Goal: Transaction & Acquisition: Obtain resource

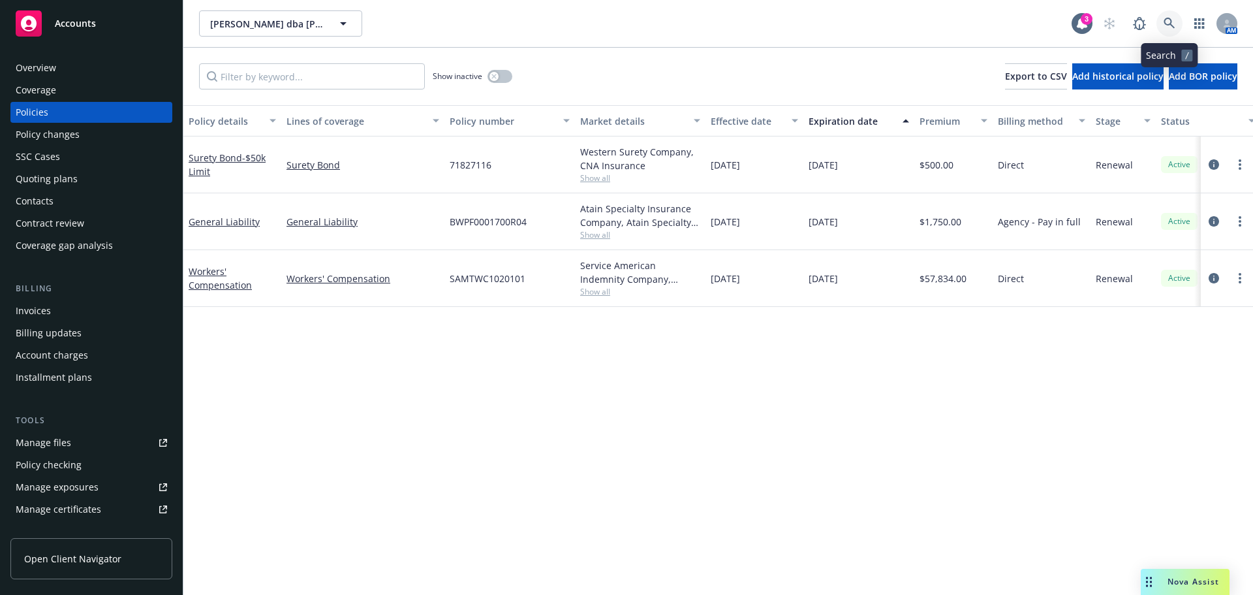
click at [1174, 24] on icon at bounding box center [1170, 24] width 12 height 12
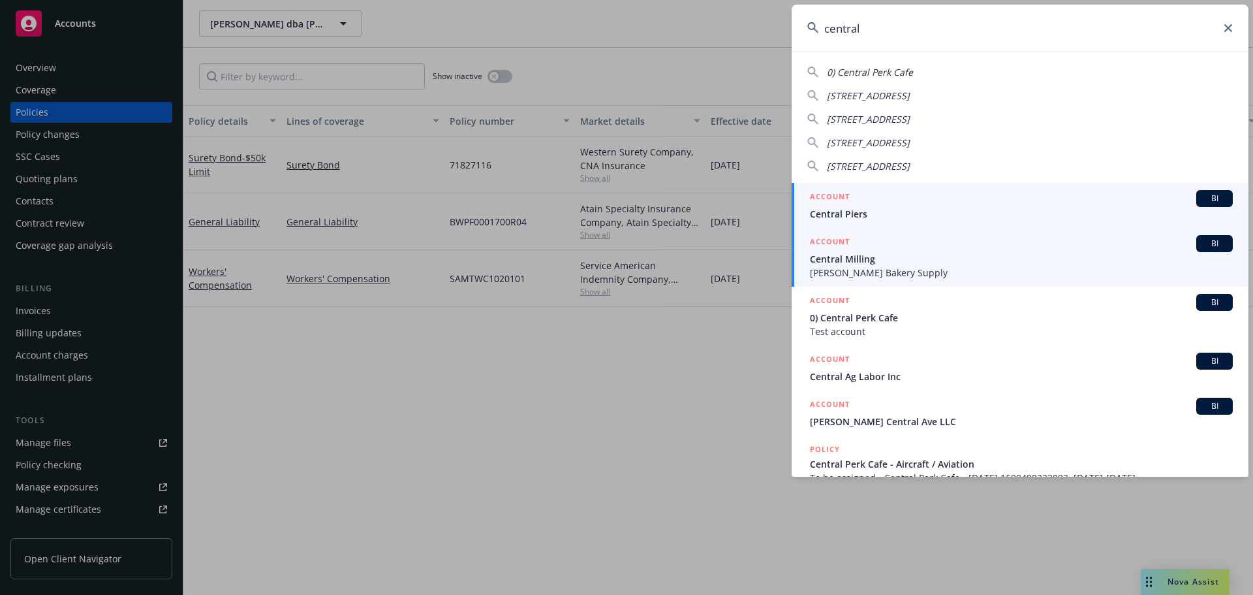
type input "central v"
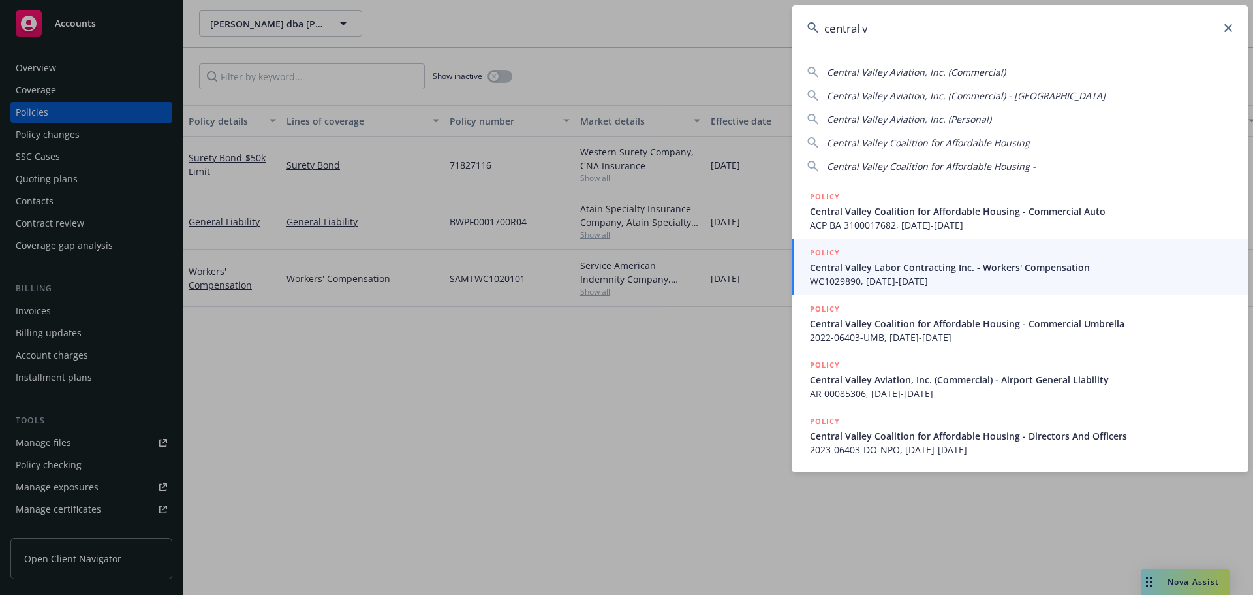
drag, startPoint x: 880, startPoint y: 33, endPoint x: 804, endPoint y: 39, distance: 75.9
click at [804, 39] on input "central v" at bounding box center [1020, 28] width 457 height 47
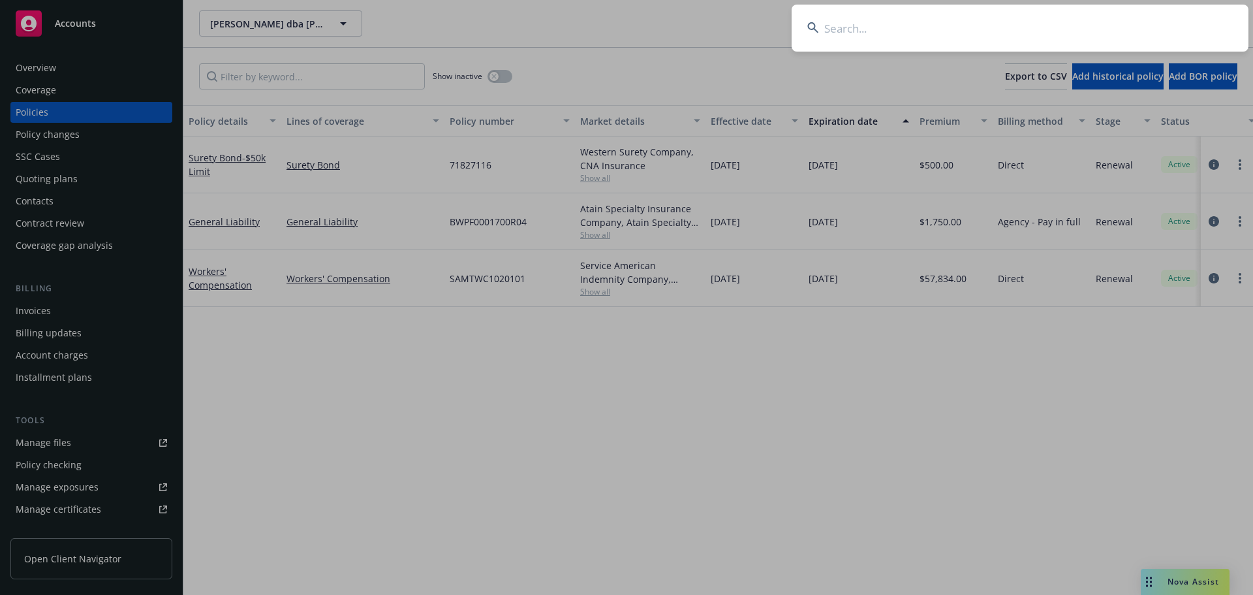
click at [900, 25] on input at bounding box center [1020, 28] width 457 height 47
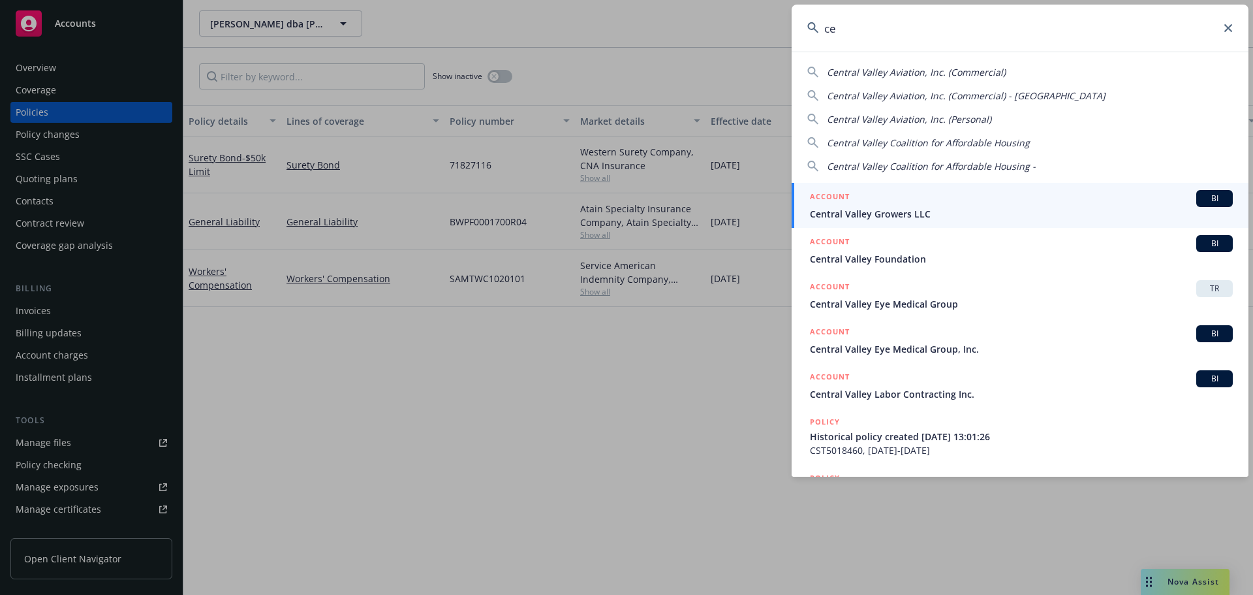
type input "c"
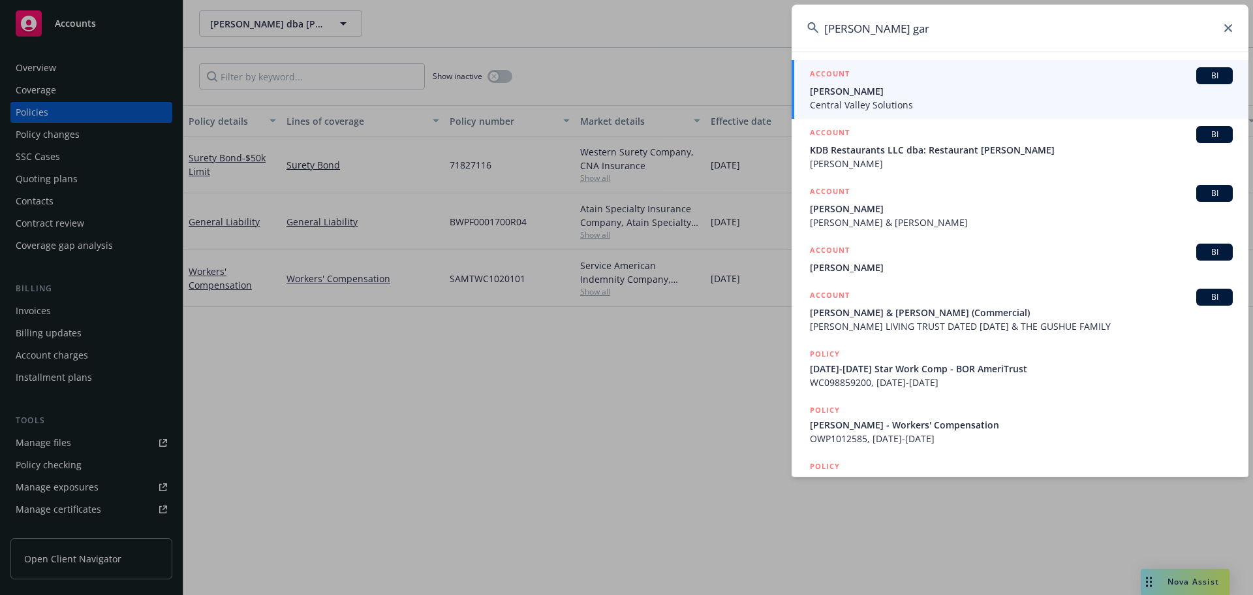
type input "dan gar"
click at [876, 82] on div "ACCOUNT BI" at bounding box center [1021, 75] width 423 height 17
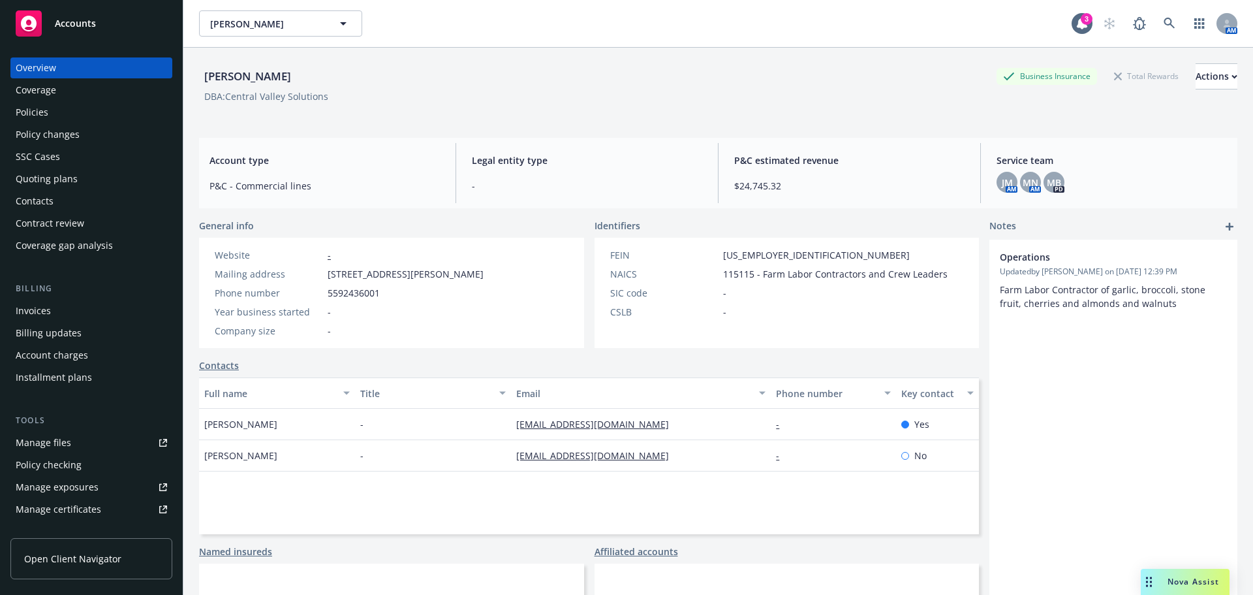
click at [86, 189] on div "Overview Coverage Policies Policy changes SSC Cases Quoting plans Contacts Cont…" at bounding box center [91, 156] width 162 height 198
click at [88, 178] on div "Quoting plans" at bounding box center [91, 178] width 151 height 21
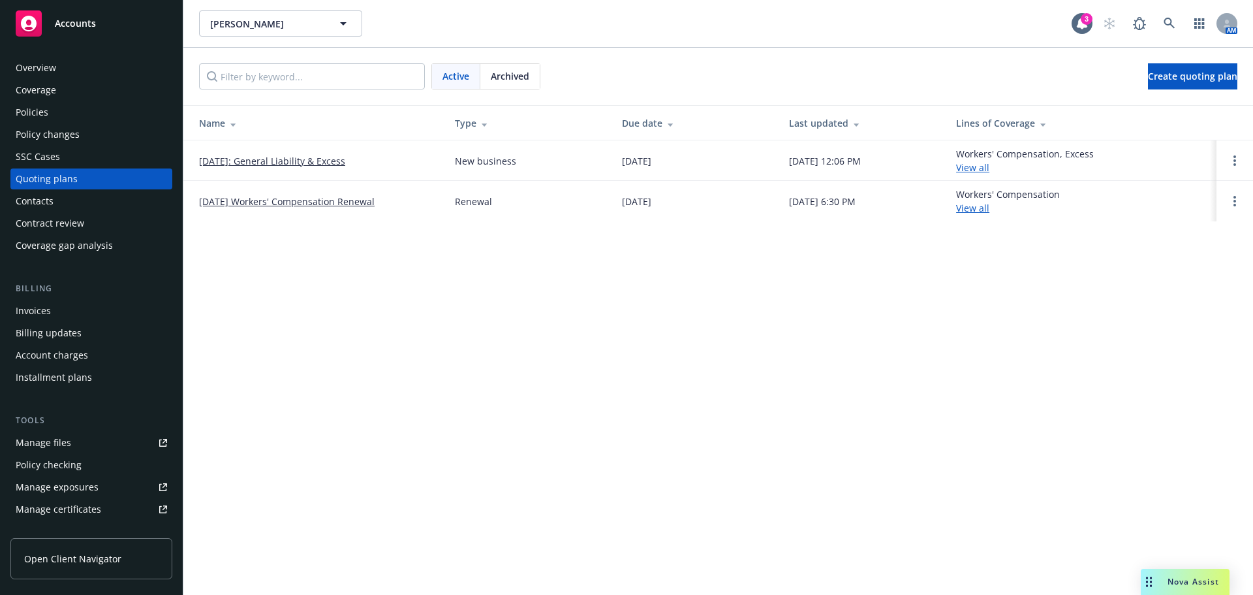
click at [255, 160] on link "09/05/2025: General Liability & Excess" at bounding box center [272, 161] width 146 height 14
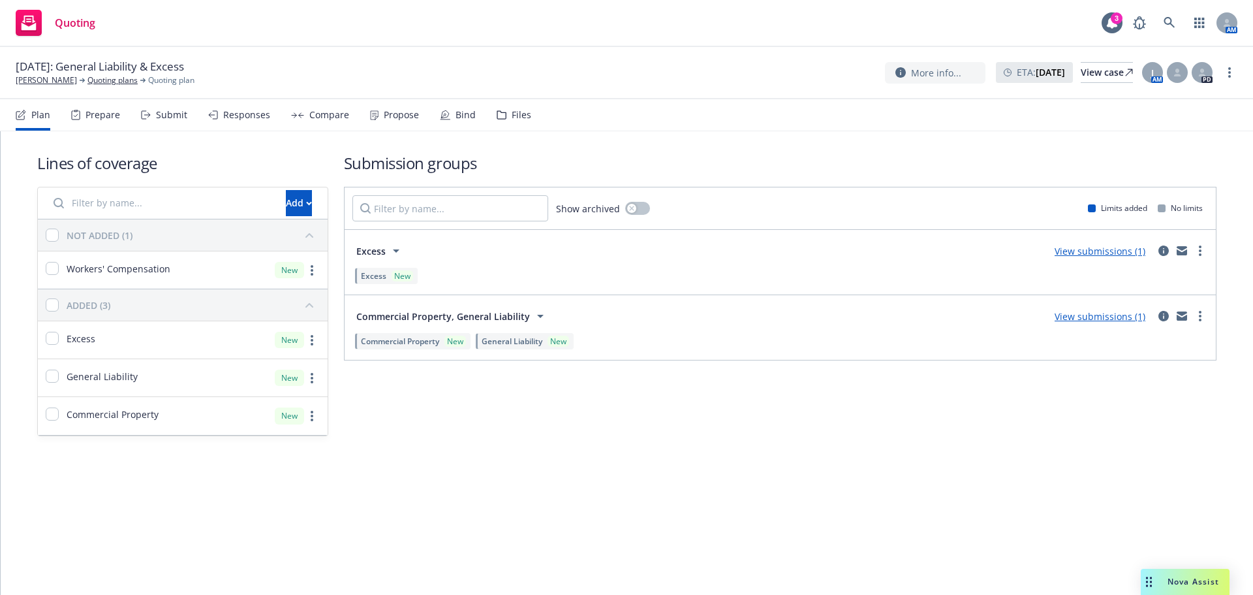
click at [232, 112] on div "Responses" at bounding box center [246, 115] width 47 height 10
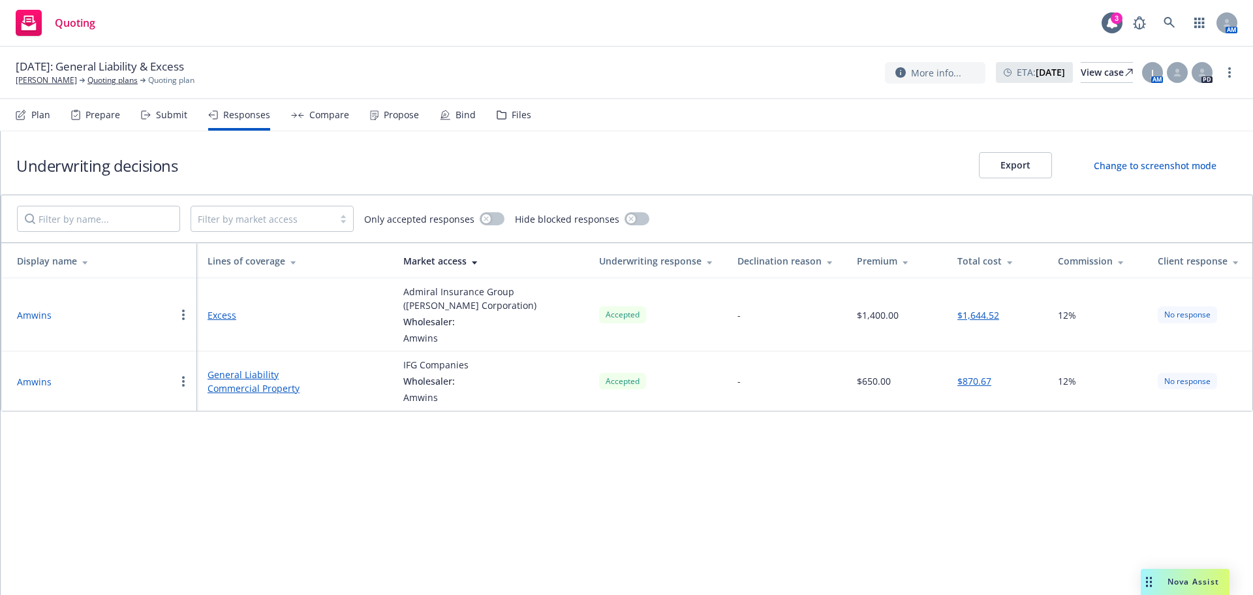
click at [31, 317] on button "Amwins" at bounding box center [34, 315] width 35 height 14
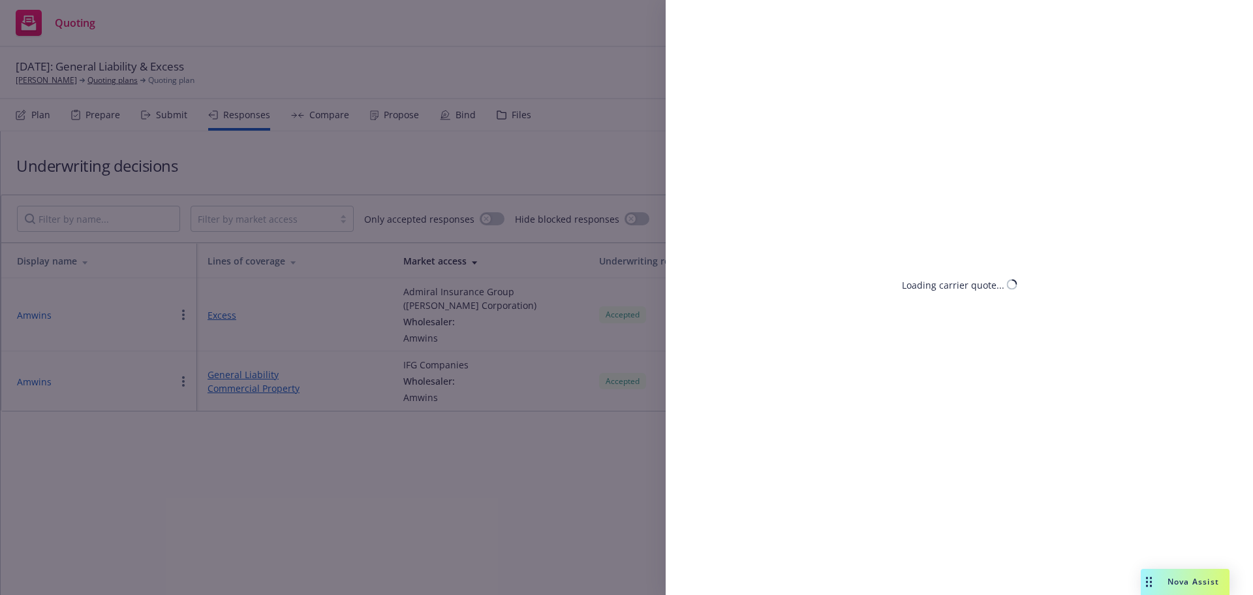
select select "CA"
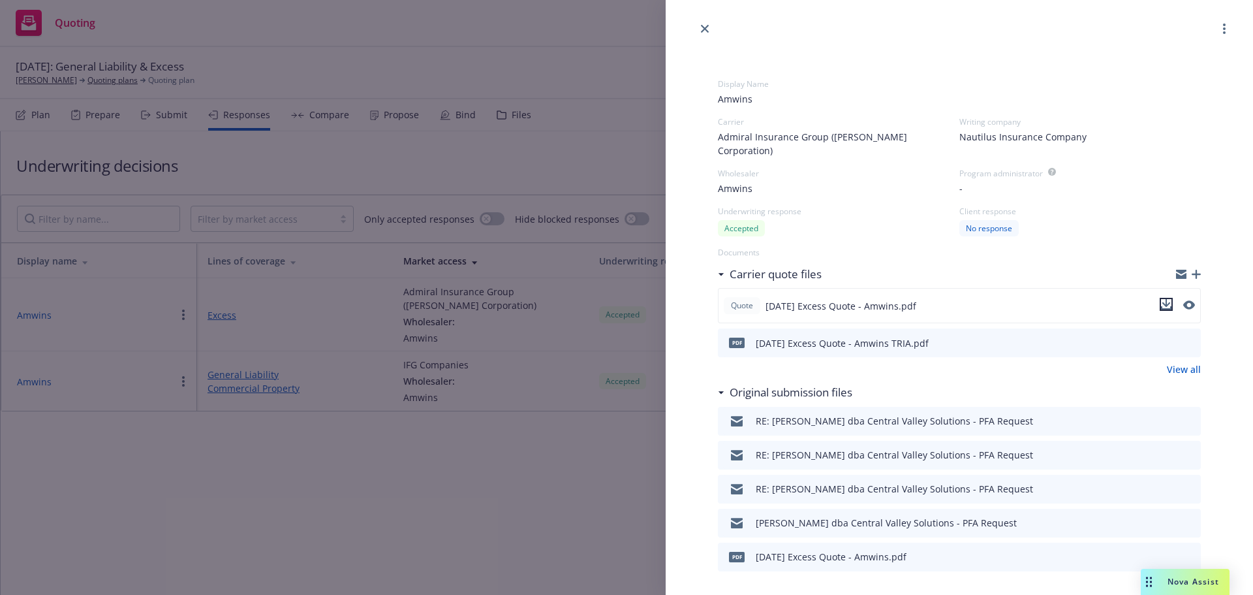
click at [1163, 299] on icon "download file" at bounding box center [1167, 303] width 8 height 8
click at [708, 27] on icon "close" at bounding box center [705, 29] width 8 height 8
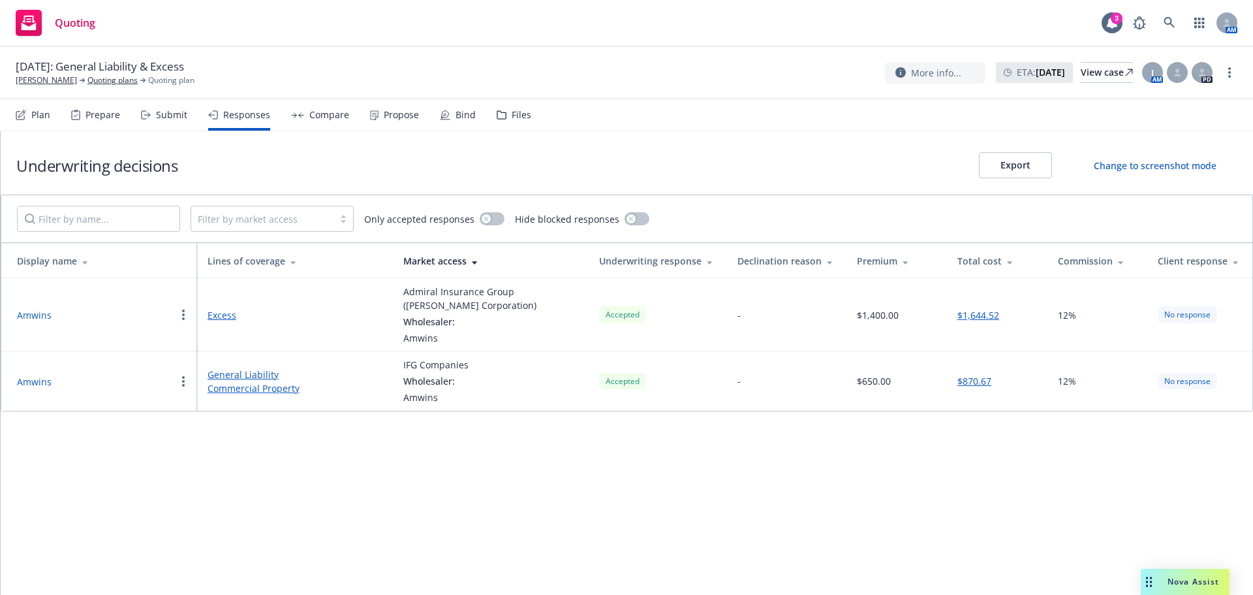
click at [36, 383] on button "Amwins" at bounding box center [34, 382] width 35 height 14
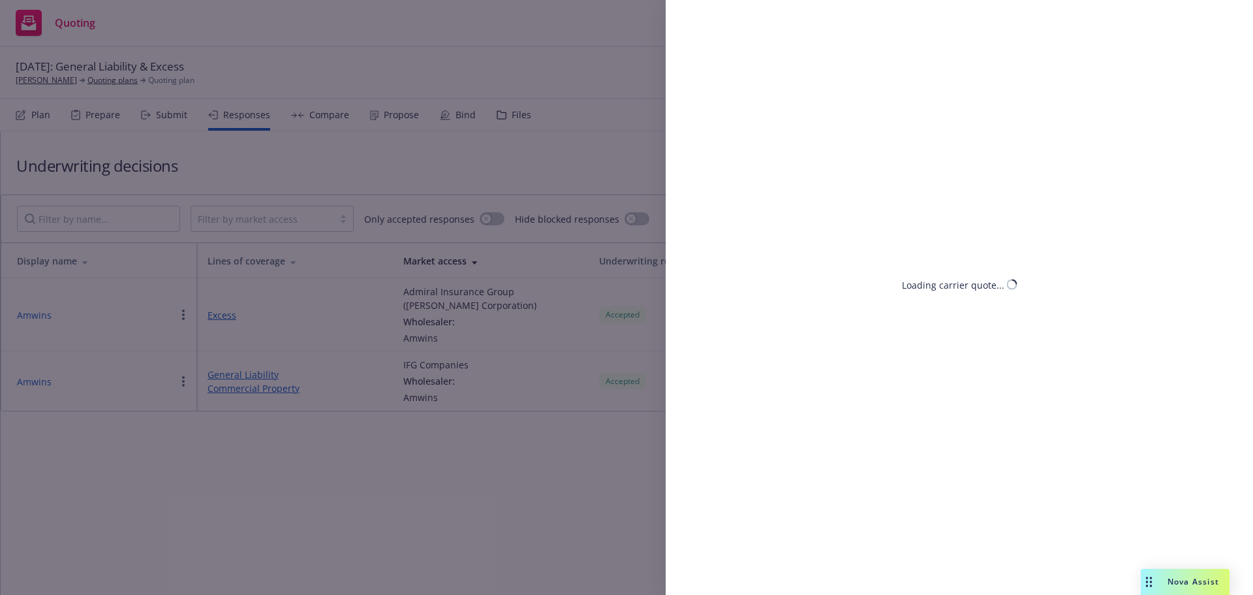
select select "CA"
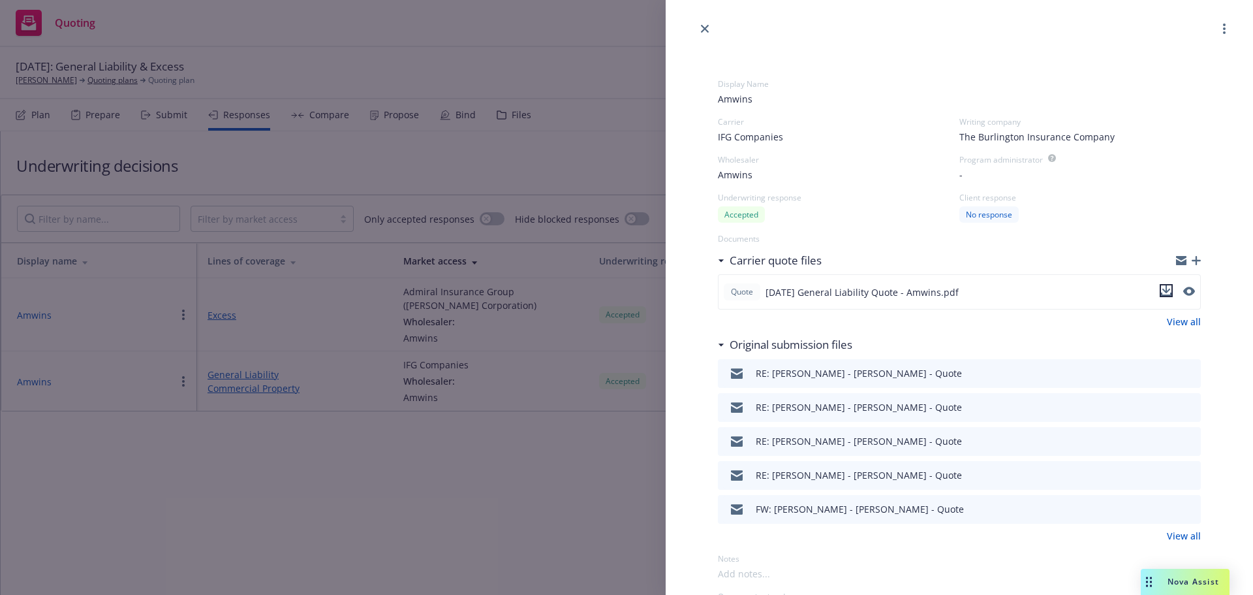
click at [1163, 289] on icon "download file" at bounding box center [1167, 289] width 8 height 8
click at [708, 30] on icon "close" at bounding box center [705, 29] width 8 height 8
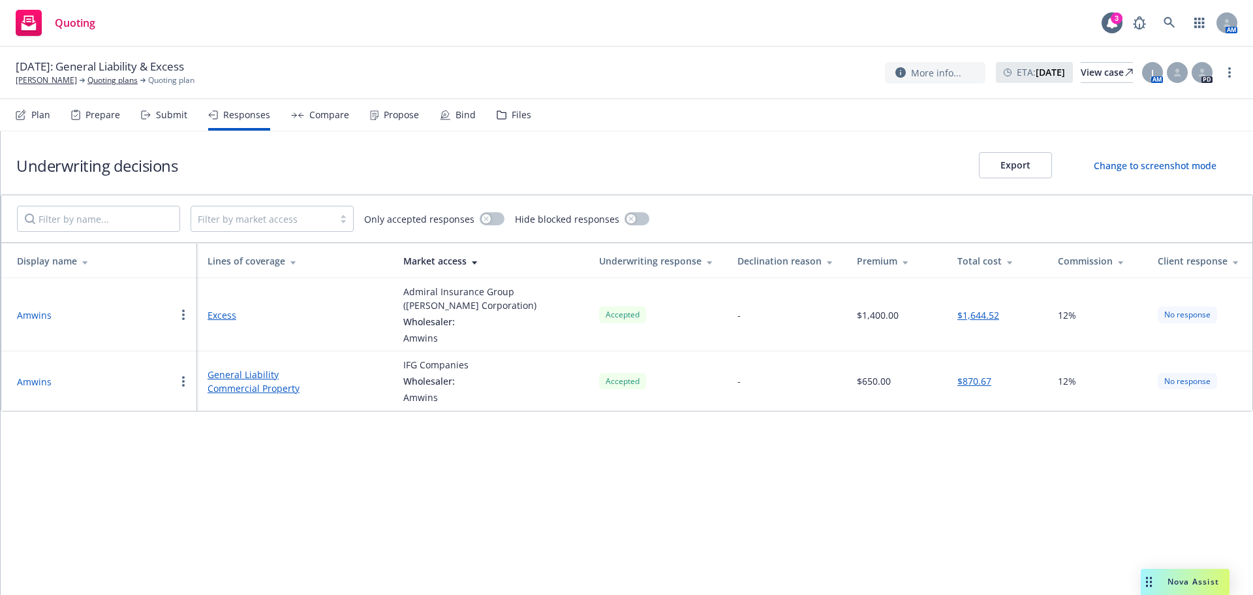
click at [385, 113] on div "Propose" at bounding box center [401, 115] width 35 height 10
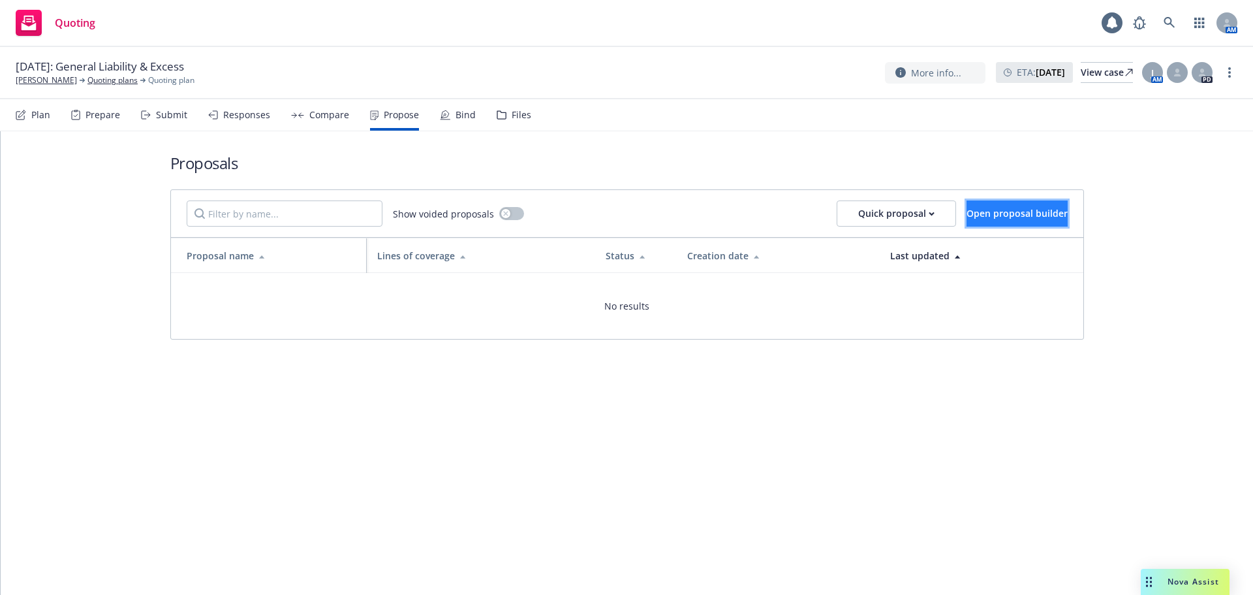
click at [983, 216] on span "Open proposal builder" at bounding box center [1017, 213] width 101 height 12
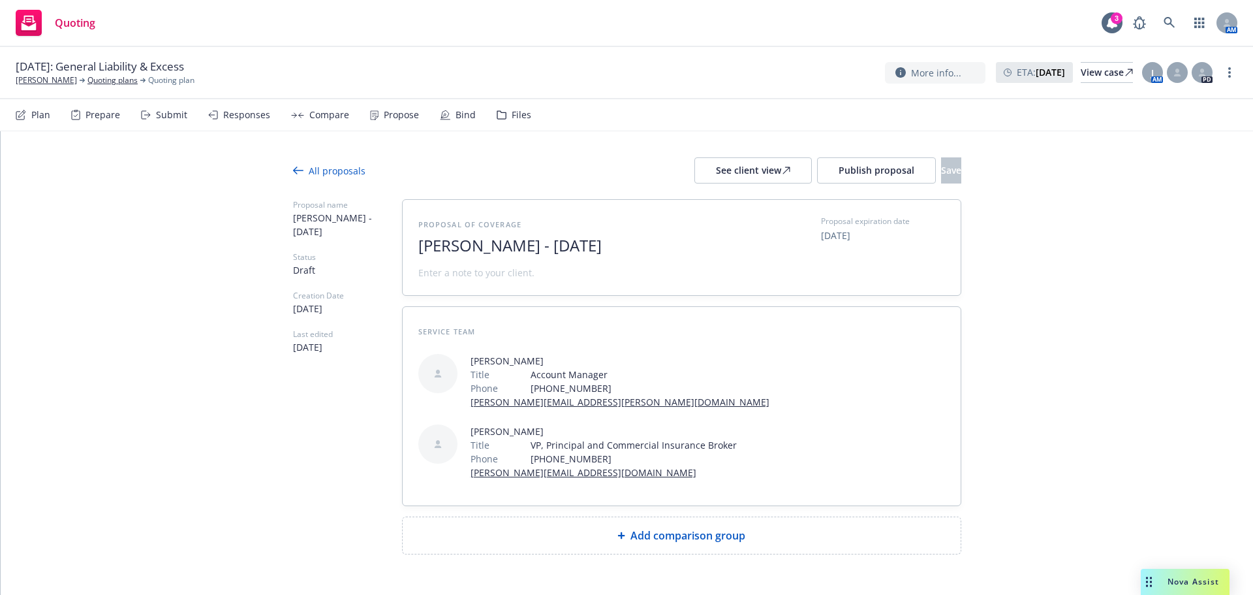
drag, startPoint x: 670, startPoint y: 246, endPoint x: 514, endPoint y: 253, distance: 156.2
click at [514, 253] on span "Daniel Garica - September 2025" at bounding box center [578, 245] width 320 height 19
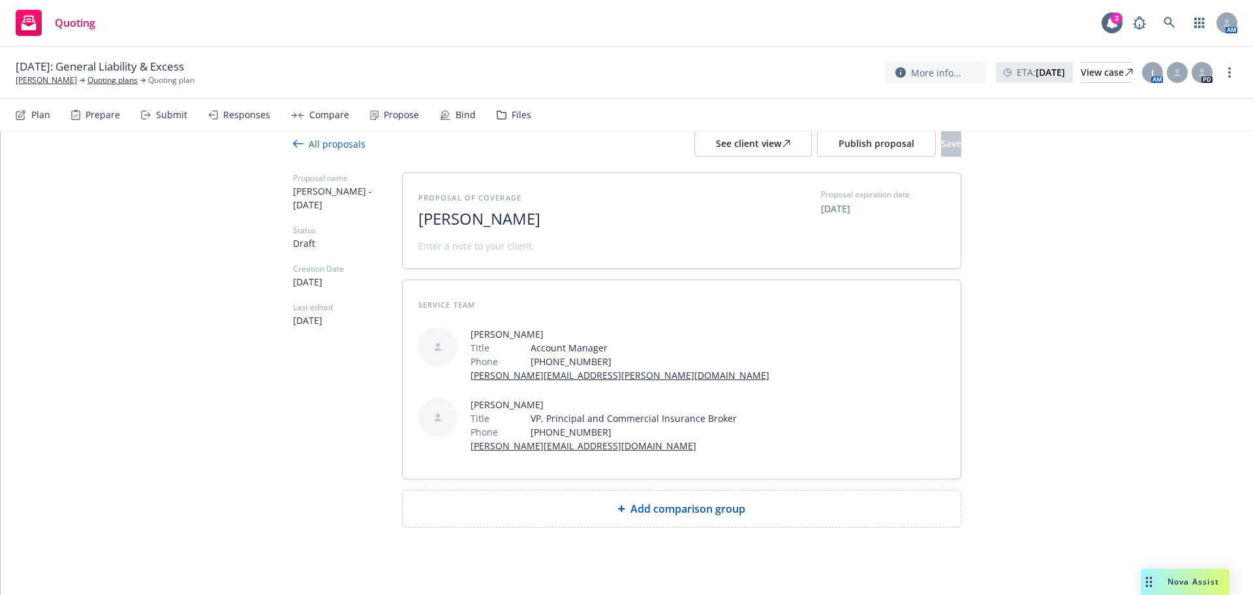
scroll to position [38, 0]
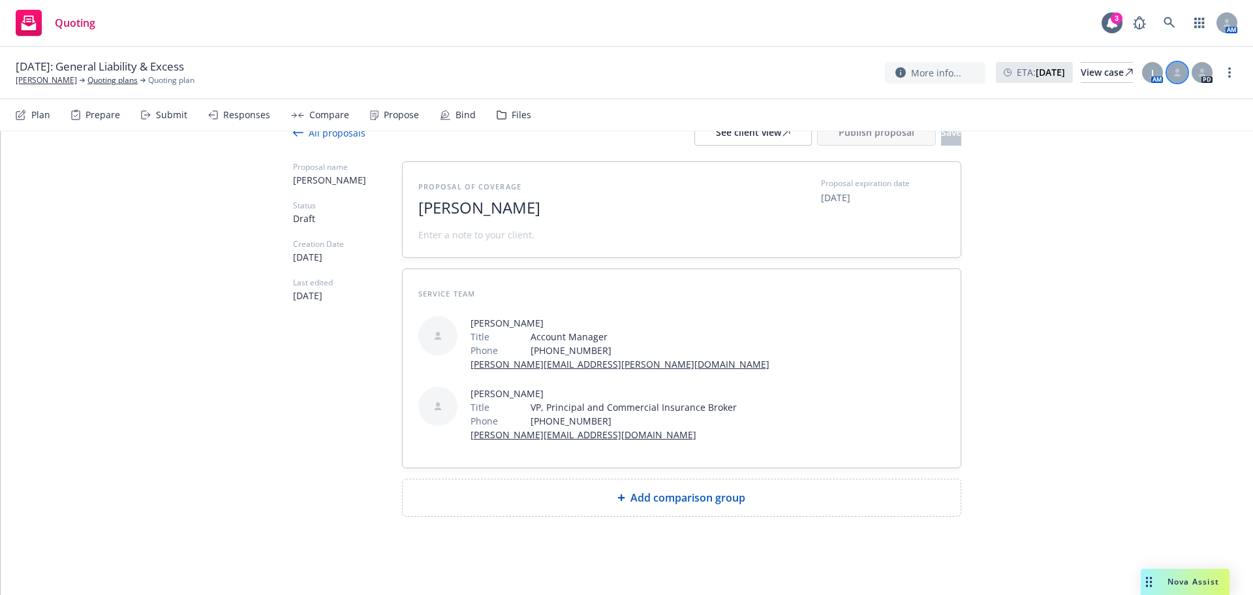
click at [1178, 78] on div at bounding box center [1177, 72] width 21 height 21
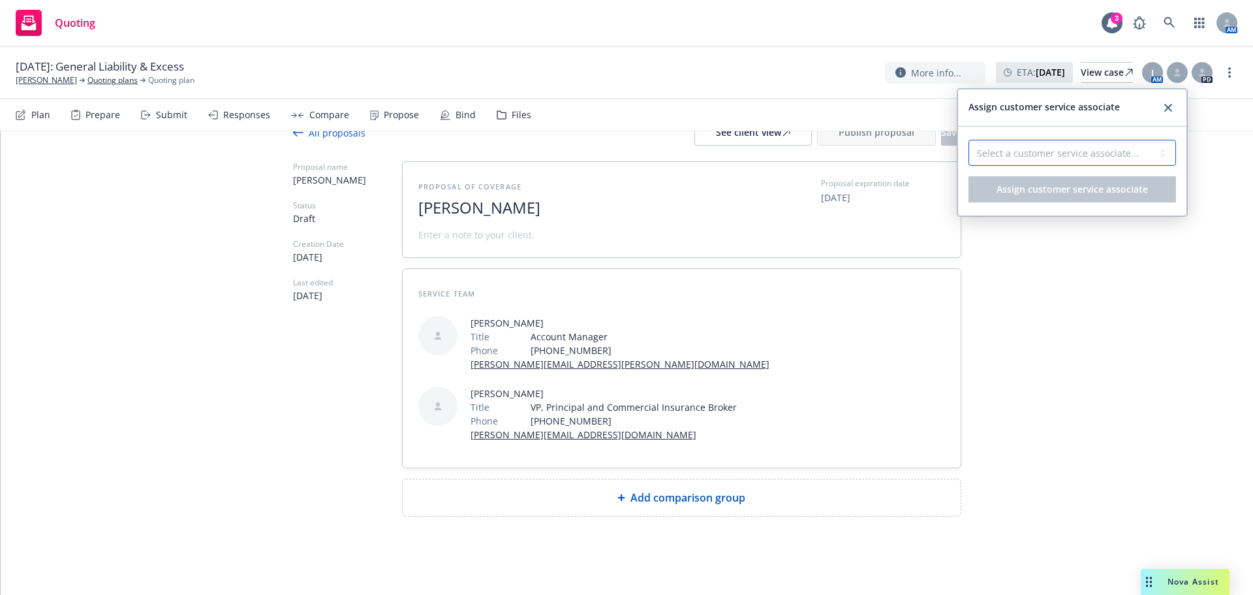
click at [1089, 159] on select "Select a customer service associate... Megan Napoli" at bounding box center [1073, 153] width 208 height 26
select select "1a3b7964-3a2c-486b-aed1-7166051b7de7"
click at [969, 140] on select "Select a customer service associate... Megan Napoli" at bounding box center [1073, 153] width 208 height 26
click at [1045, 183] on button "Assign customer service associate" at bounding box center [1073, 189] width 208 height 26
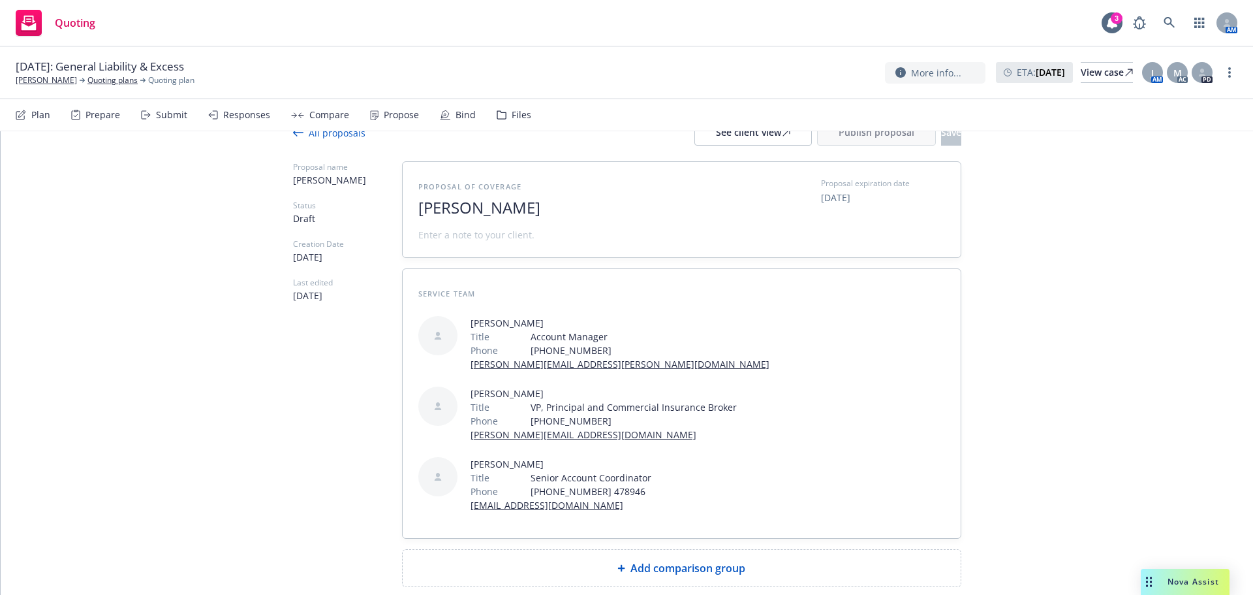
click at [451, 234] on span at bounding box center [476, 235] width 116 height 14
click at [446, 236] on span at bounding box center [476, 235] width 116 height 14
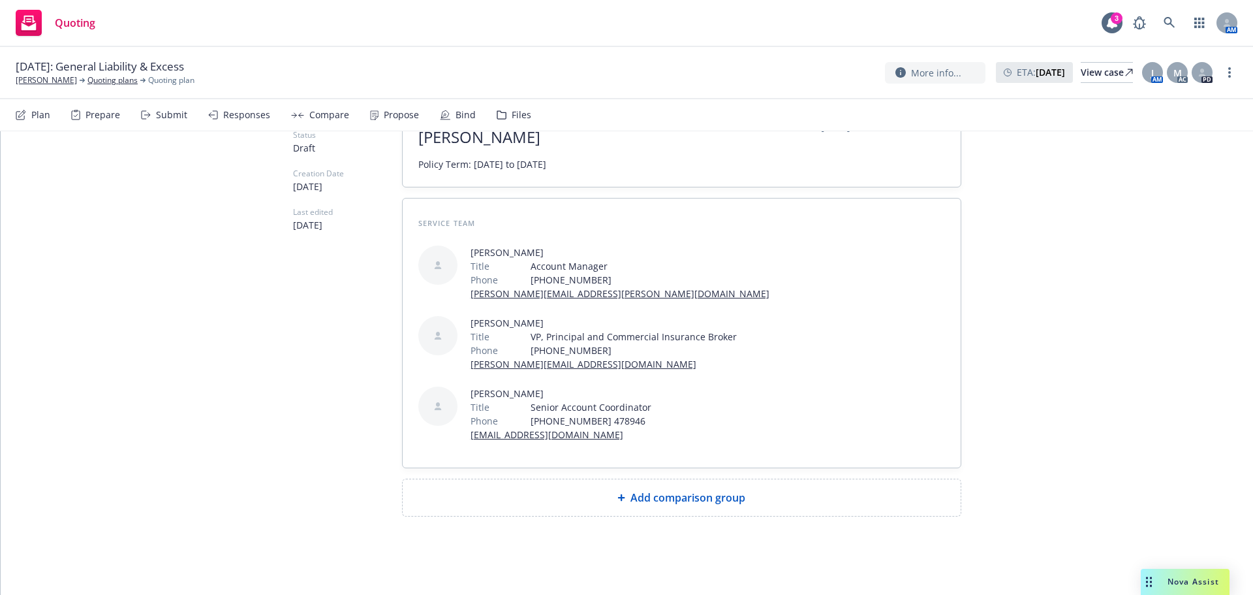
click at [611, 497] on div "Add comparison group" at bounding box center [681, 498] width 537 height 16
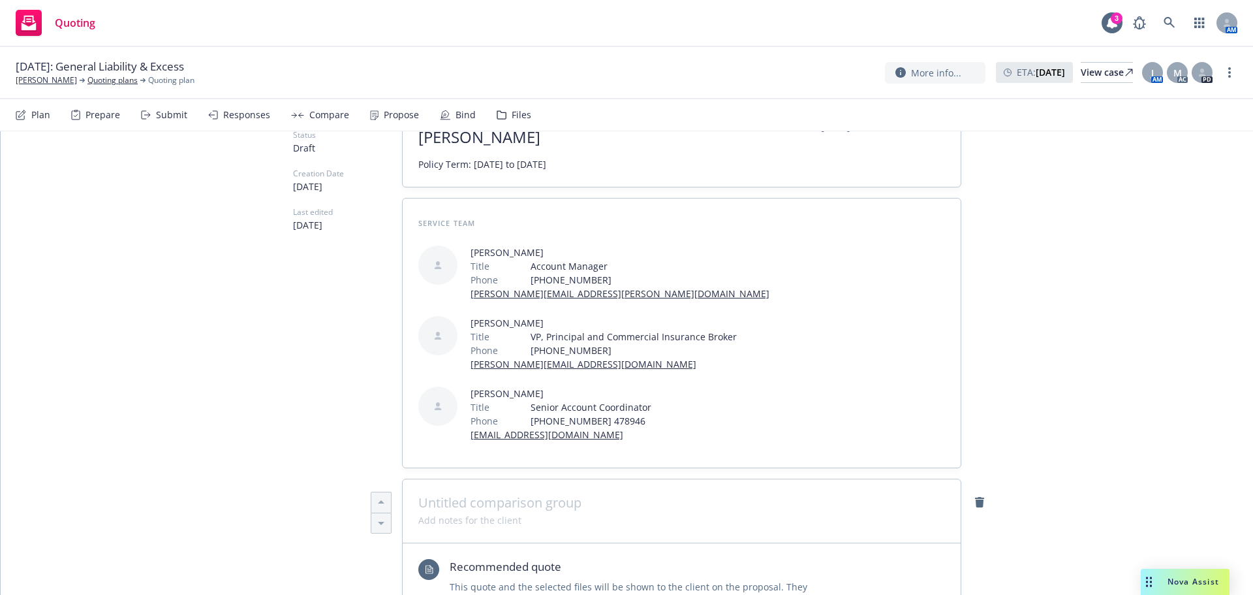
type textarea "x"
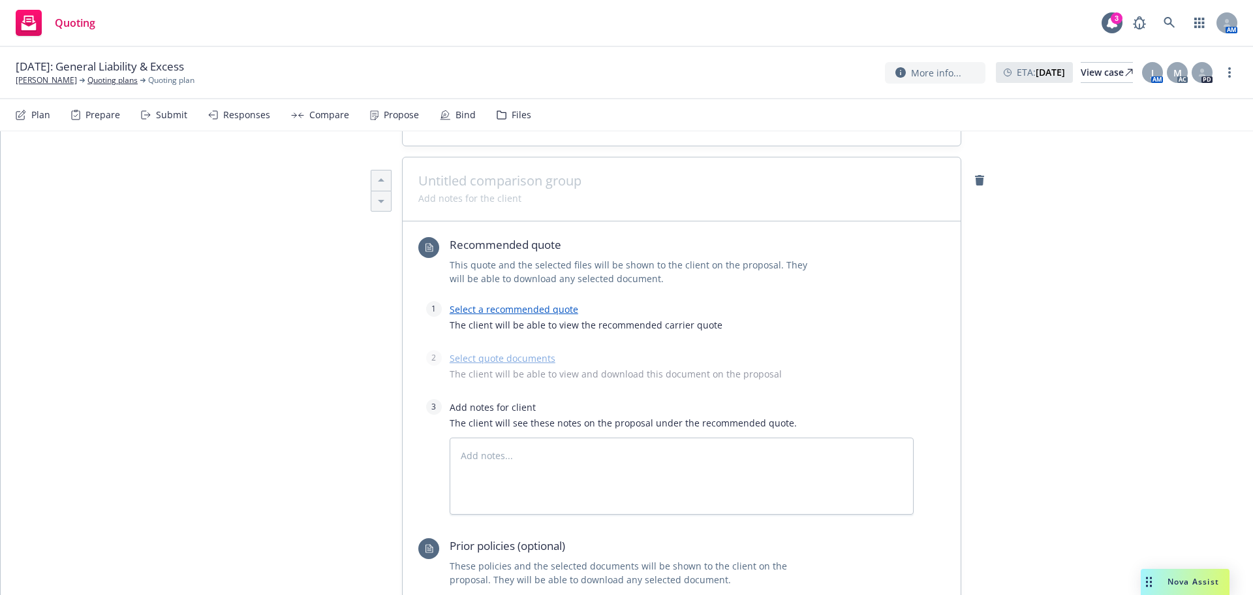
scroll to position [304, 0]
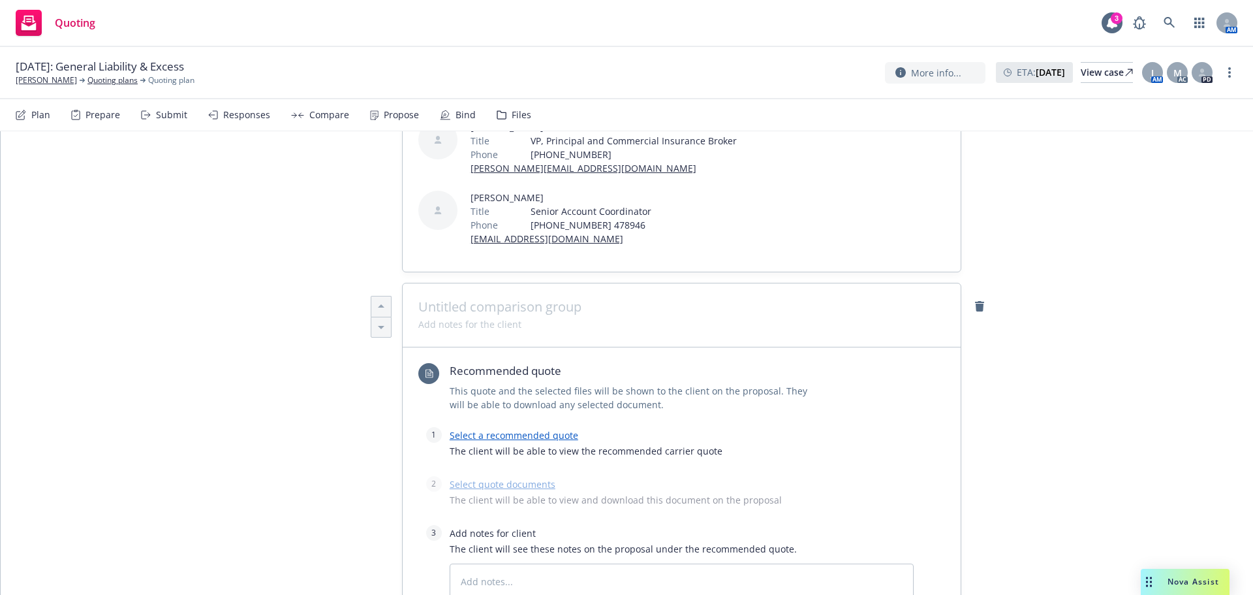
click at [477, 306] on span at bounding box center [681, 307] width 527 height 16
type textarea "x"
click at [431, 328] on span at bounding box center [469, 324] width 103 height 14
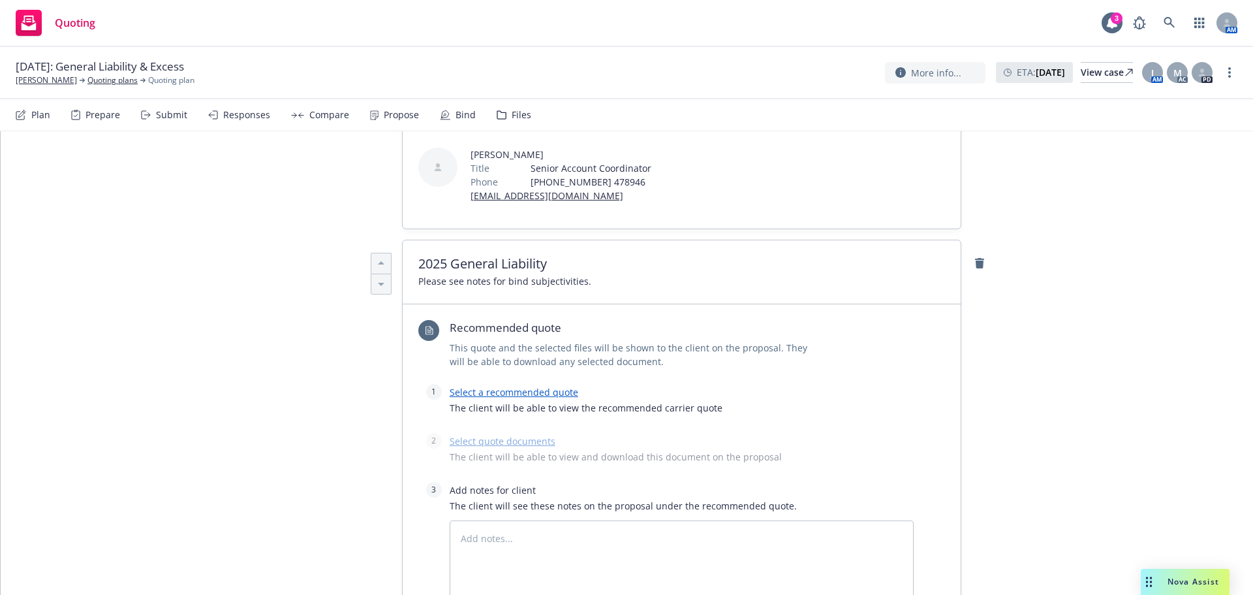
scroll to position [369, 0]
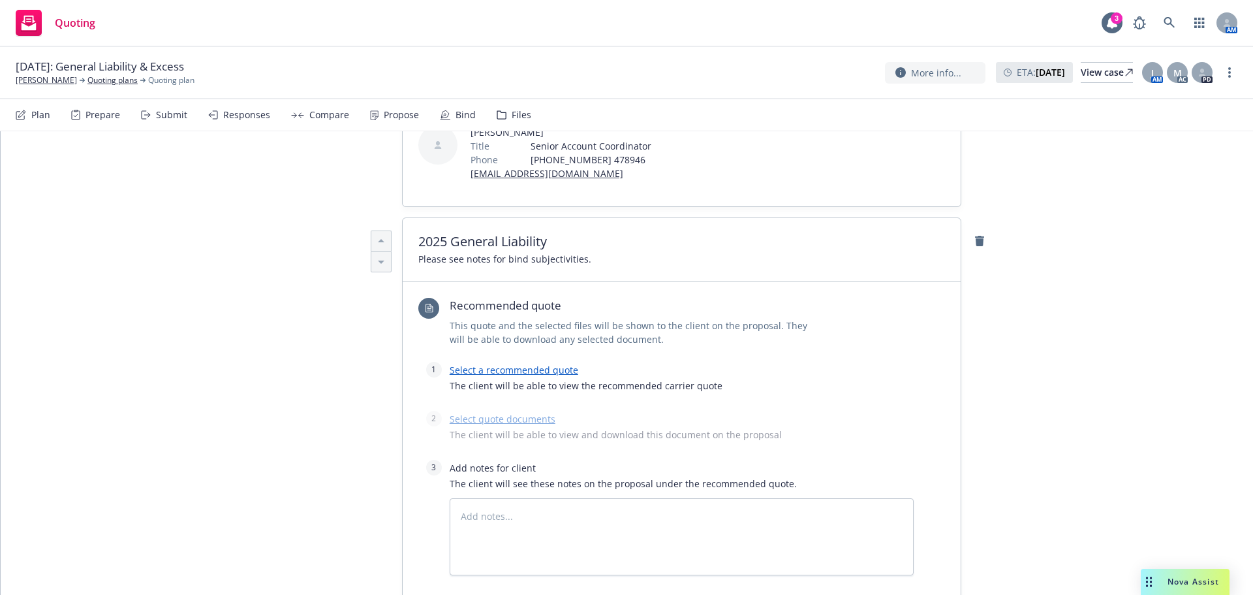
click at [481, 364] on link "Select a recommended quote" at bounding box center [514, 370] width 129 height 12
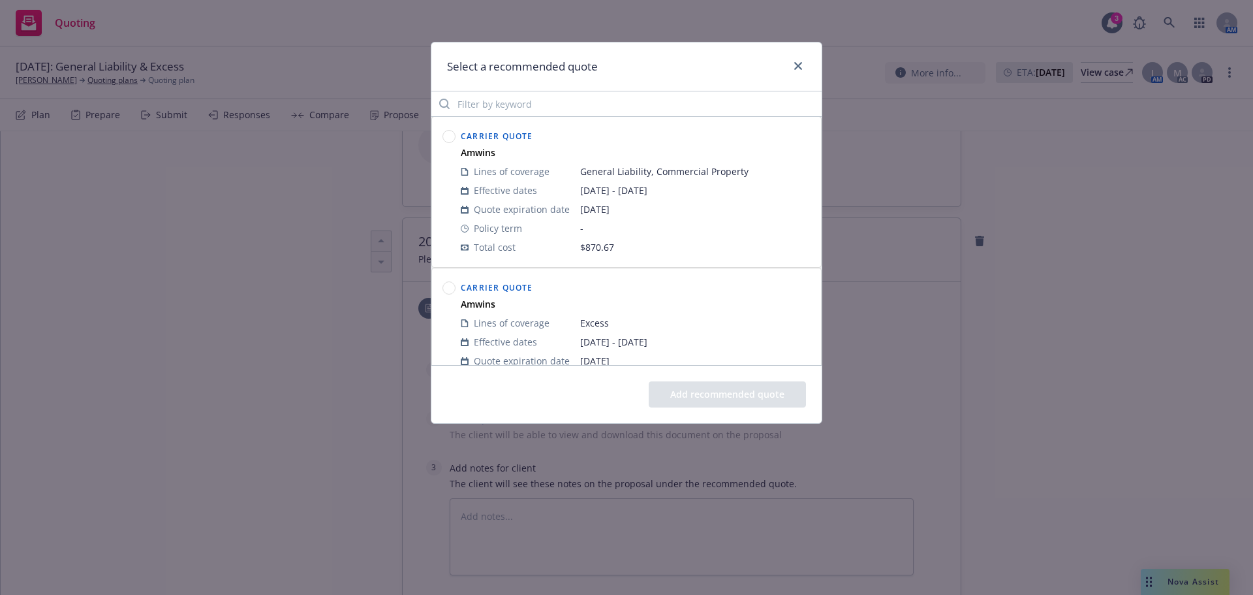
scroll to position [0, 0]
click at [450, 140] on circle at bounding box center [449, 137] width 12 height 12
click at [704, 390] on button "Add recommended quote" at bounding box center [727, 394] width 157 height 26
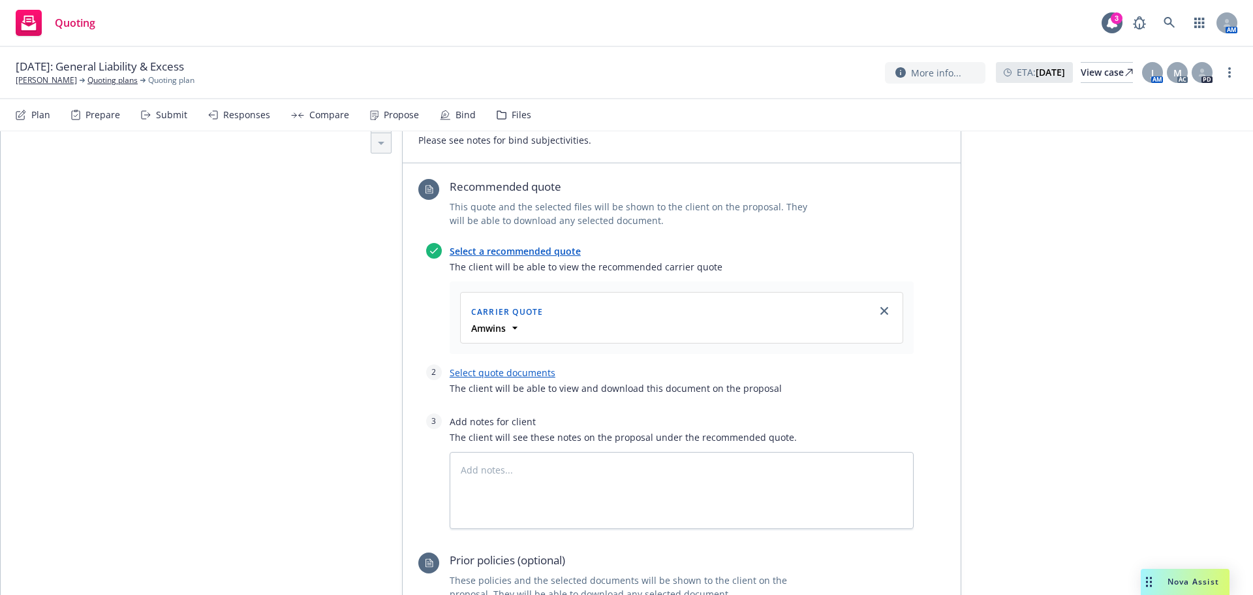
scroll to position [631, 0]
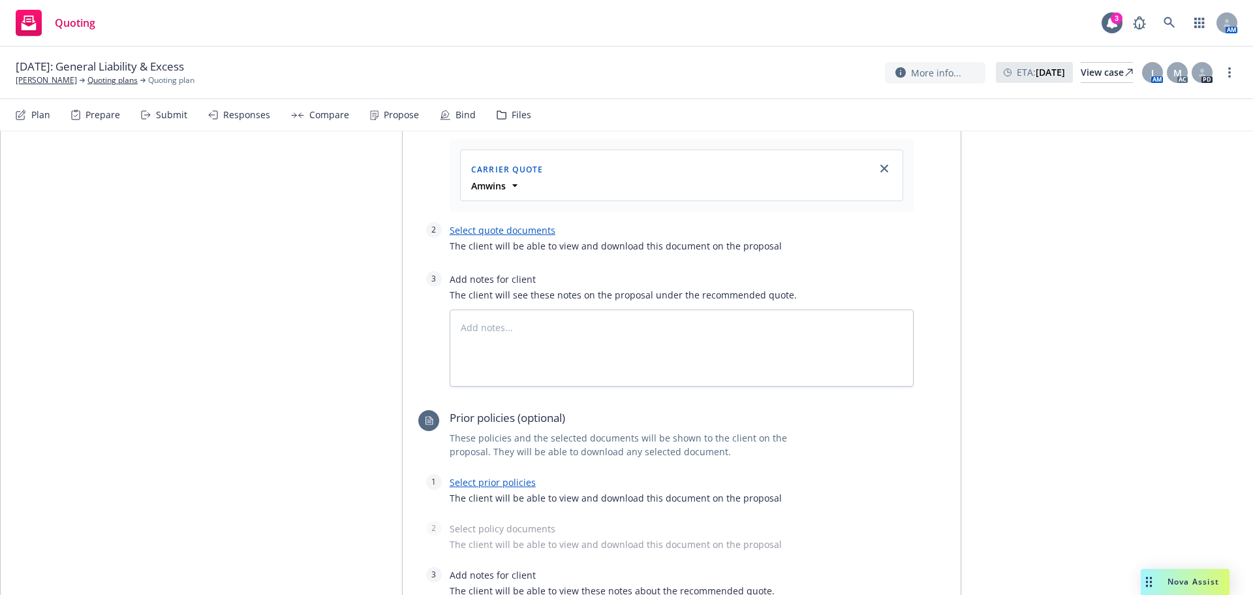
click at [480, 230] on link "Select quote documents" at bounding box center [503, 230] width 106 height 12
type textarea "x"
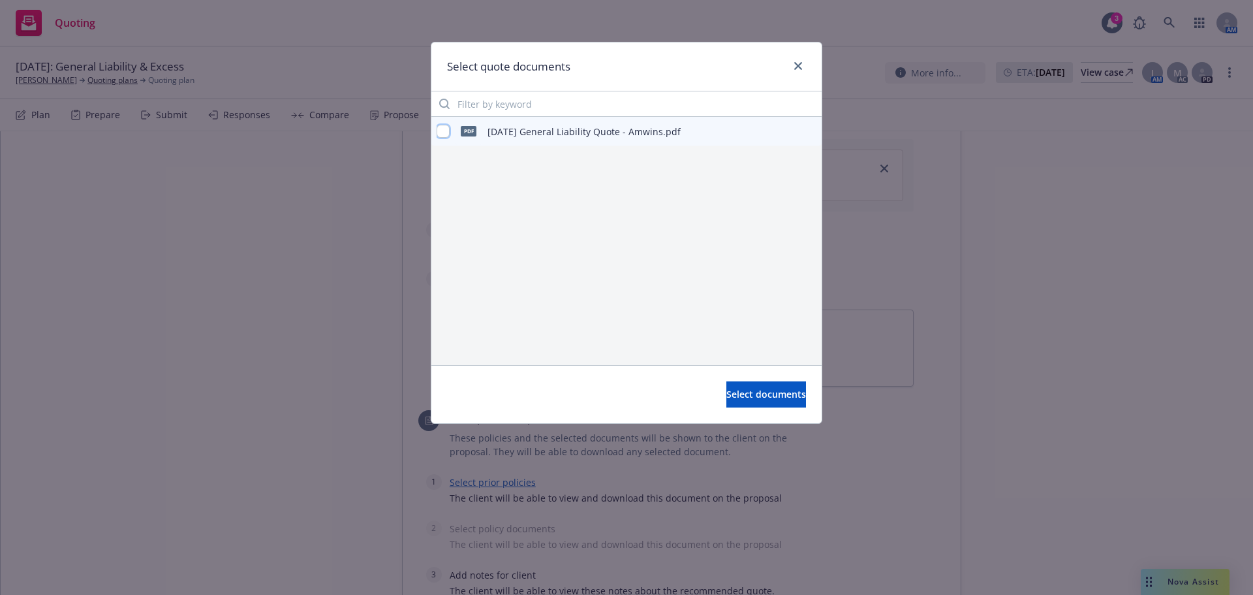
click at [443, 133] on input "checkbox" at bounding box center [443, 131] width 13 height 13
checkbox input "true"
click at [727, 392] on span "Select documents" at bounding box center [767, 394] width 80 height 12
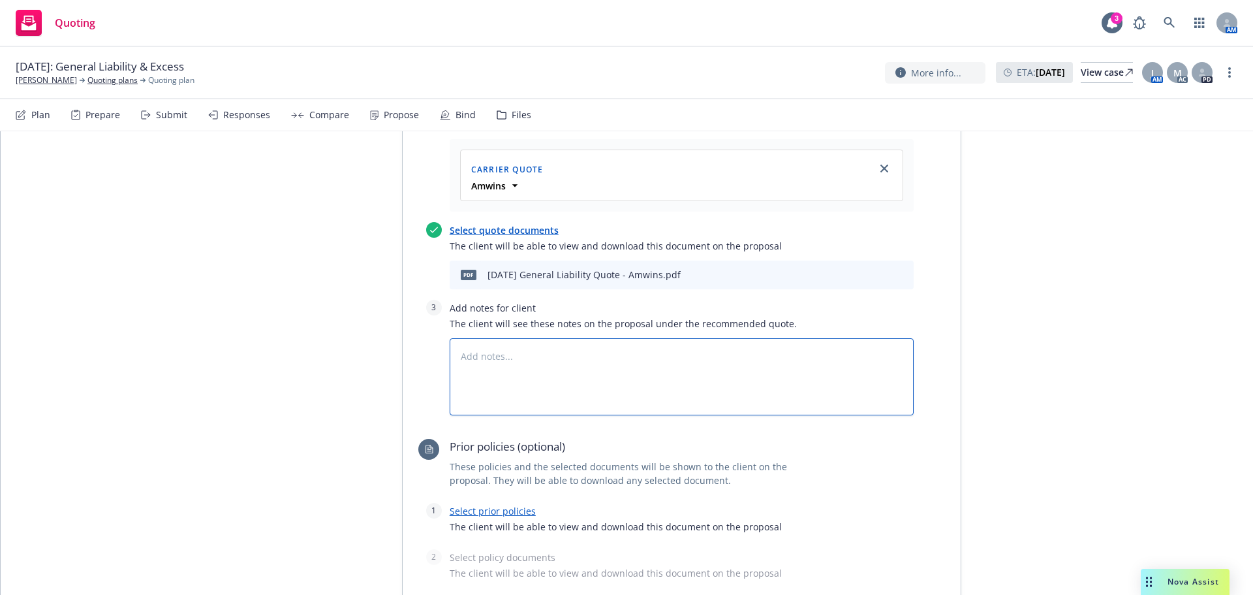
click at [526, 355] on textarea at bounding box center [682, 376] width 464 height 77
type textarea "x"
type textarea "B"
type textarea "x"
type textarea "Bi"
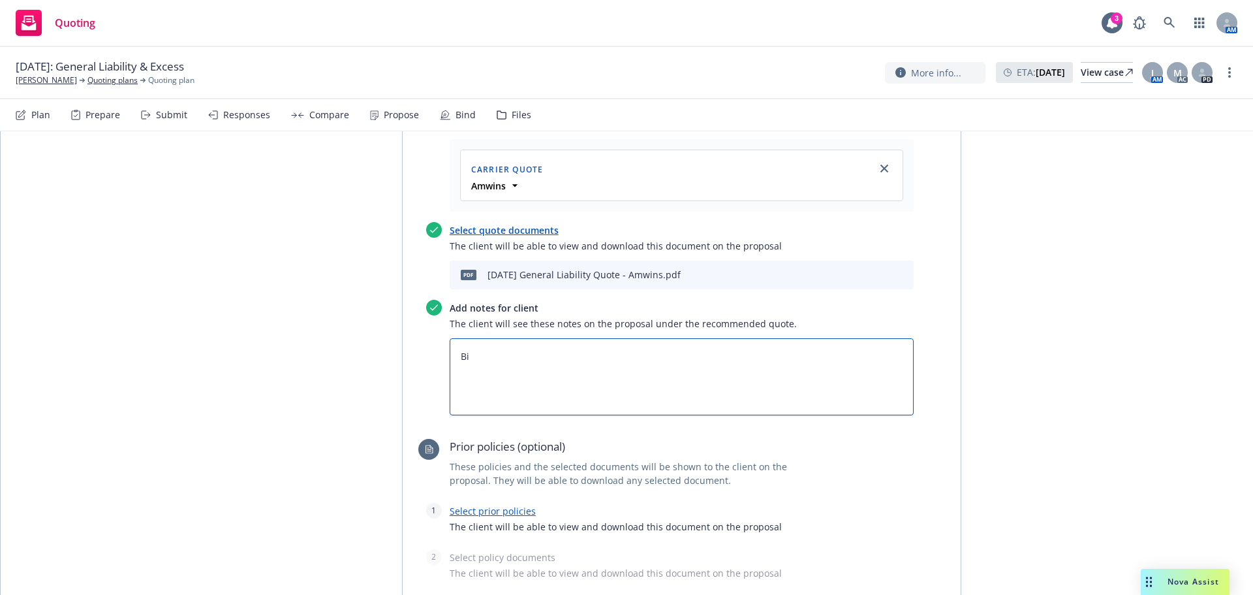
type textarea "x"
type textarea "Bin"
type textarea "x"
type textarea "Bind"
type textarea "x"
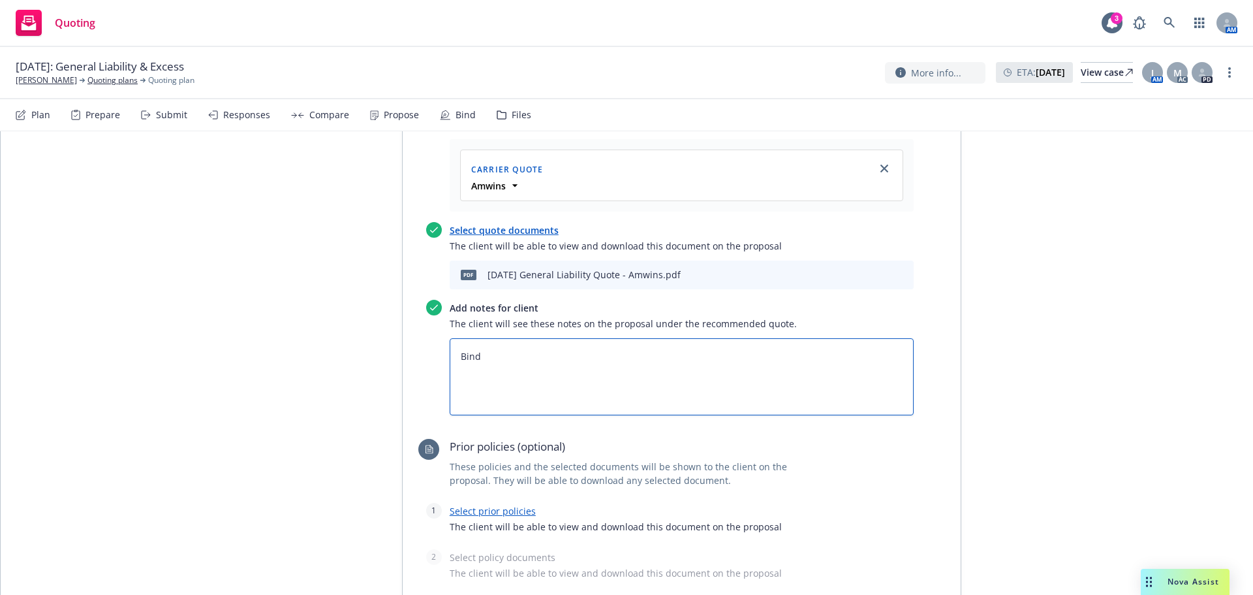
type textarea "Bind"
type textarea "x"
type textarea "Bind S"
type textarea "x"
type textarea "Bind Su"
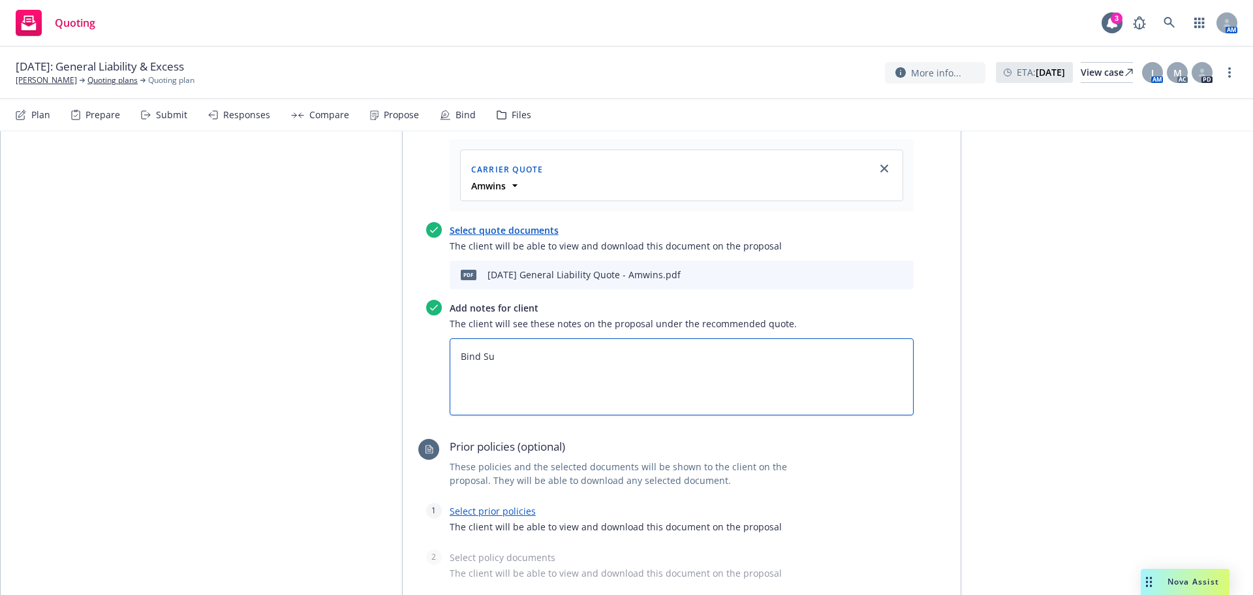
type textarea "x"
type textarea "Bind Sub"
type textarea "x"
type textarea "Bind Subv"
type textarea "x"
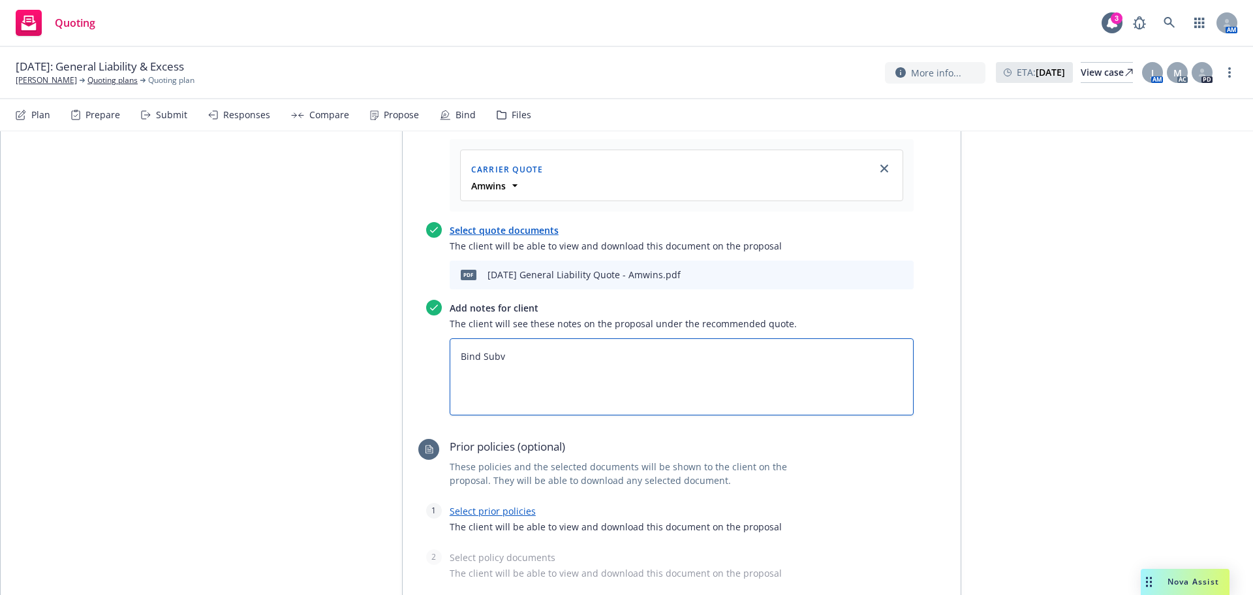
type textarea "Bind Subvj"
type textarea "x"
type textarea "Bind Subv"
type textarea "x"
type textarea "Bind Sub"
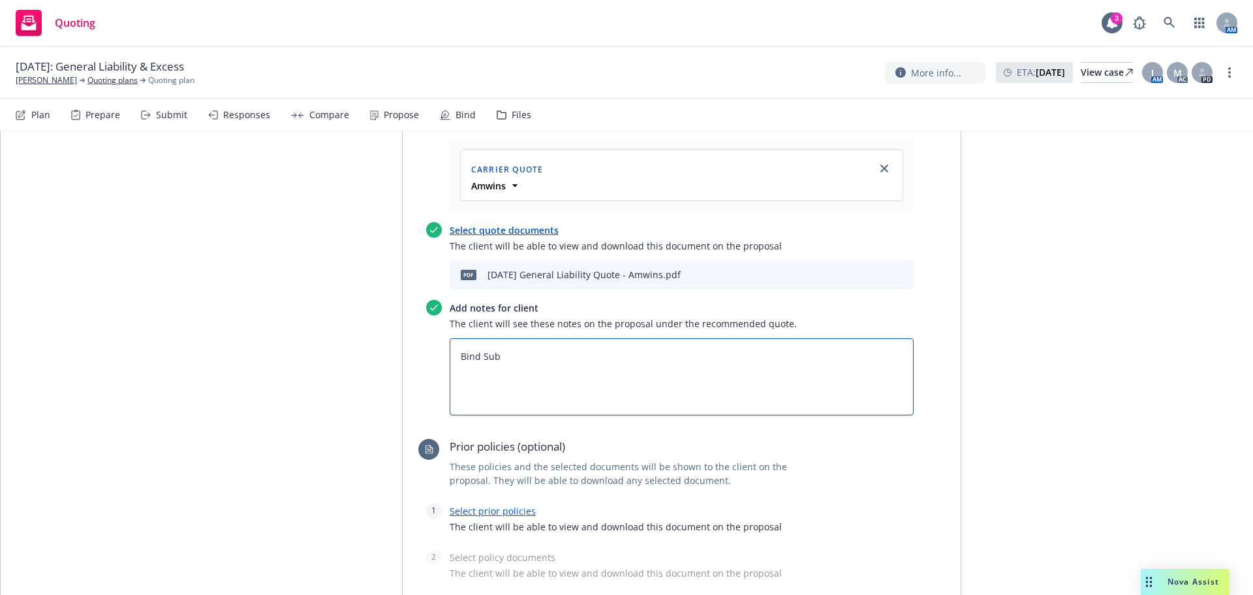
type textarea "x"
type textarea "Bind Subj"
type textarea "x"
type textarea "Bind Subje"
type textarea "x"
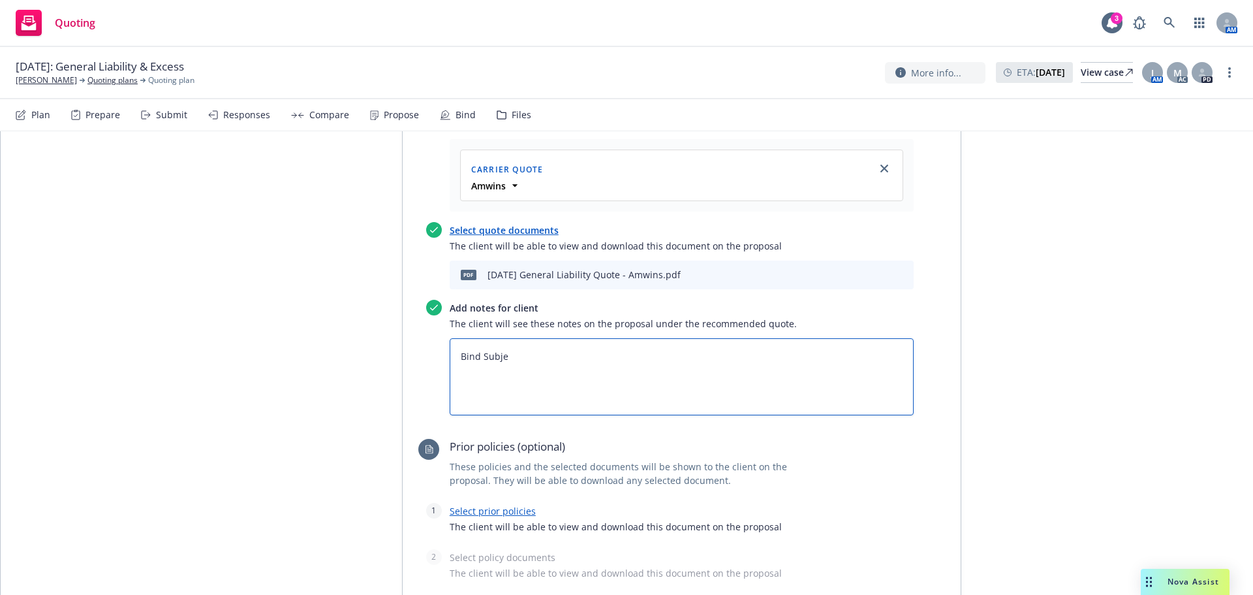
type textarea "Bind Subjec"
type textarea "x"
type textarea "Bind Subjec"
type textarea "x"
type textarea "Bind Subjec"
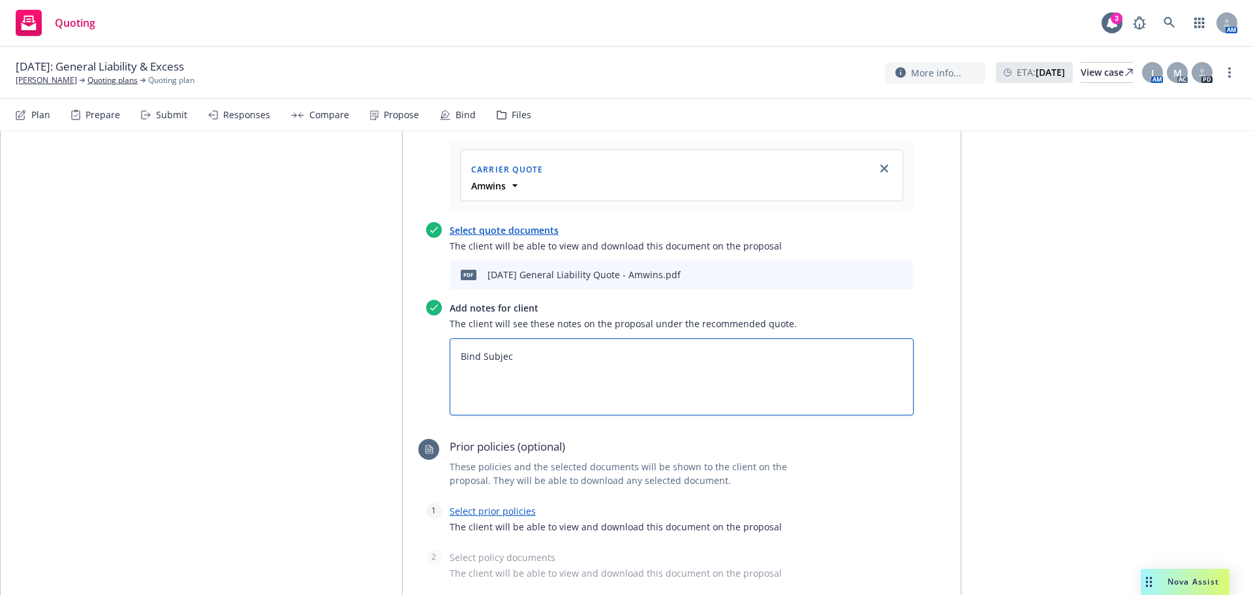
type textarea "x"
type textarea "Bind Subject"
type textarea "x"
type textarea "Bind Subjecti"
type textarea "x"
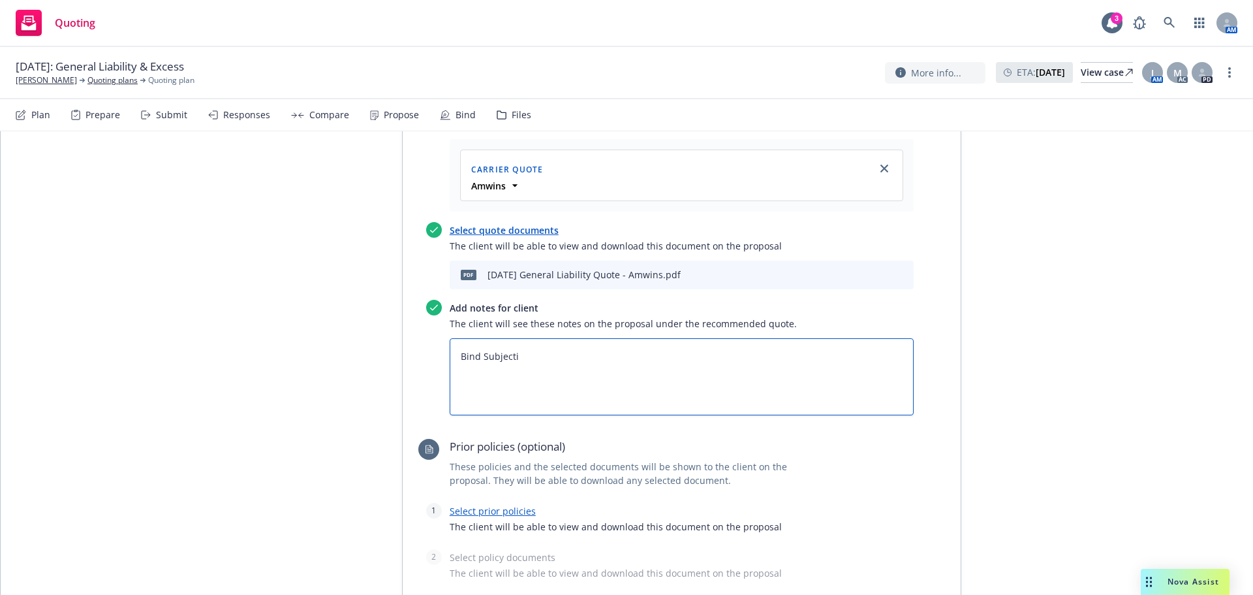
type textarea "Bind Subjectiv"
type textarea "x"
type textarea "Bind Subjectivi"
type textarea "x"
type textarea "Bind Subjectivit"
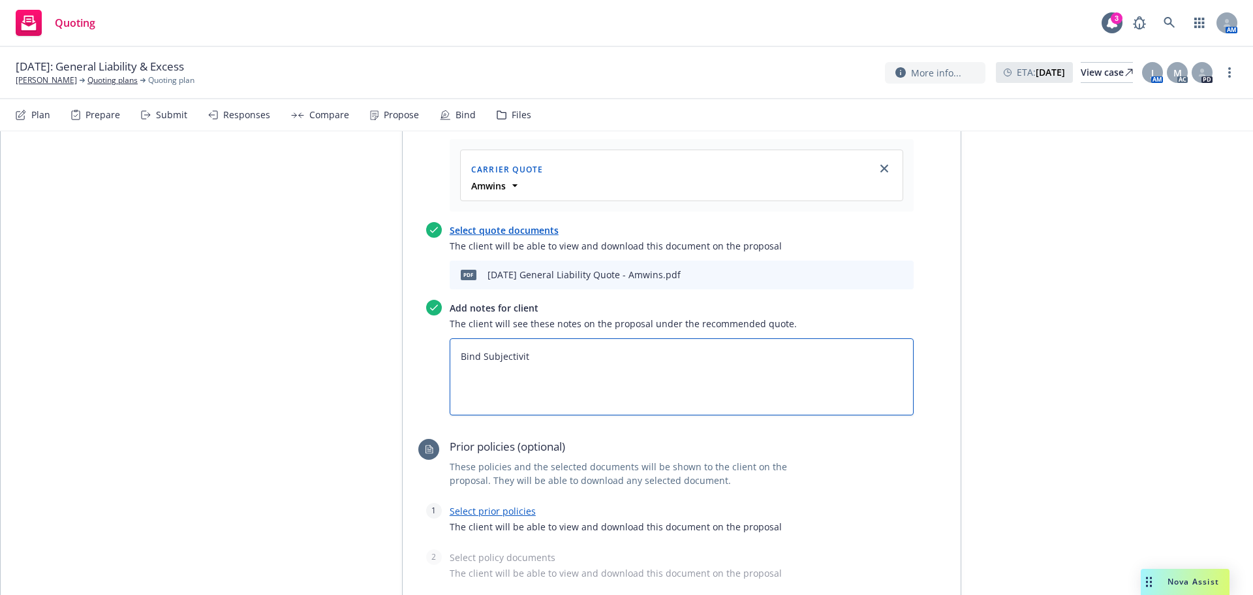
type textarea "x"
type textarea "Bind Subjectiviti"
type textarea "x"
type textarea "Bind Subjectivitie"
type textarea "x"
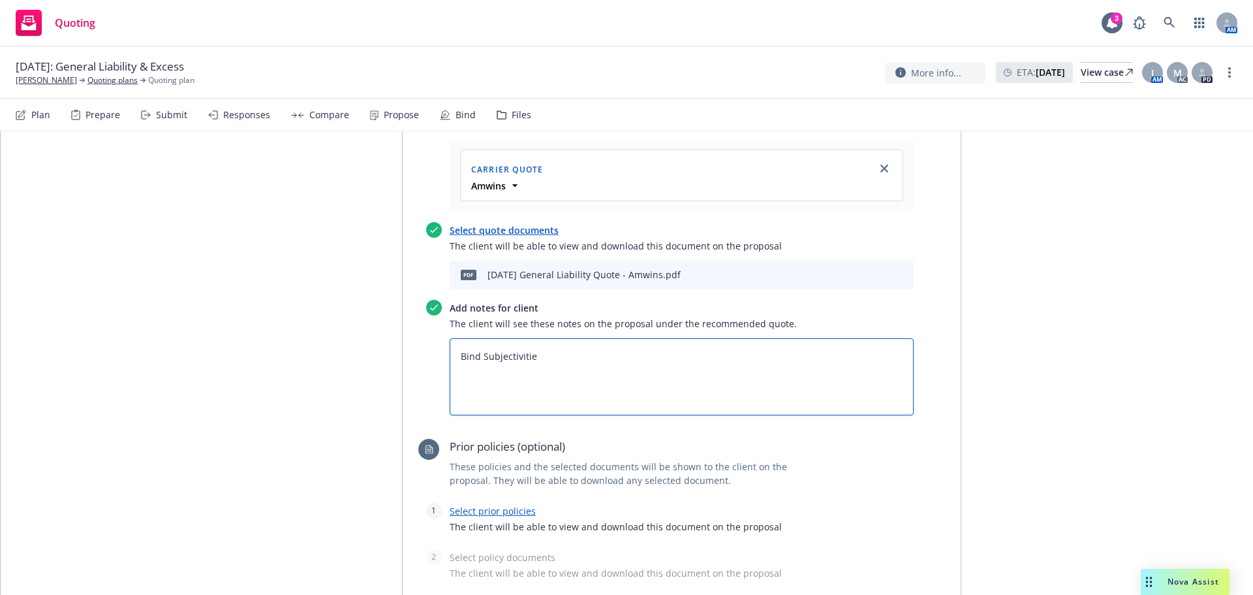
type textarea "Bind Subjectivities"
type textarea "x"
type textarea "Bind Subjectivities:"
type textarea "x"
type textarea "Bind Subjectivities:"
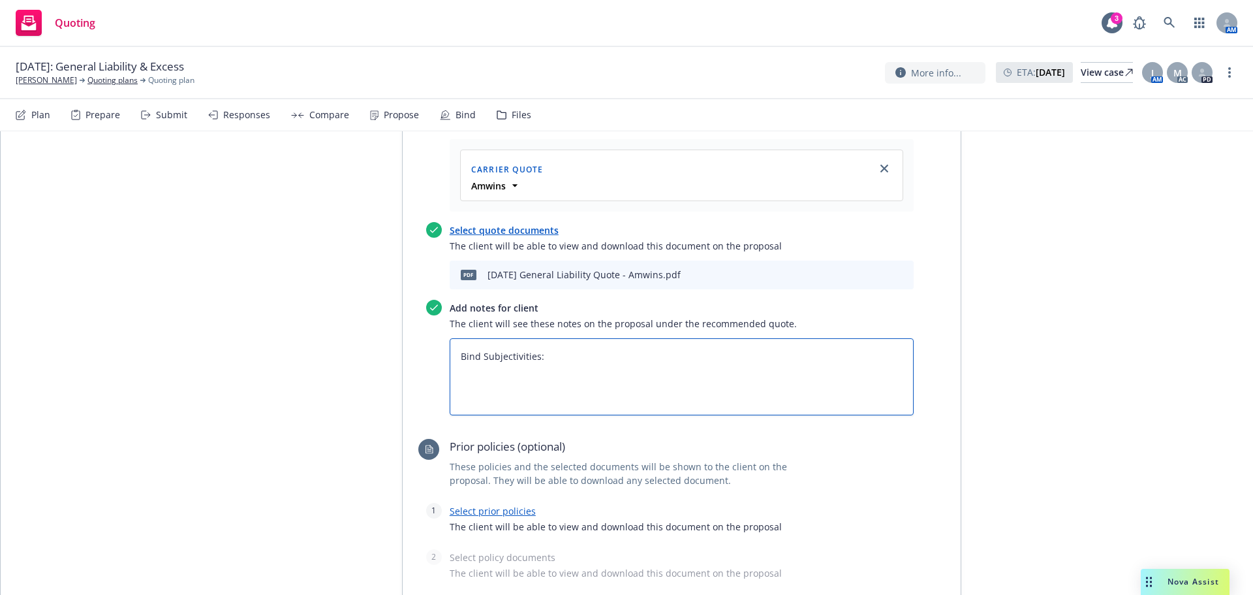
type textarea "x"
type textarea "Bind Subjectivities: 1"
type textarea "x"
type textarea "Bind Subjectivities: 1."
type textarea "x"
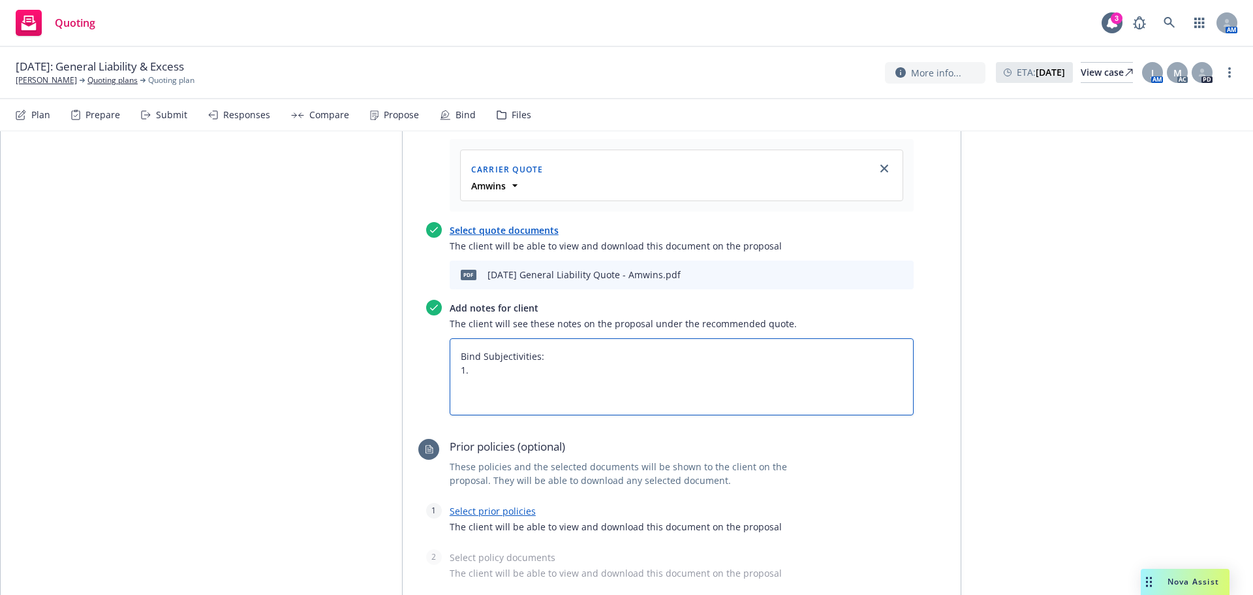
type textarea "Bind Subjectivities: 1."
type textarea "x"
type textarea "Bind Subjectivities: 1. T"
type textarea "x"
type textarea "Bind Subjectivities: 1. TR"
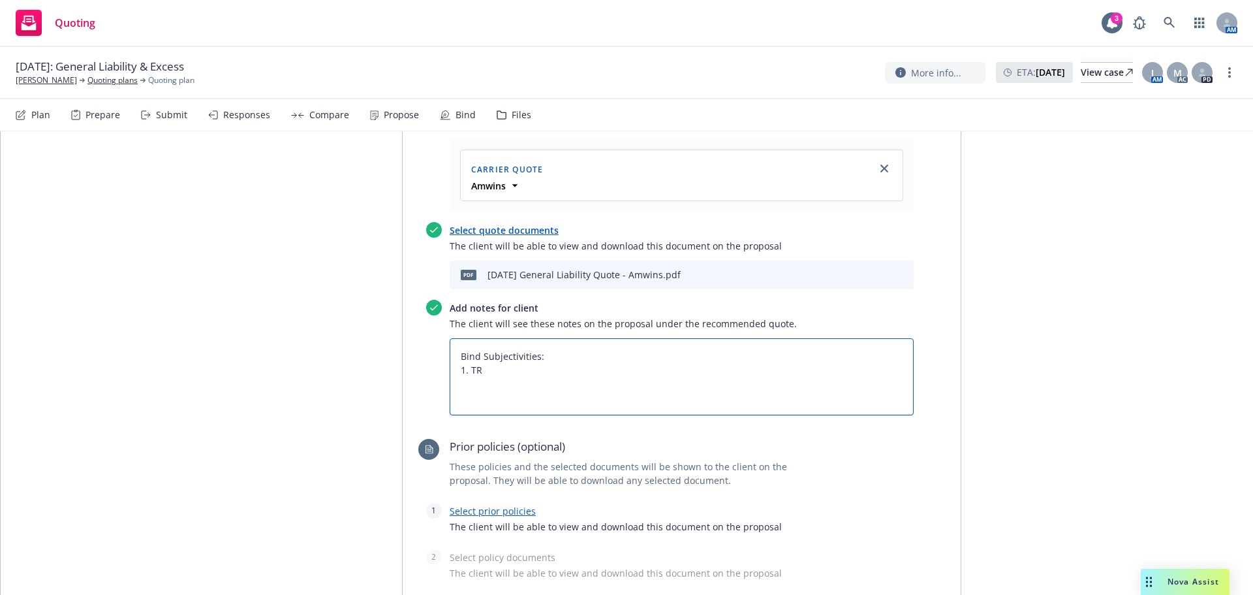
type textarea "x"
type textarea "Bind Subjectivities: 1. TRI"
type textarea "x"
type textarea "Bind Subjectivities: 1. TRIA"
type textarea "x"
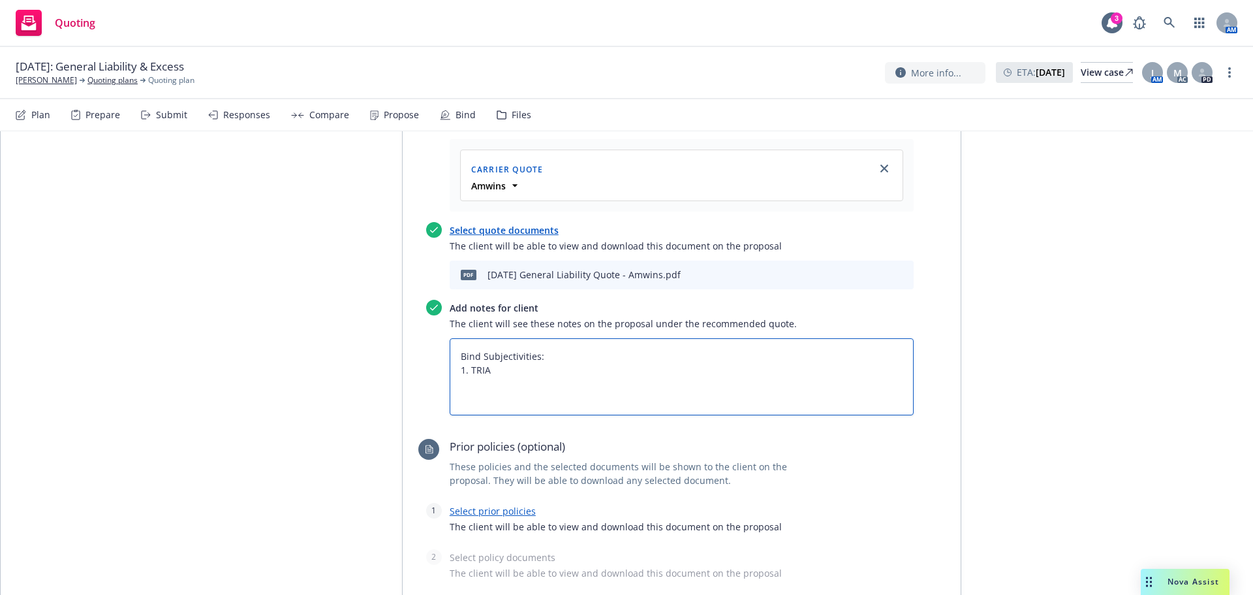
type textarea "Bind Subjectivities: 1. TRI"
type textarea "x"
type textarea "Bind Subjectivities: 1. TR"
type textarea "x"
type textarea "Bind Subjectivities: 1. T"
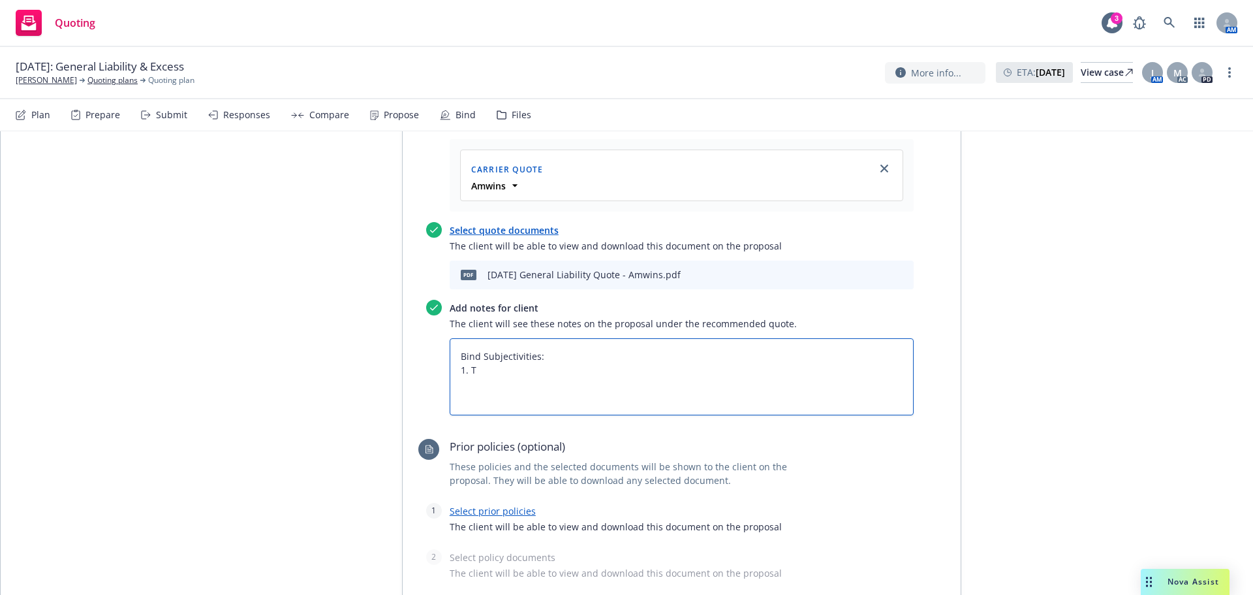
type textarea "x"
type textarea "Bind Subjectivities: 1."
type textarea "x"
type textarea "Bind Subjectivities: 1. C"
type textarea "x"
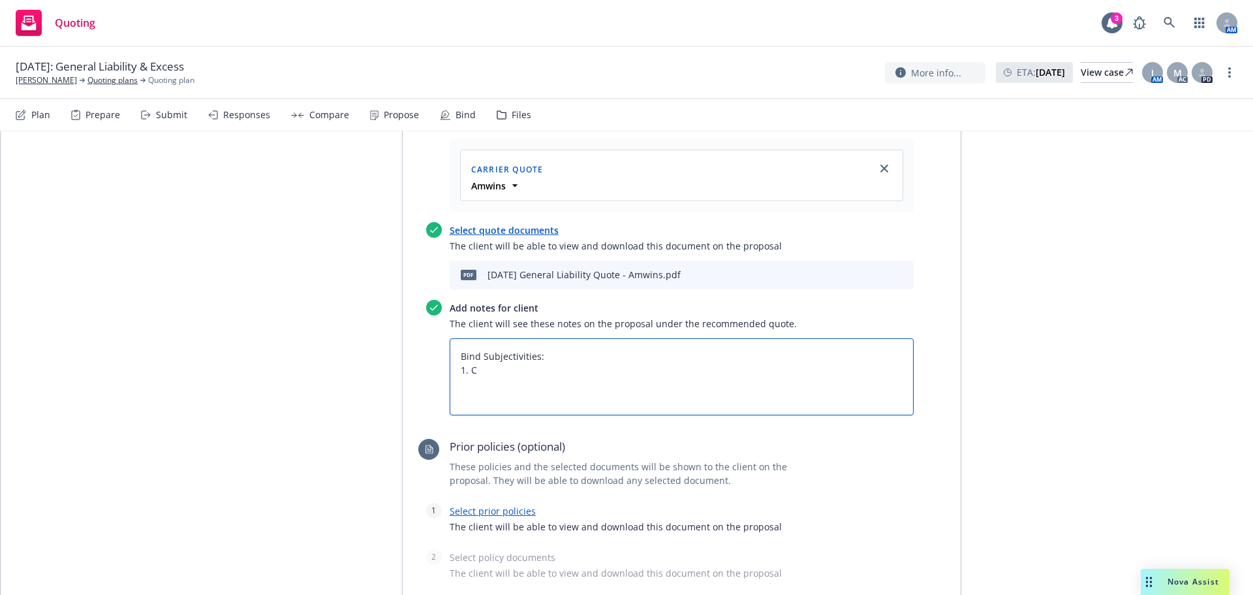
type textarea "Bind Subjectivities: 1. Co"
type textarea "x"
type textarea "Bind Subjectivities: 1. Com"
type textarea "x"
type textarea "Bind Subjectivities: 1. Comp"
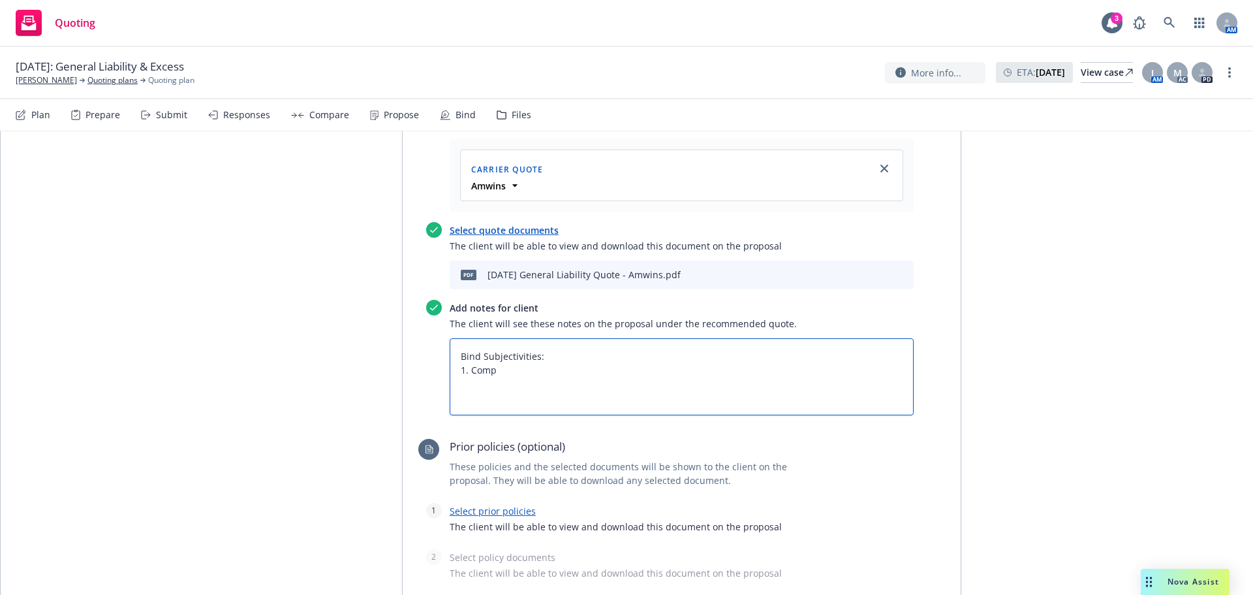
type textarea "x"
type textarea "Bind Subjectivities: 1. Compl"
type textarea "x"
type textarea "Bind Subjectivities: 1. Comple"
type textarea "x"
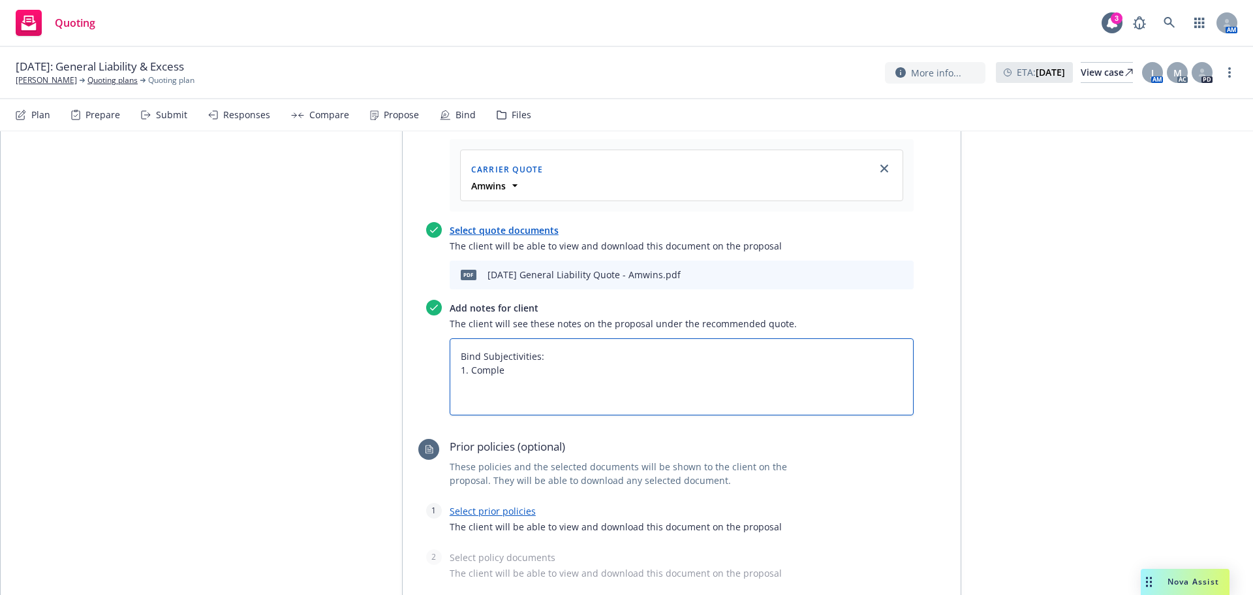
type textarea "Bind Subjectivities: 1. Complet"
type textarea "x"
type textarea "Bind Subjectivities: 1. Complete"
type textarea "x"
type textarea "Bind Subjectivities: 1. Completed"
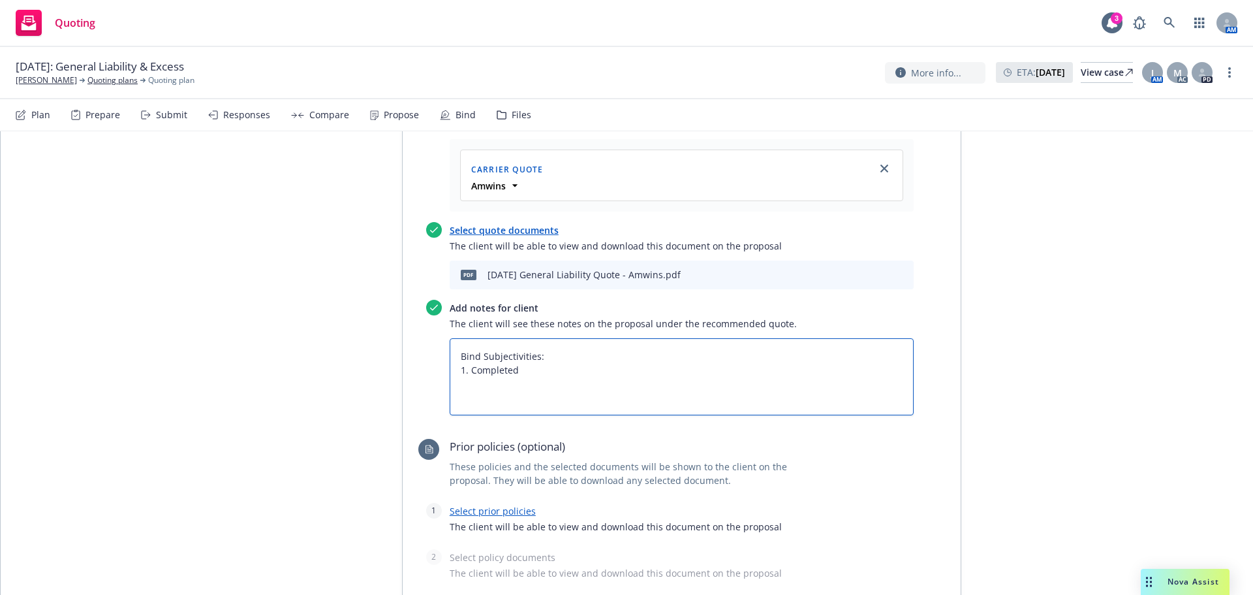
type textarea "x"
type textarea "Bind Subjectivities: 1. Completed,"
type textarea "x"
type textarea "Bind Subjectivities: 1. Completed, s"
type textarea "x"
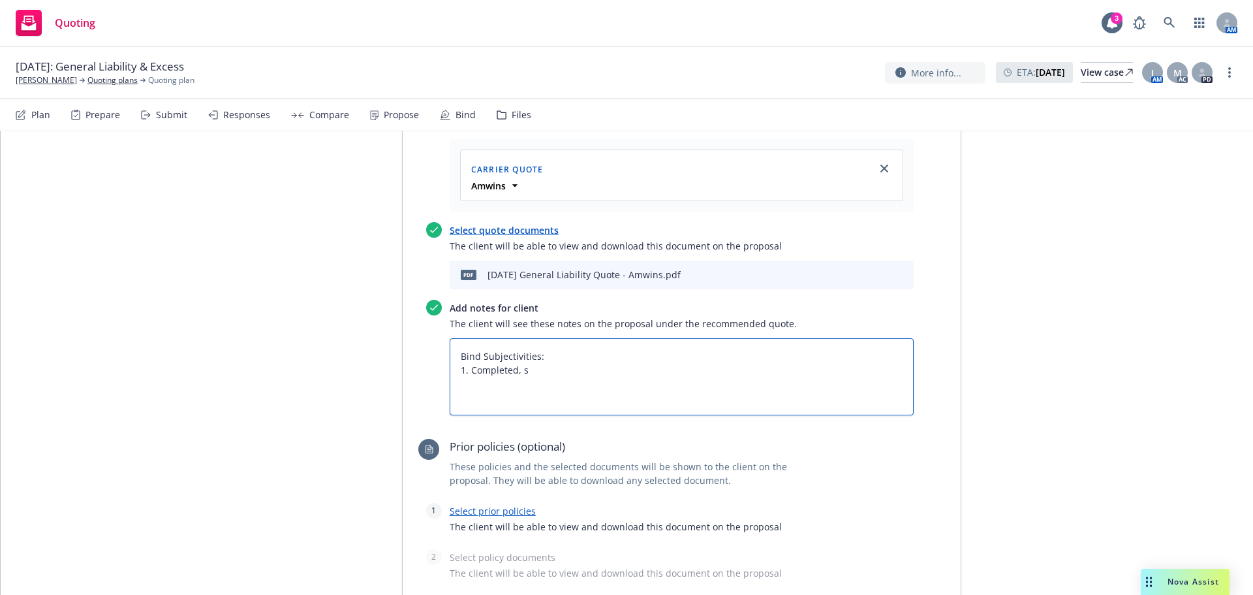
type textarea "Bind Subjectivities: 1. Completed, si"
type textarea "x"
type textarea "Bind Subjectivities: 1. Completed, sig"
type textarea "x"
type textarea "Bind Subjectivities: 1. Completed, sign"
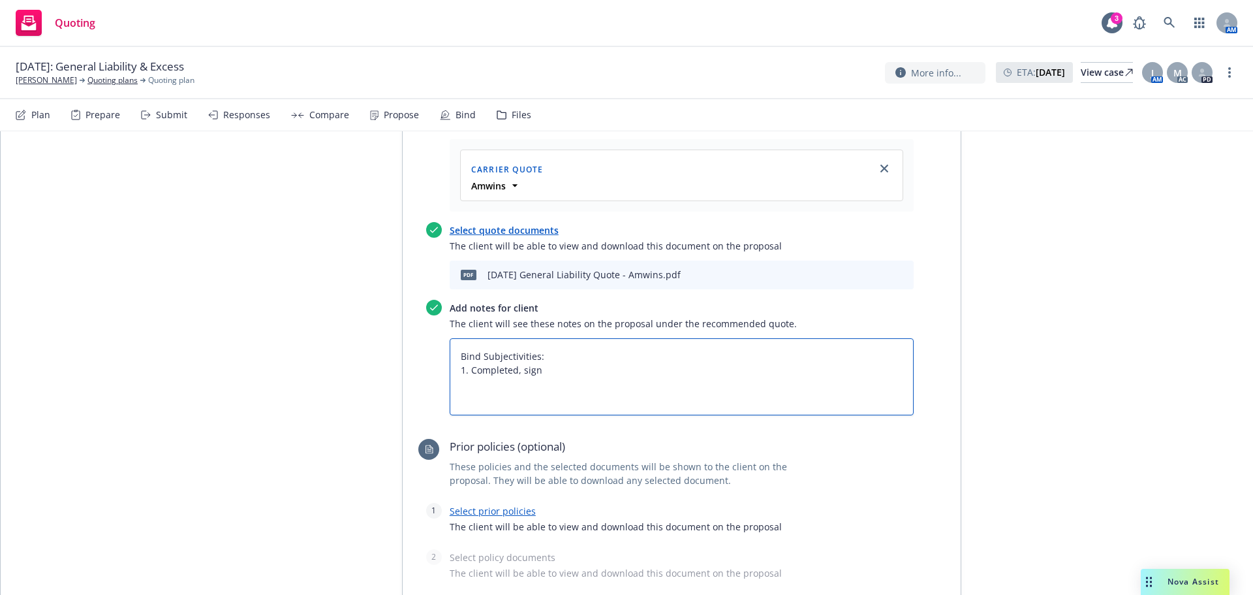
type textarea "x"
type textarea "Bind Subjectivities: 1. Completed, signe"
type textarea "x"
type textarea "Bind Subjectivities: 1. Completed, signed"
type textarea "x"
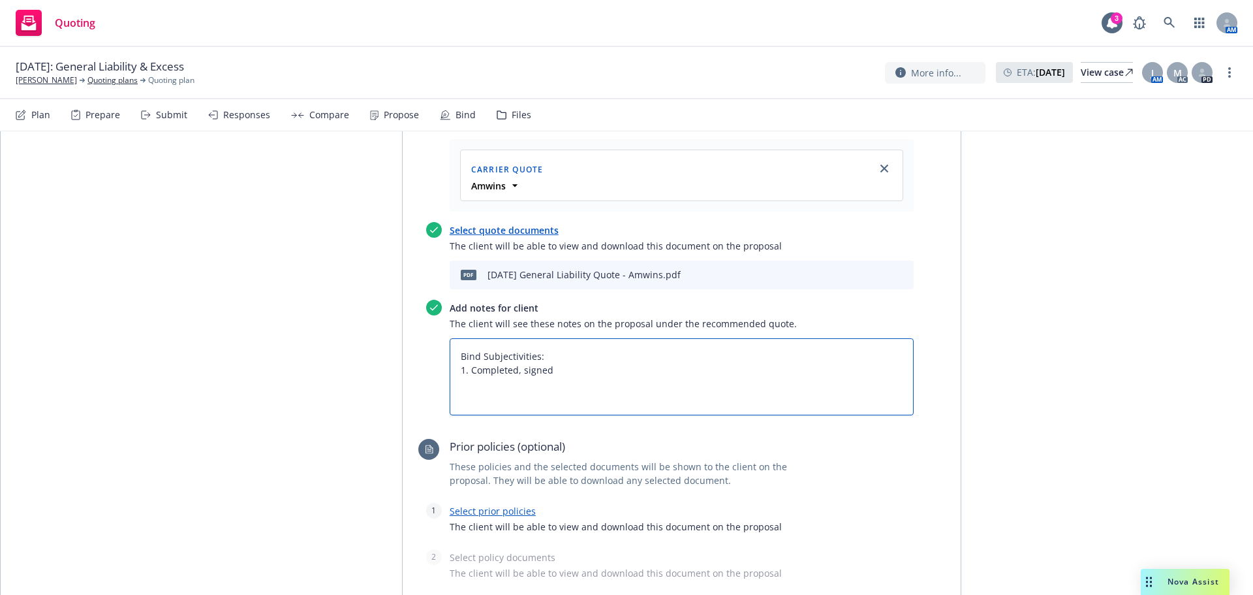
type textarea "Bind Subjectivities: 1. Completed, signed,"
type textarea "x"
type textarea "Bind Subjectivities: 1. Completed, signed,"
type textarea "x"
type textarea "Bind Subjectivities: 1. Completed, signed, a"
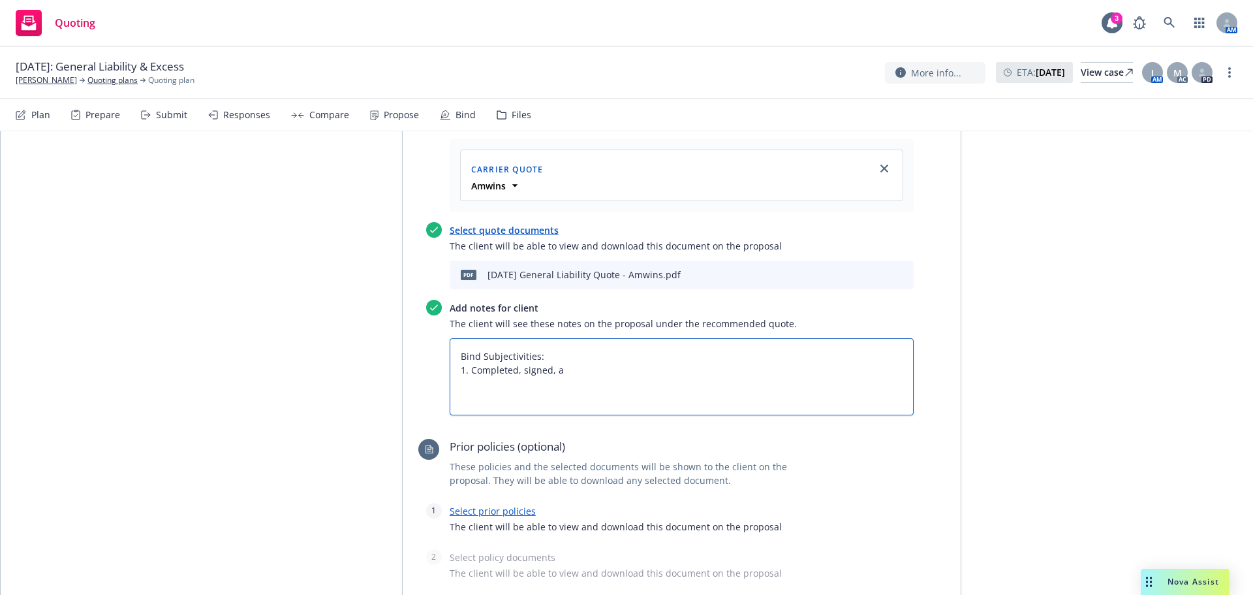
type textarea "x"
type textarea "Bind Subjectivities: 1. Completed, signed, an"
type textarea "x"
type textarea "Bind Subjectivities: 1. Completed, signed, and"
type textarea "x"
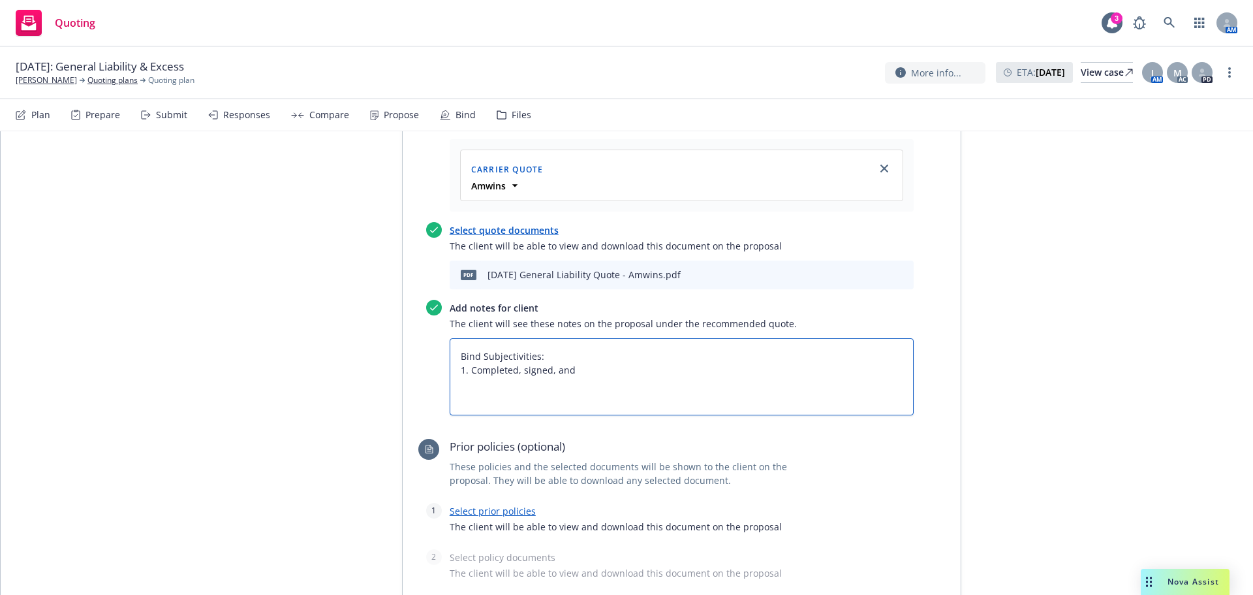
type textarea "Bind Subjectivities: 1. Completed, signed, and"
type textarea "x"
type textarea "Bind Subjectivities: 1. Completed, signed, and d"
type textarea "x"
type textarea "Bind Subjectivities: 1. Completed, signed, and dt"
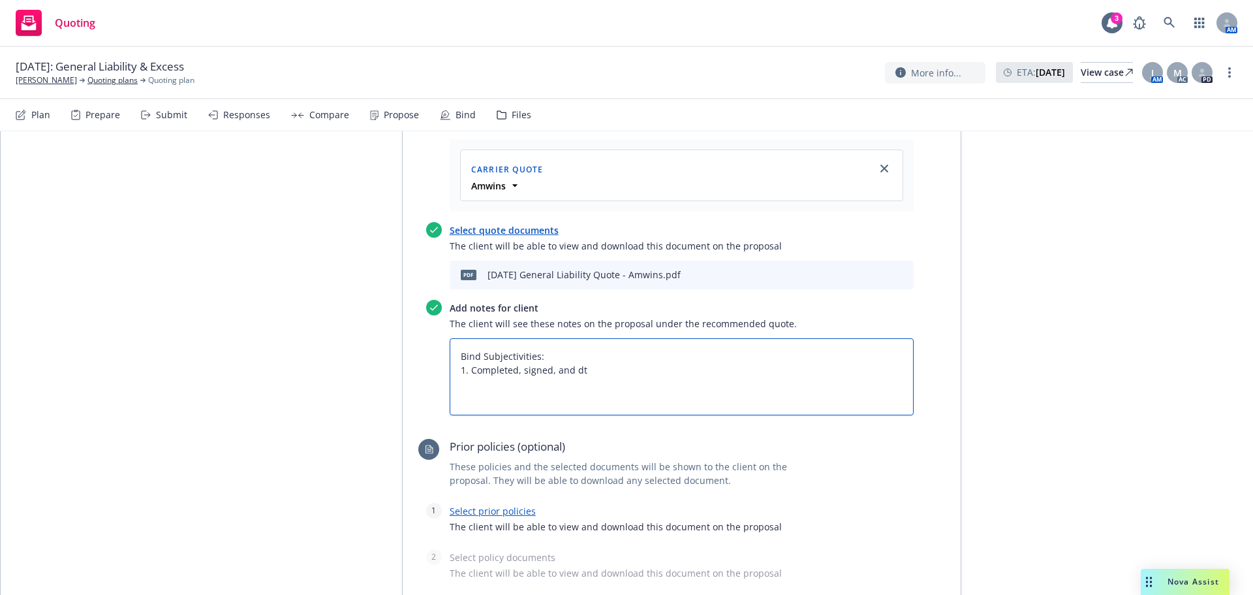
type textarea "x"
type textarea "Bind Subjectivities: 1. Completed, signed, and dte"
type textarea "x"
type textarea "Bind Subjectivities: 1. Completed, signed, and dted"
type textarea "x"
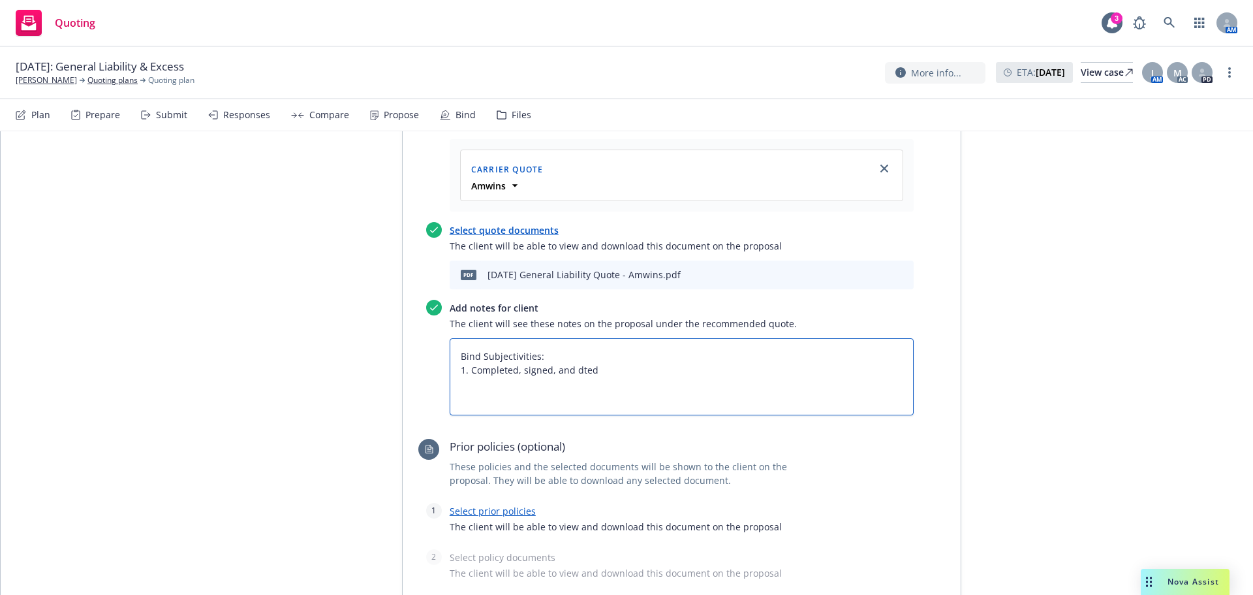
type textarea "Bind Subjectivities: 1. Completed, signed, and dted"
type textarea "x"
type textarea "Bind Subjectivities: 1. Completed, signed, and dted"
type textarea "x"
type textarea "Bind Subjectivities: 1. Completed, signed, and dte"
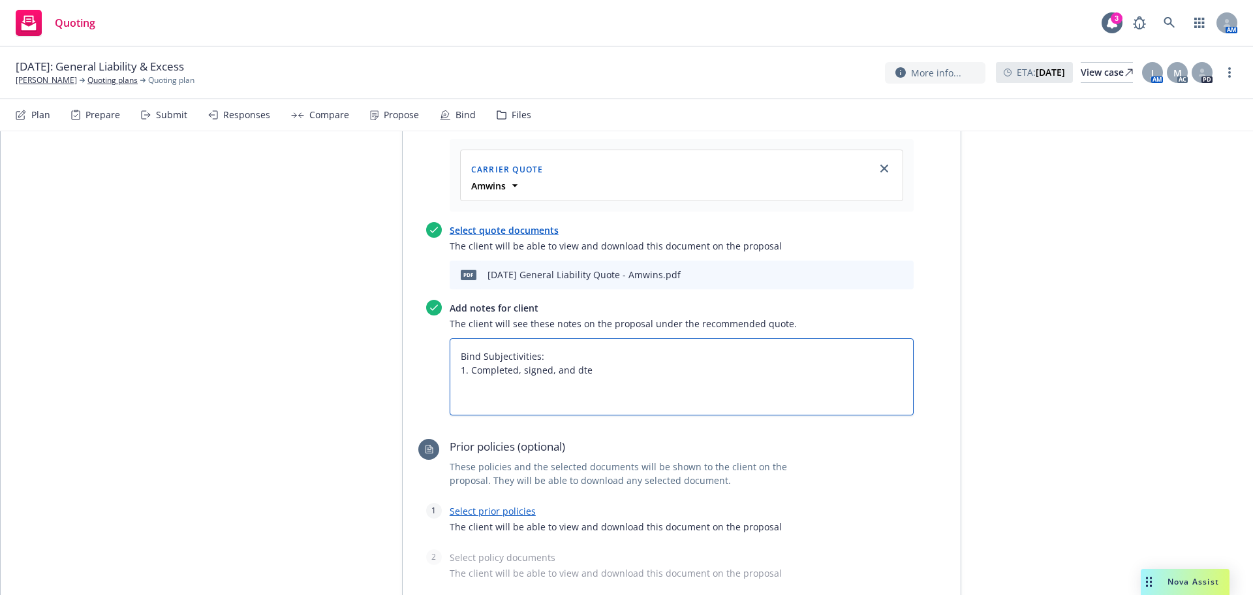
type textarea "x"
type textarea "Bind Subjectivities: 1. Completed, signed, and dt"
type textarea "x"
type textarea "Bind Subjectivities: 1. Completed, signed, and d"
type textarea "x"
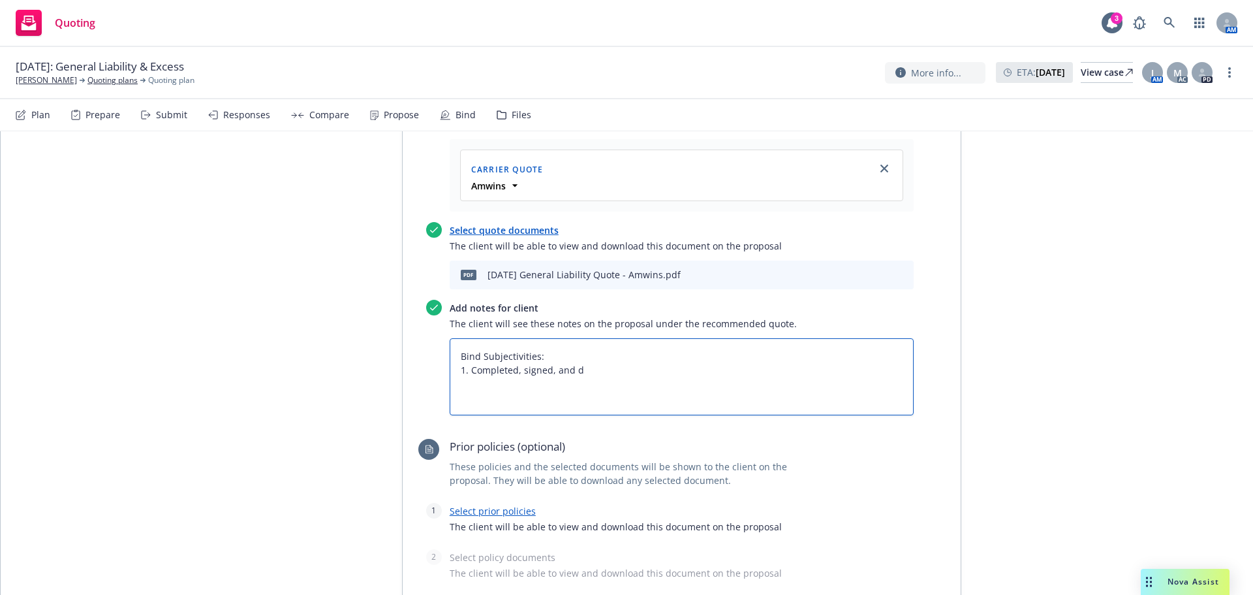
type textarea "Bind Subjectivities: 1. Completed, signed, and"
type textarea "x"
type textarea "Bind Subjectivities: 1. Completed, signed, and d"
type textarea "x"
type textarea "Bind Subjectivities: 1. Completed, signed, and da"
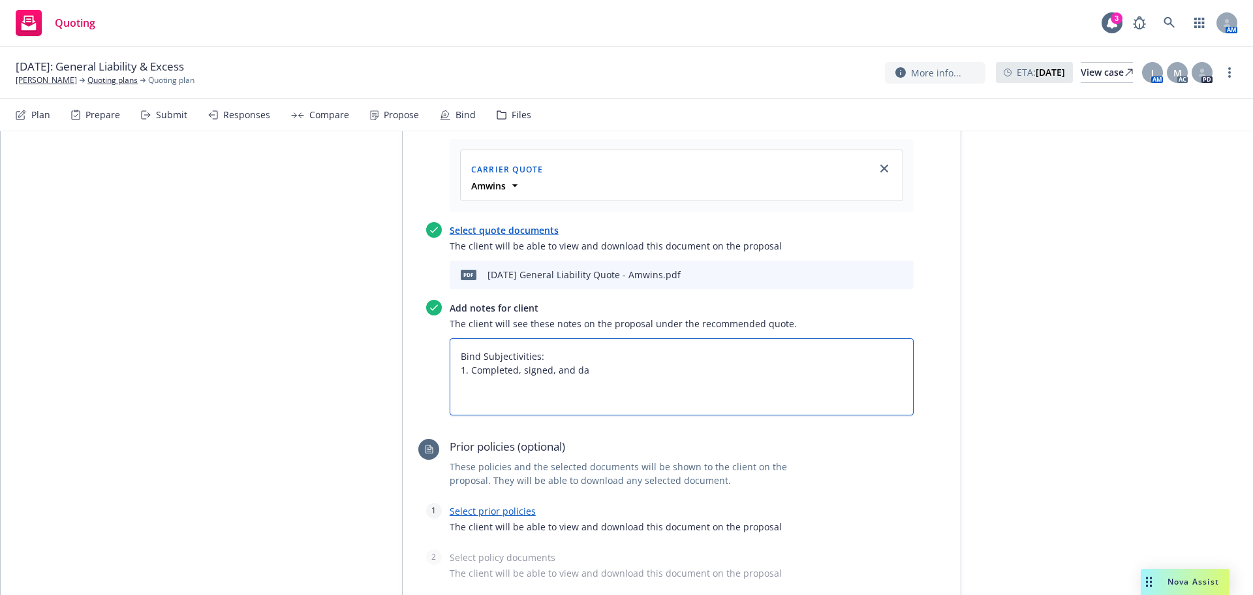
type textarea "x"
type textarea "Bind Subjectivities: 1. Completed, signed, and dat"
type textarea "x"
type textarea "Bind Subjectivities: 1. Completed, signed, and date"
type textarea "x"
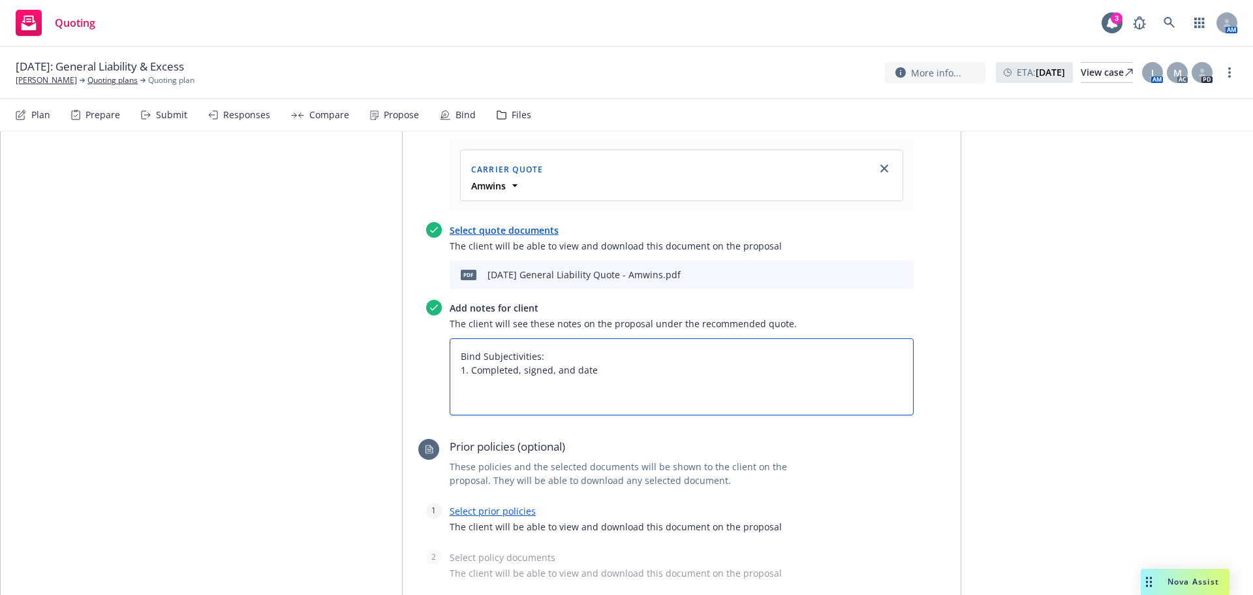
type textarea "Bind Subjectivities: 1. Completed, signed, and dated"
type textarea "x"
type textarea "Bind Subjectivities: 1. Completed, signed, and dated"
type textarea "x"
type textarea "Bind Subjectivities: 1. Completed, signed, and dated N"
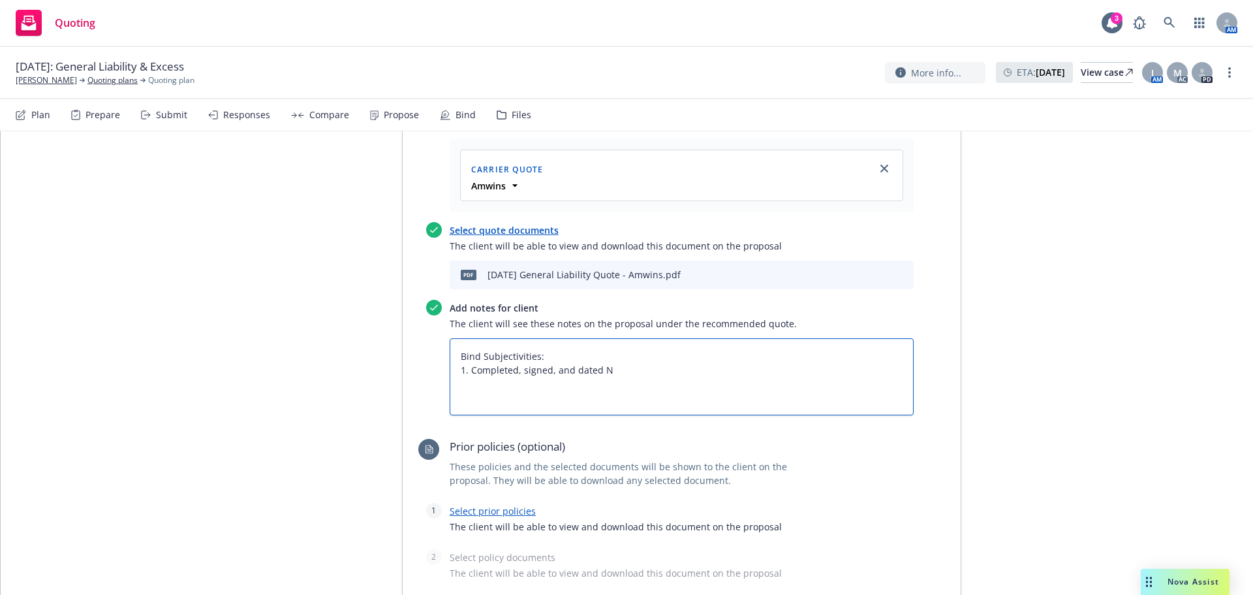
type textarea "x"
type textarea "Bind Subjectivities: 1. Completed, signed, and dated"
type textarea "x"
type textarea "Bind Subjectivities: 1. Completed, signed, and dated T"
type textarea "x"
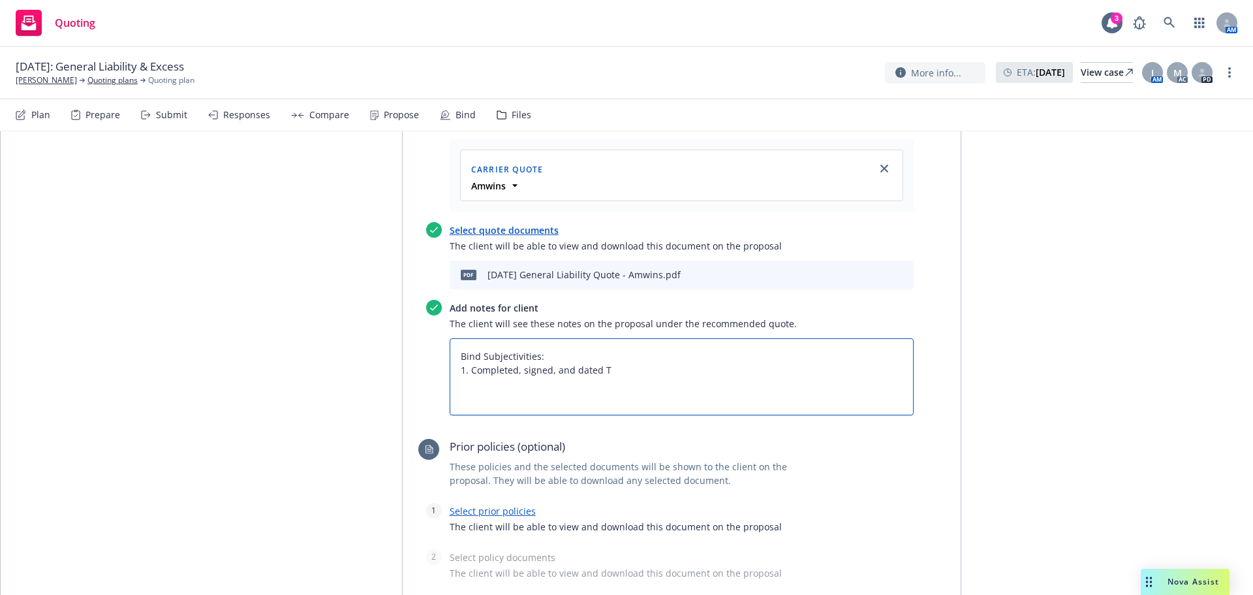
type textarea "Bind Subjectivities: 1. Completed, signed, and dated TI"
type textarea "x"
type textarea "Bind Subjectivities: 1. Completed, signed, and dated TIR"
type textarea "x"
type textarea "Bind Subjectivities: 1. Completed, signed, and dated TIRA"
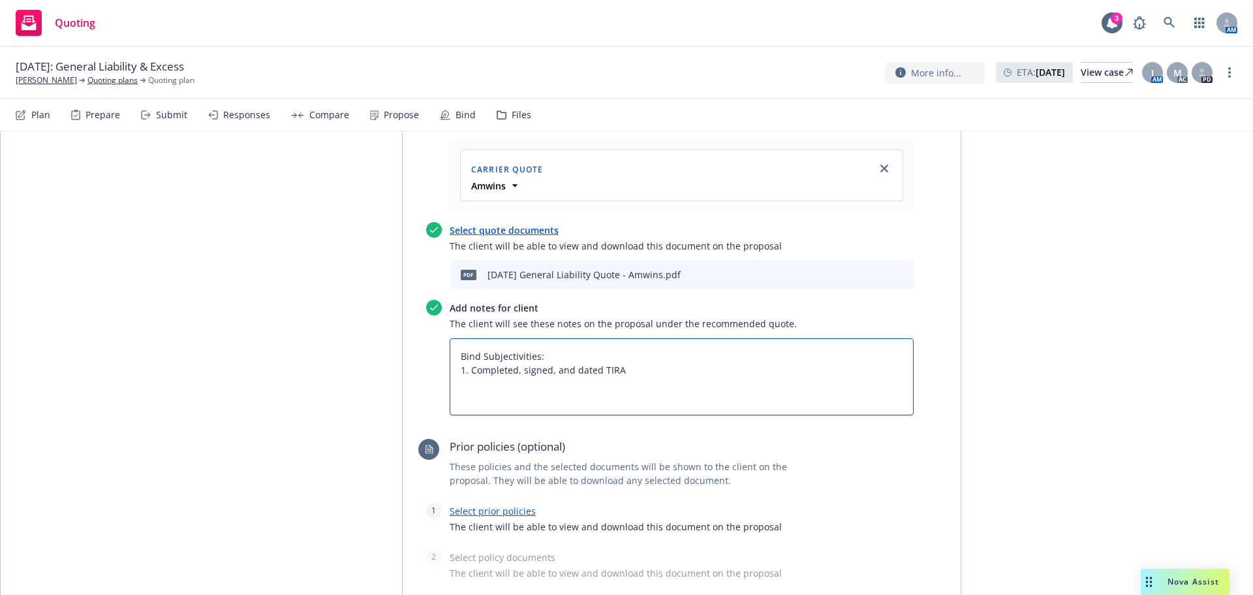
type textarea "x"
type textarea "Bind Subjectivities: 1. Completed, signed, and dated TIRA>"
type textarea "x"
type textarea "Bind Subjectivities: 1. Completed, signed, and dated TIRA"
type textarea "x"
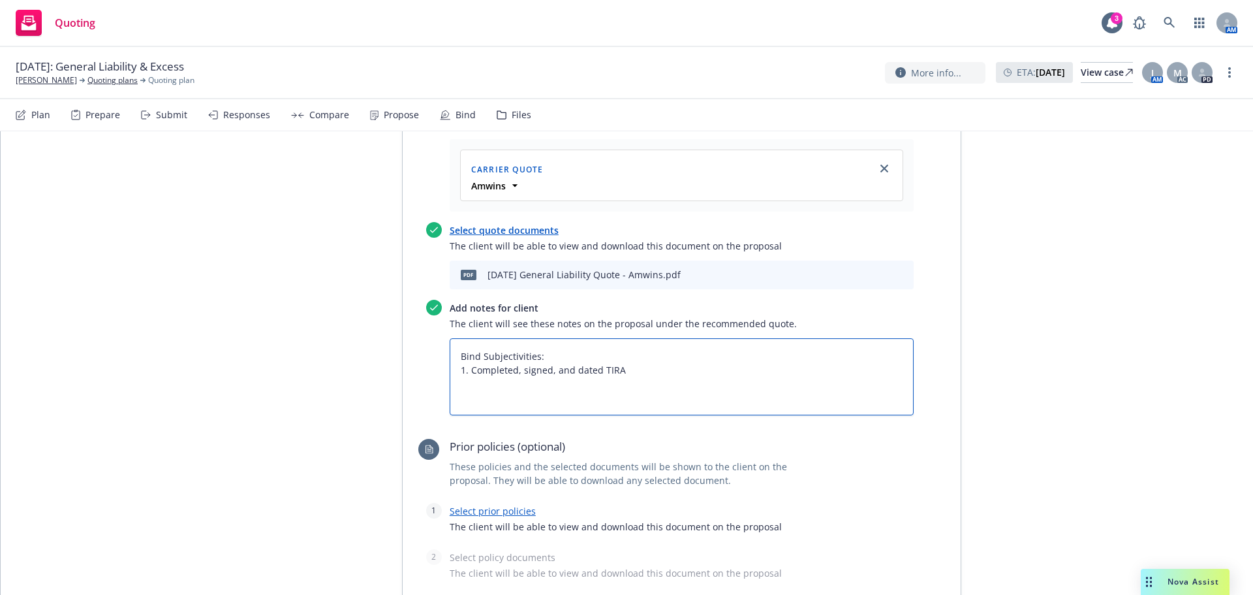
type textarea "Bind Subjectivities: 1. Completed, signed, and dated TIR"
type textarea "x"
type textarea "Bind Subjectivities: 1. Completed, signed, and dated TI"
type textarea "x"
type textarea "Bind Subjectivities: 1. Completed, signed, and dated T"
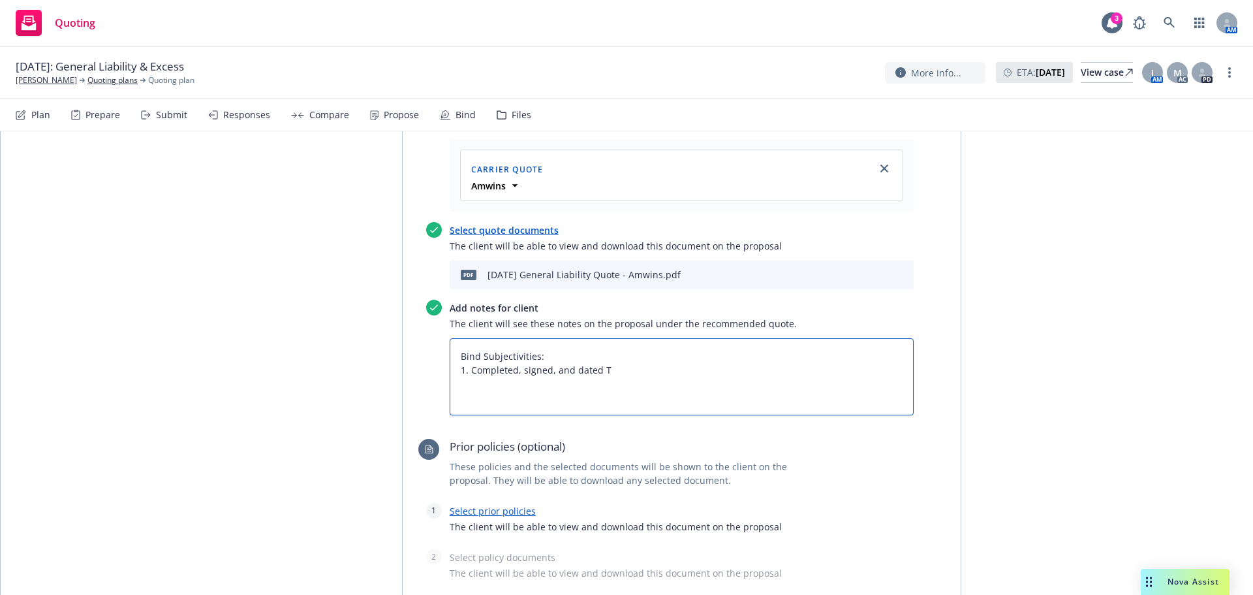
type textarea "x"
type textarea "Bind Subjectivities: 1. Completed, signed, and dated TT"
type textarea "x"
type textarea "Bind Subjectivities: 1. Completed, signed, and dated T"
type textarea "x"
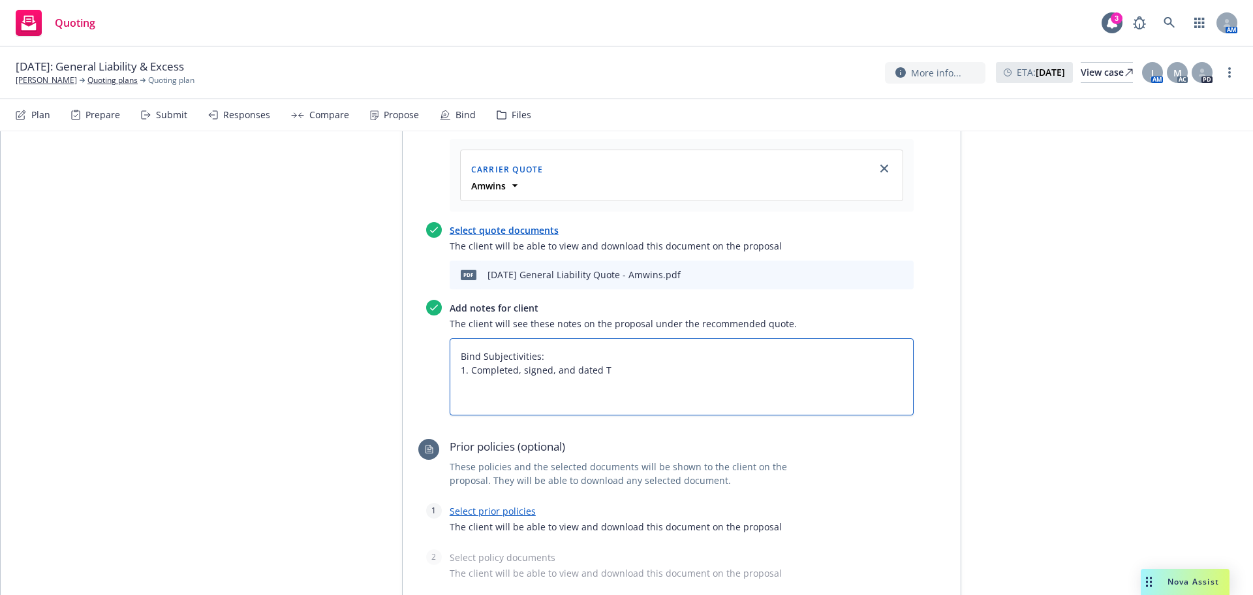
type textarea "Bind Subjectivities: 1. Completed, signed, and dated TR"
type textarea "x"
type textarea "Bind Subjectivities: 1. Completed, signed, and dated TRI"
type textarea "x"
type textarea "Bind Subjectivities: 1. Completed, signed, and dated TRIA"
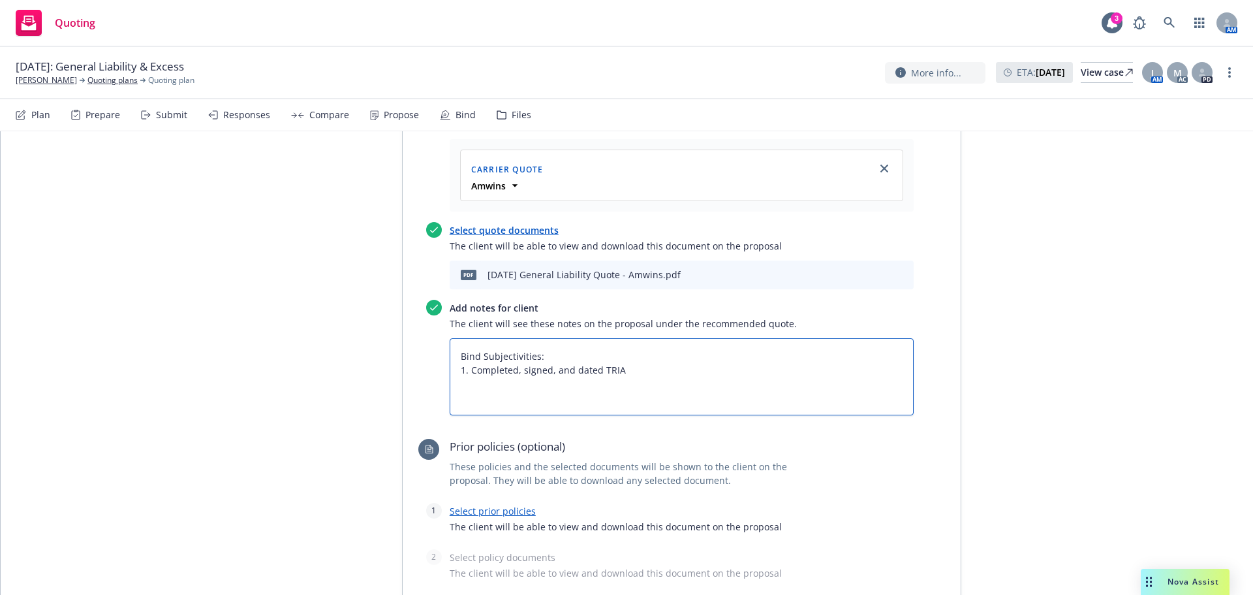
type textarea "x"
type textarea "Bind Subjectivities: 1. Completed, signed, and dated TRIA>"
type textarea "x"
type textarea "Bind Subjectivities: 1. Completed, signed, and dated TRIA"
type textarea "x"
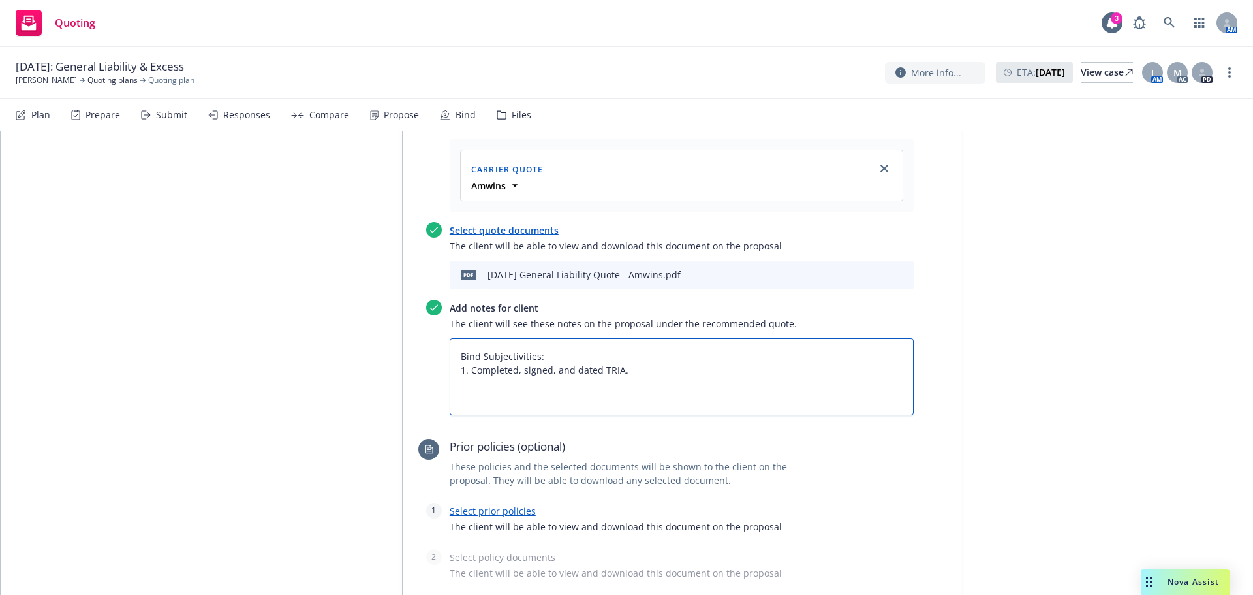
drag, startPoint x: 526, startPoint y: 355, endPoint x: 656, endPoint y: 368, distance: 131.2
click at [683, 353] on textarea "Bind Subjectivities: 1. Completed, signed, and dated TRIA." at bounding box center [682, 376] width 464 height 77
click at [633, 369] on textarea "Bind Subjectivities: 1. Completed, signed, and dated TRIA." at bounding box center [682, 376] width 464 height 77
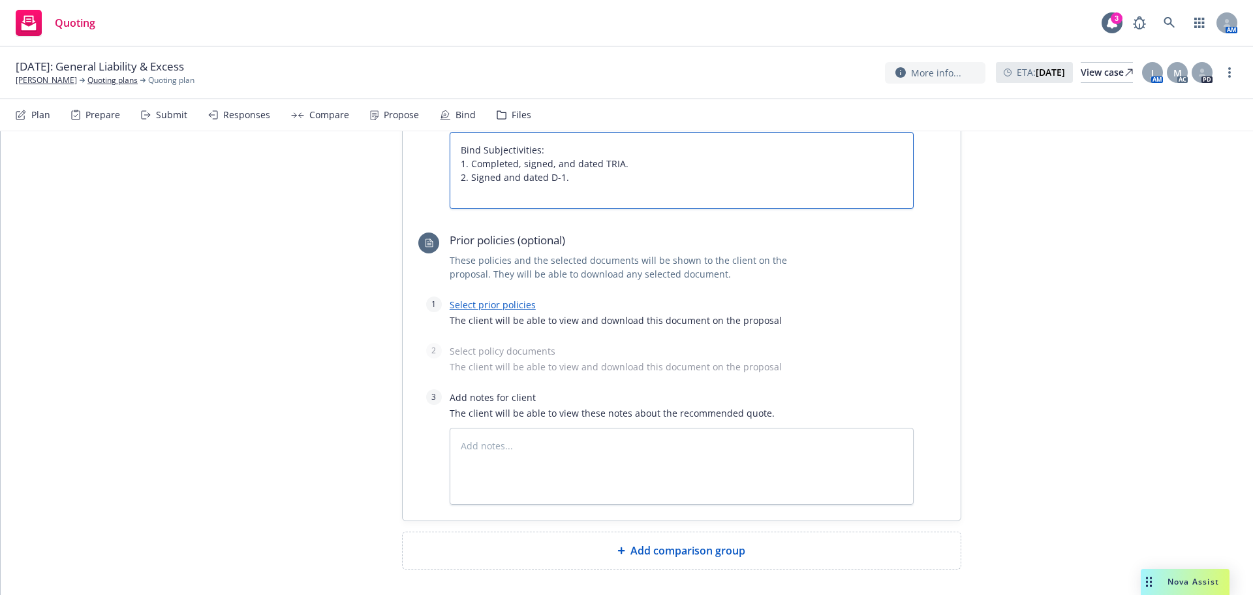
scroll to position [890, 0]
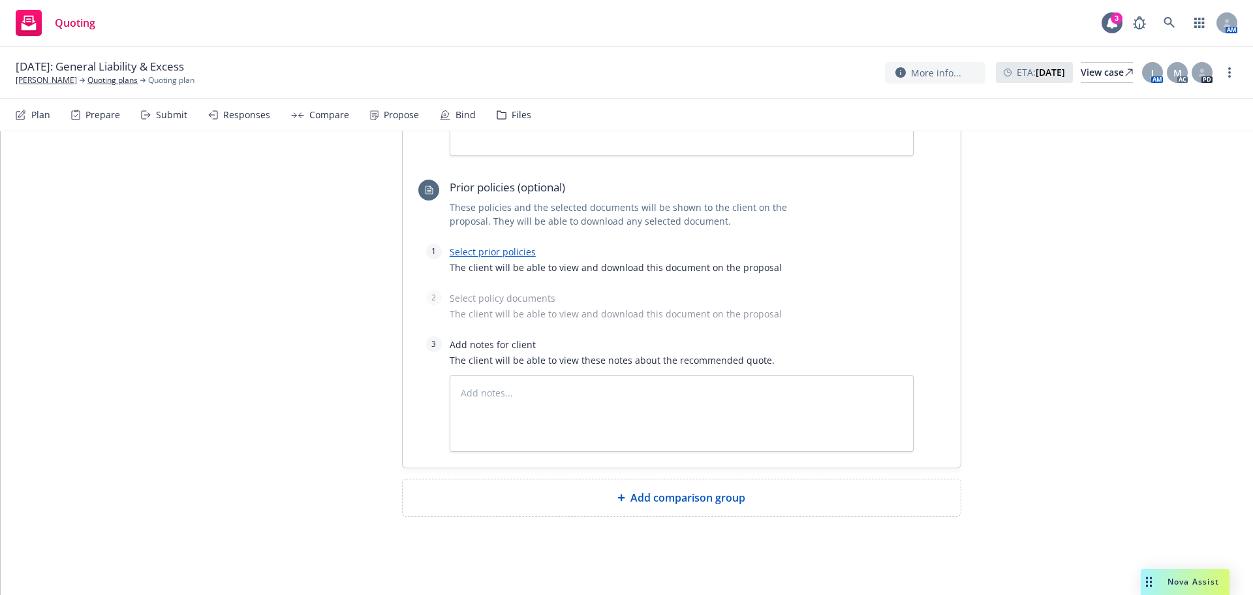
click at [656, 503] on span "Add comparison group" at bounding box center [688, 498] width 115 height 16
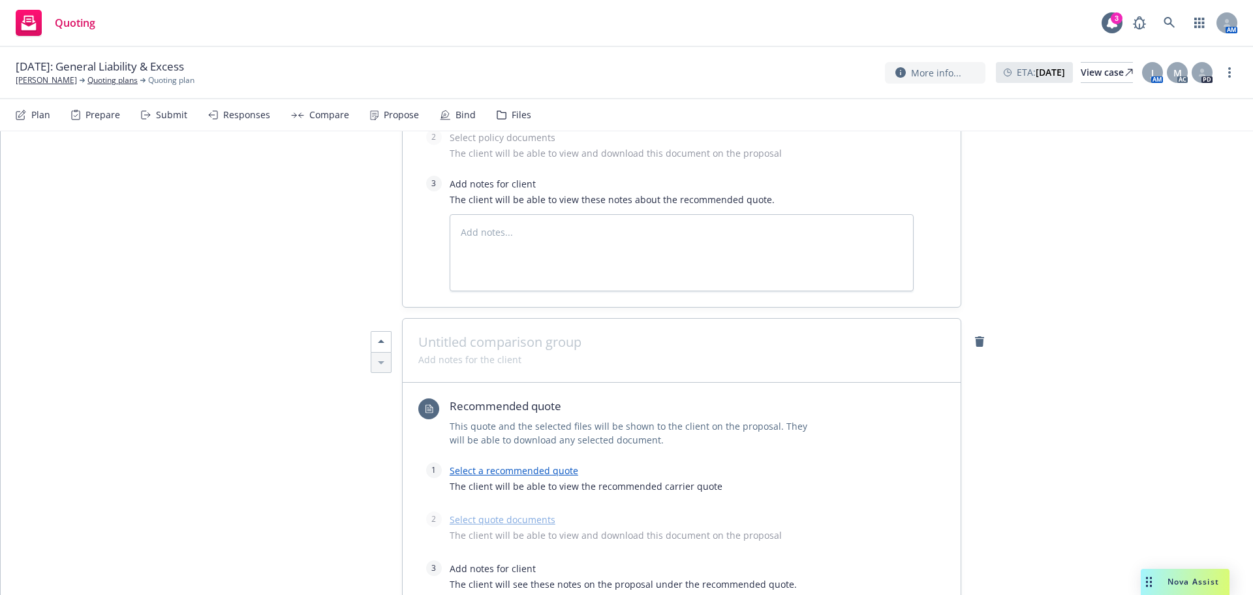
scroll to position [1216, 0]
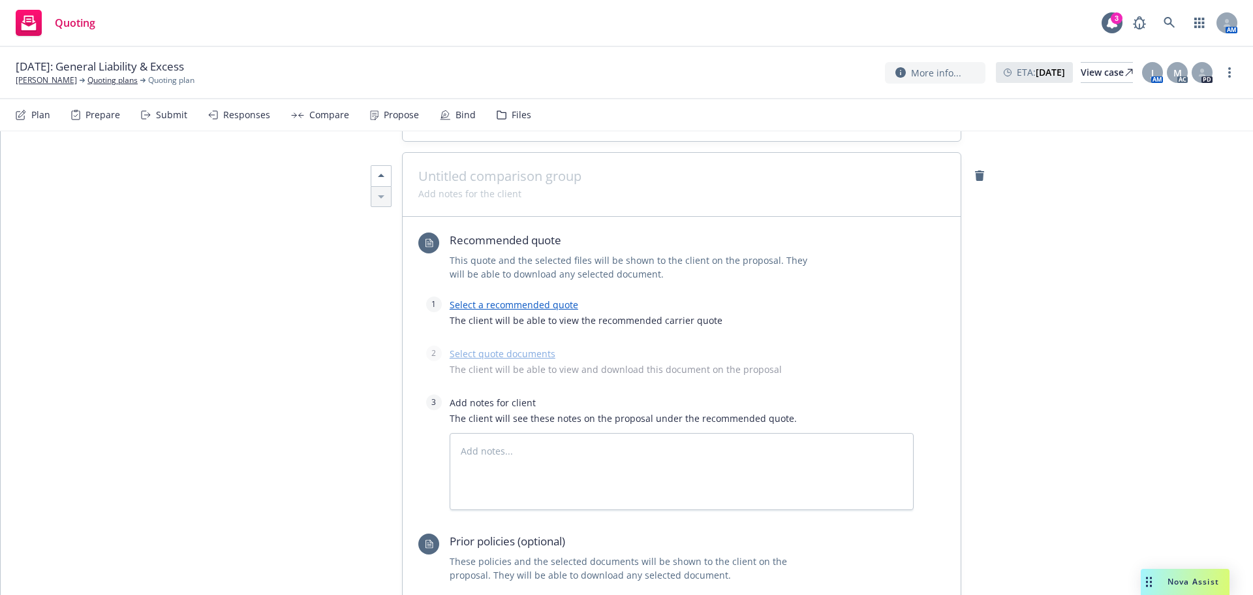
click at [453, 179] on span at bounding box center [681, 176] width 527 height 16
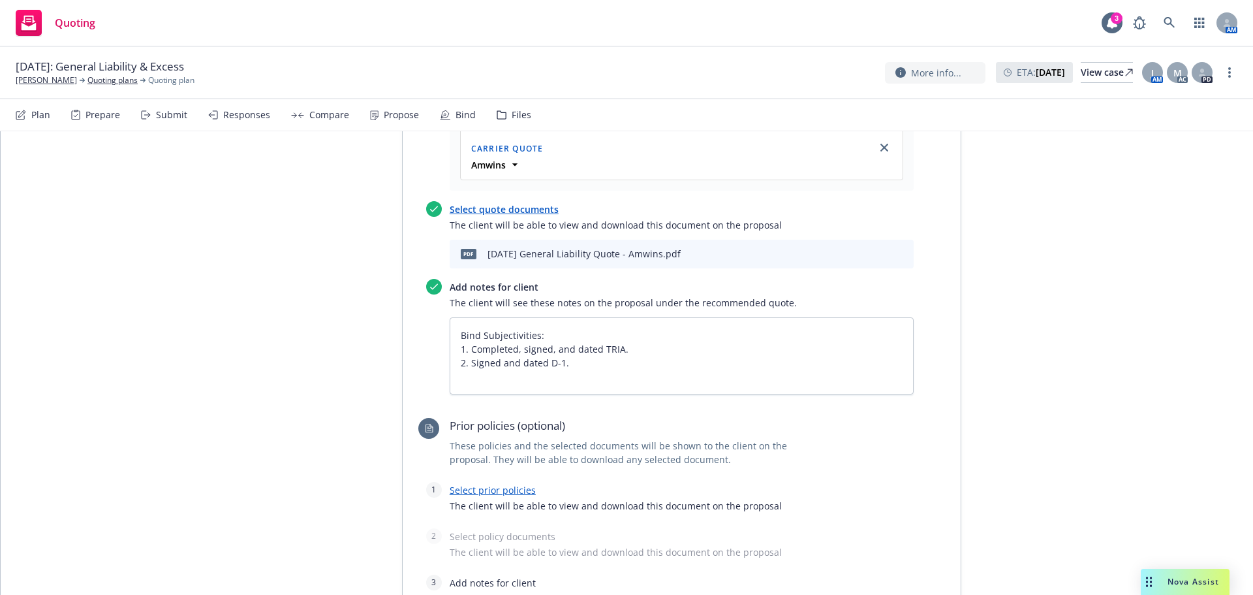
scroll to position [629, 0]
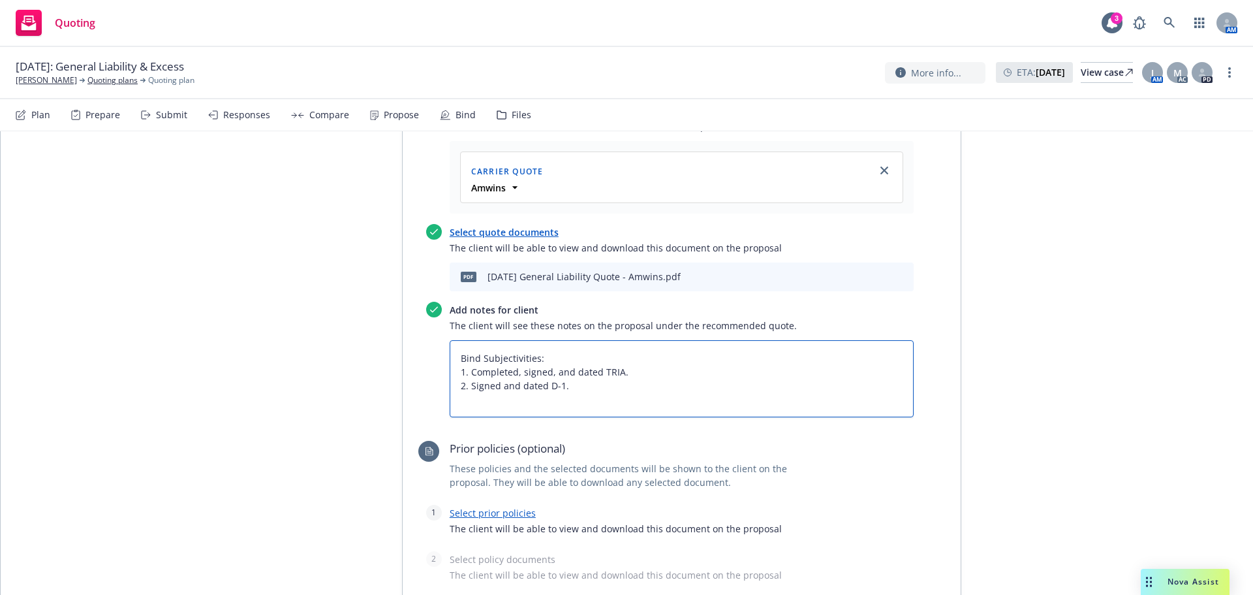
drag, startPoint x: 569, startPoint y: 382, endPoint x: 443, endPoint y: 354, distance: 129.1
click at [443, 354] on div "Add notes for client The client will see these notes on the proposal under the …" at bounding box center [670, 360] width 488 height 116
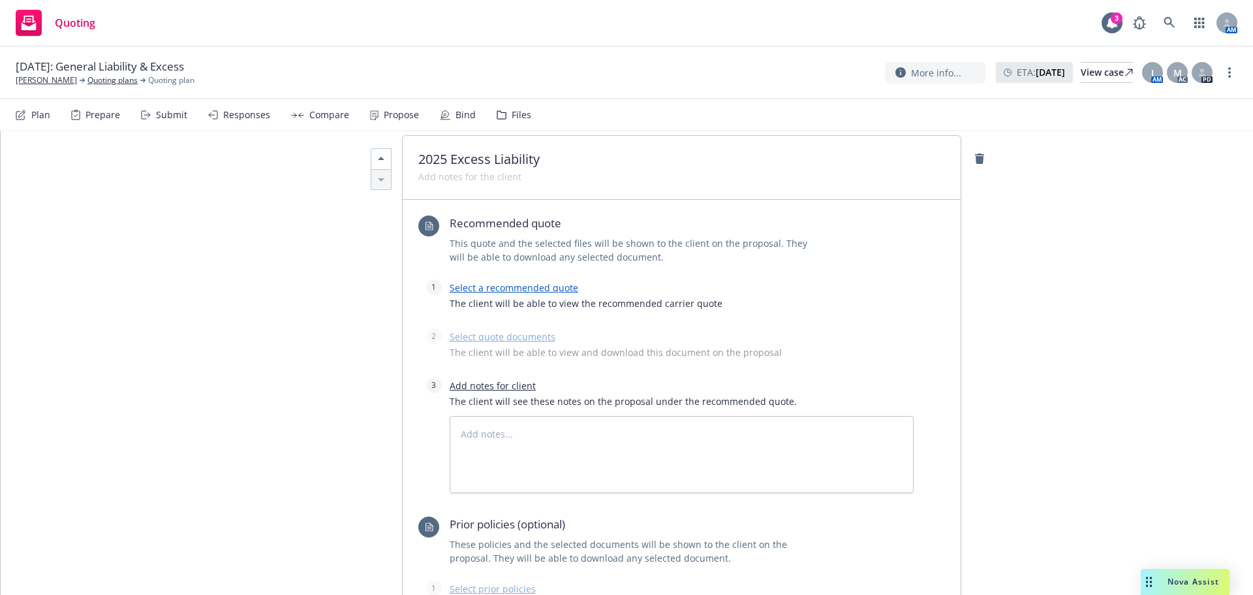
scroll to position [1412, 0]
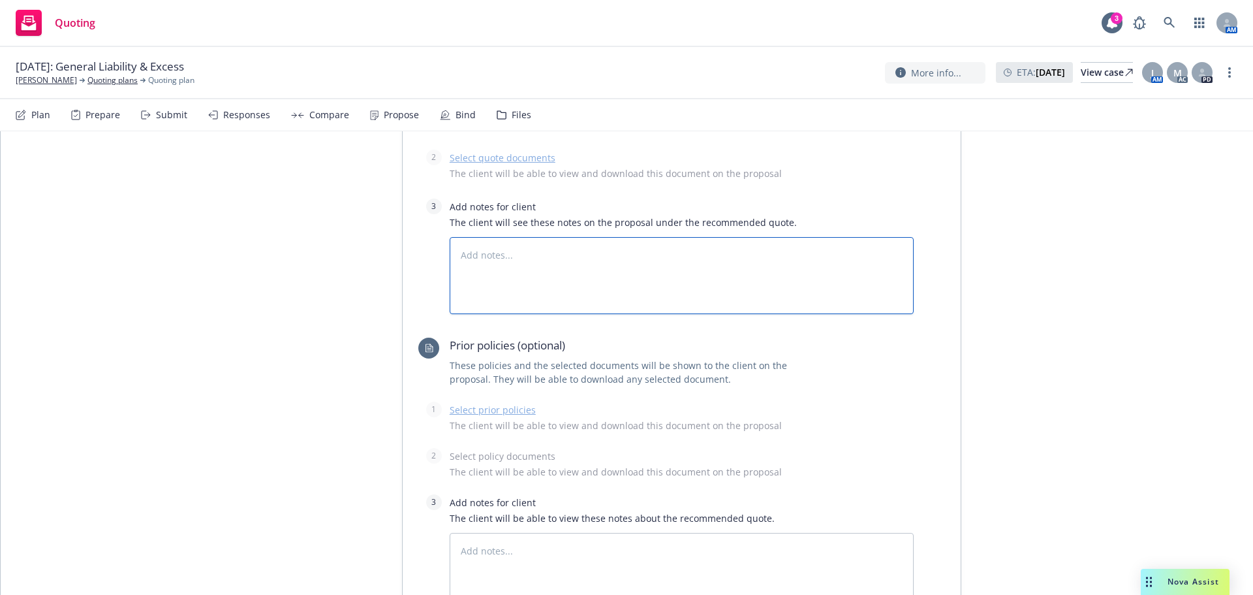
click at [486, 260] on textarea at bounding box center [682, 275] width 464 height 77
paste textarea "Bind Subjectivities: 1. Completed, signed, and dated TRIA. 2. Signed and dated …"
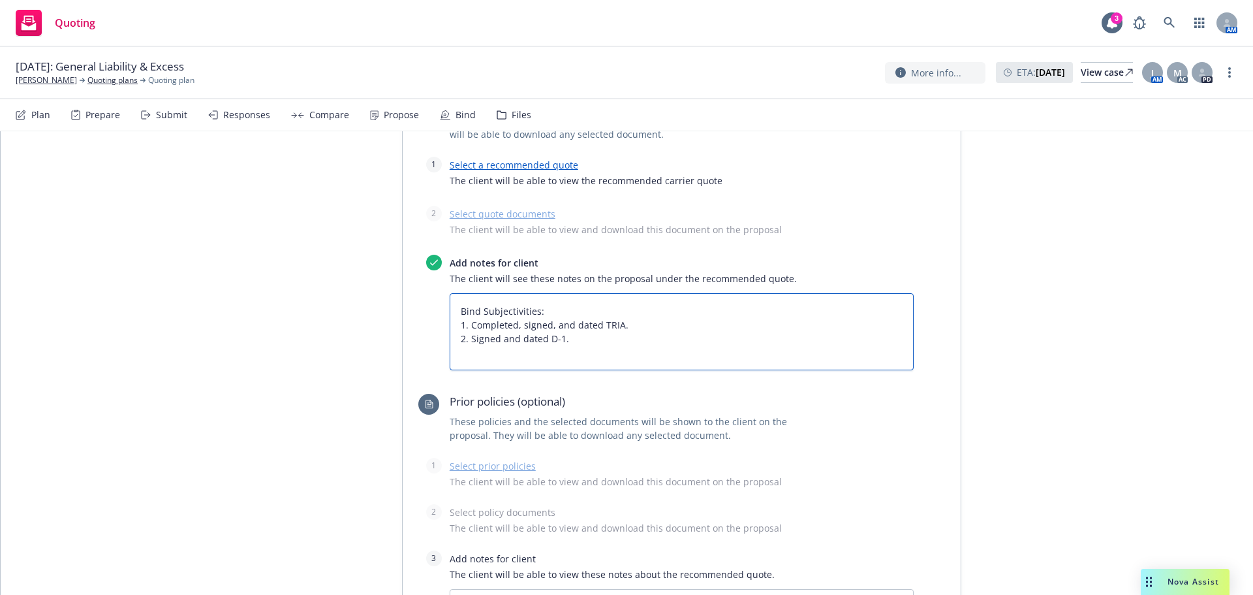
scroll to position [1281, 0]
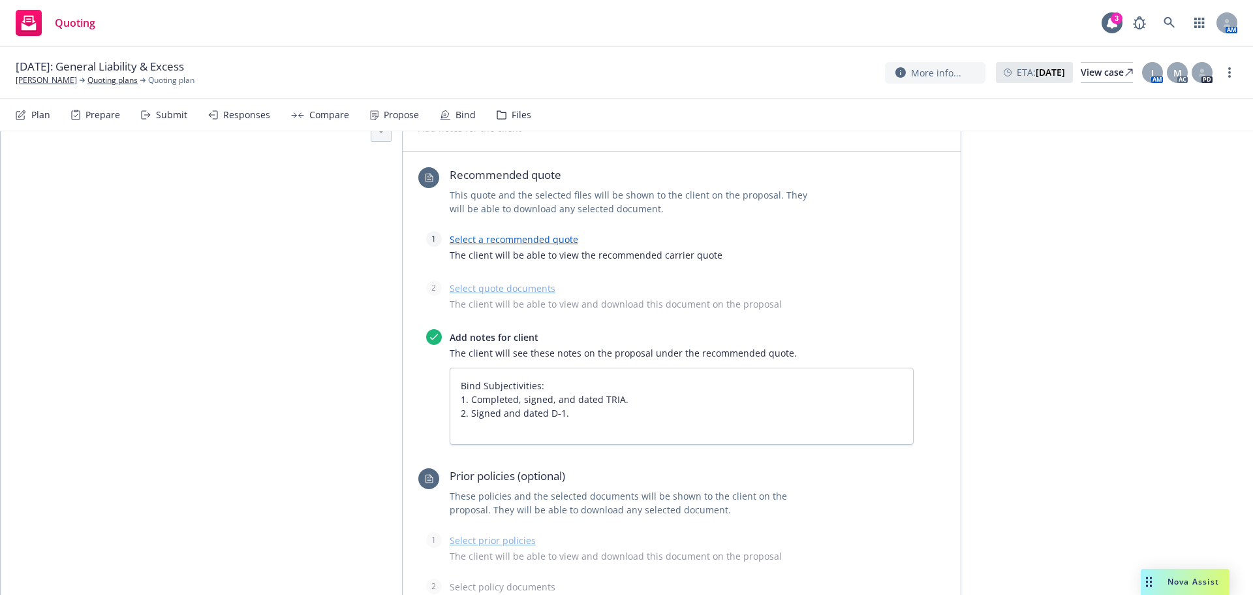
click at [477, 238] on link "Select a recommended quote" at bounding box center [514, 239] width 129 height 12
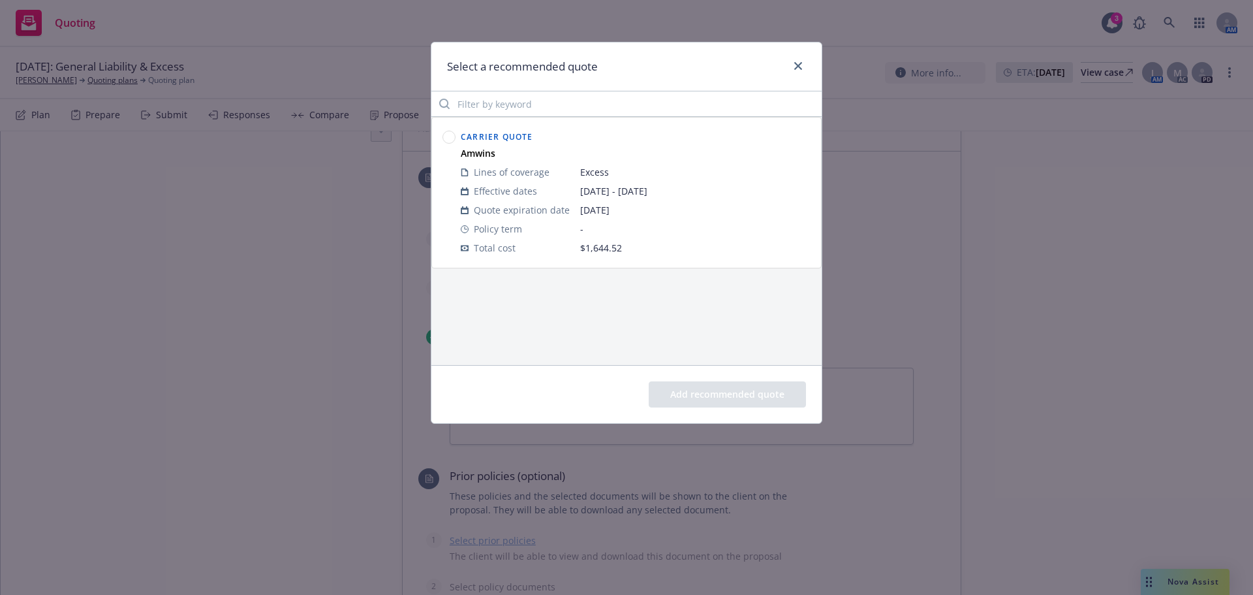
click at [446, 140] on circle at bounding box center [449, 137] width 12 height 12
click at [672, 385] on button "Add recommended quote" at bounding box center [727, 394] width 157 height 26
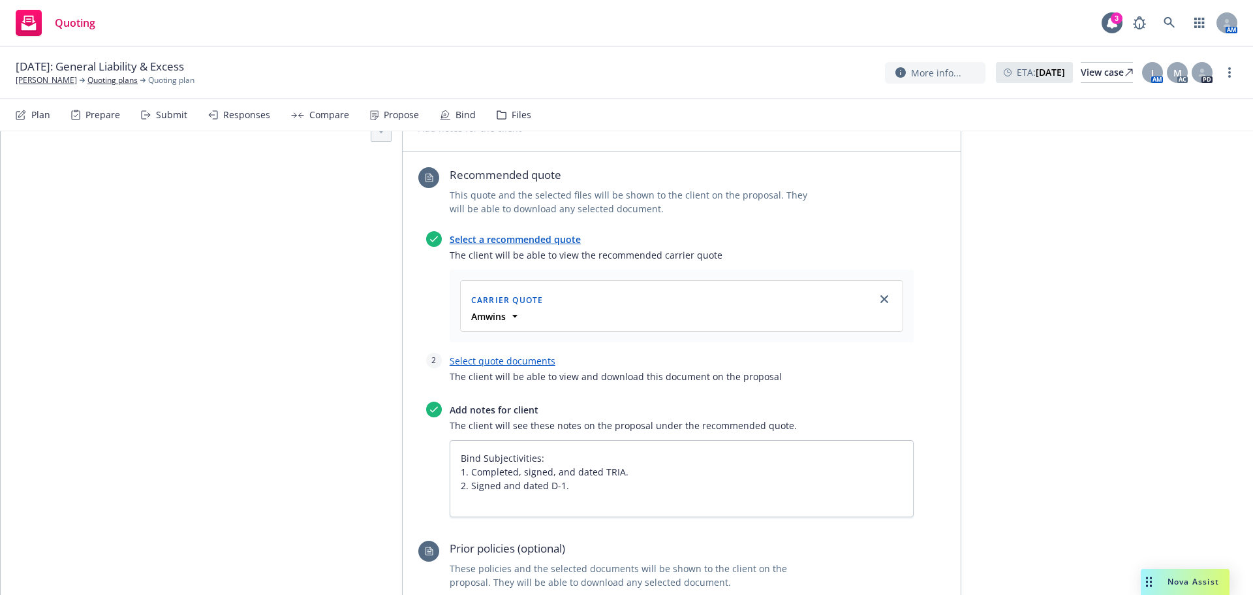
click at [479, 364] on link "Select quote documents" at bounding box center [503, 360] width 106 height 12
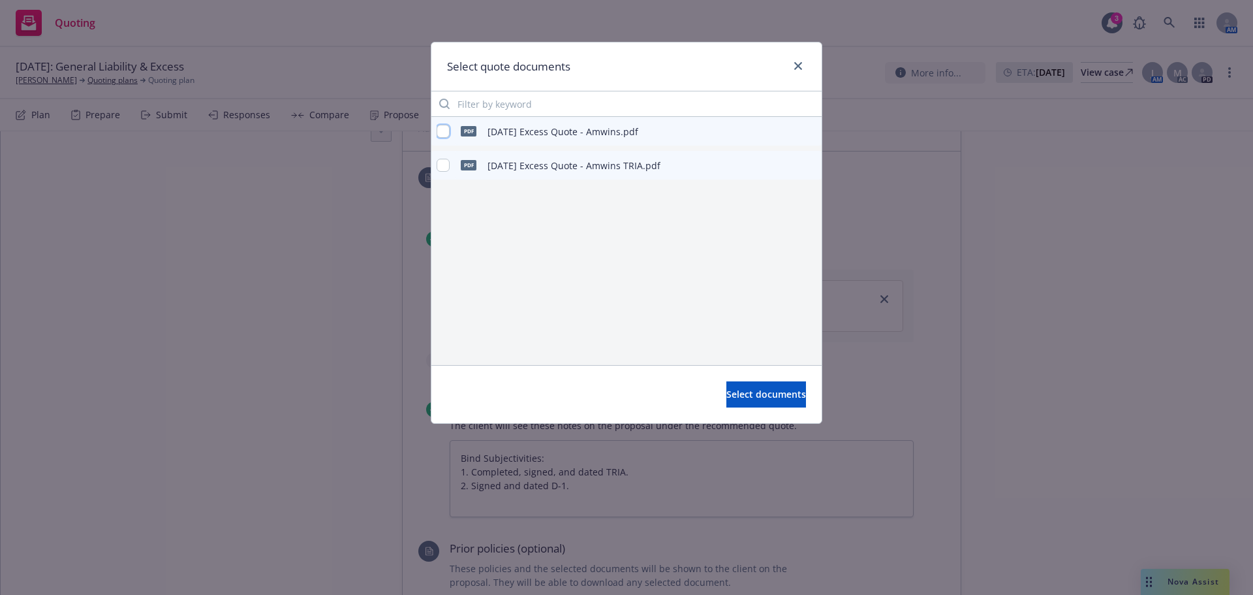
click at [443, 133] on input "checkbox" at bounding box center [443, 131] width 13 height 13
click at [727, 393] on span "Select documents" at bounding box center [767, 394] width 80 height 12
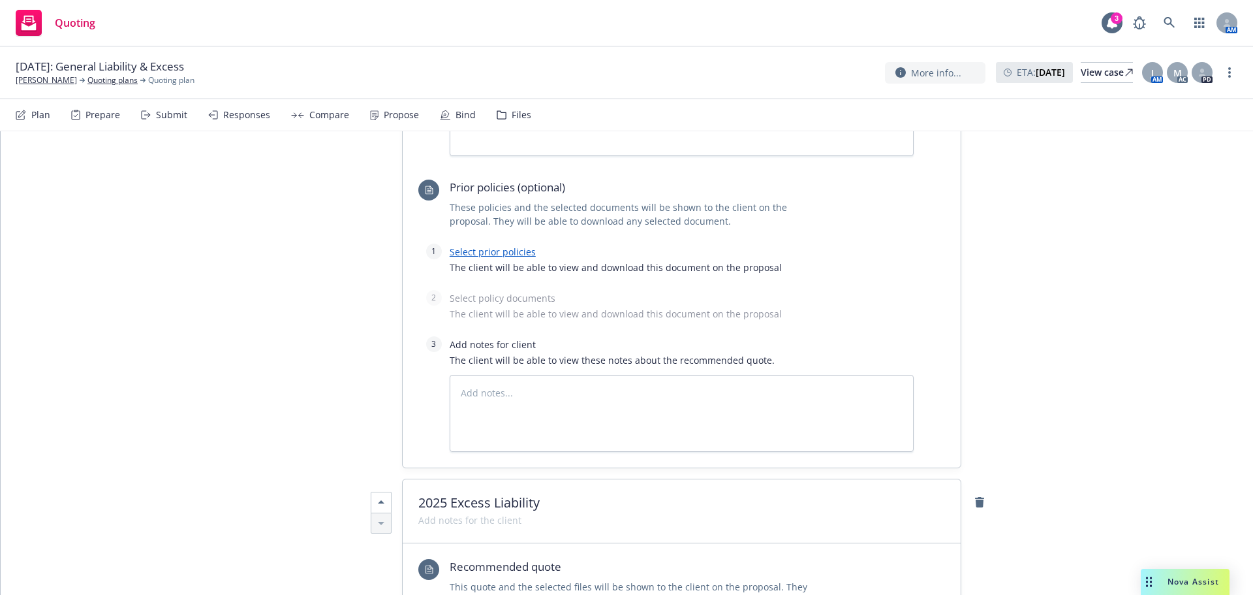
scroll to position [563, 0]
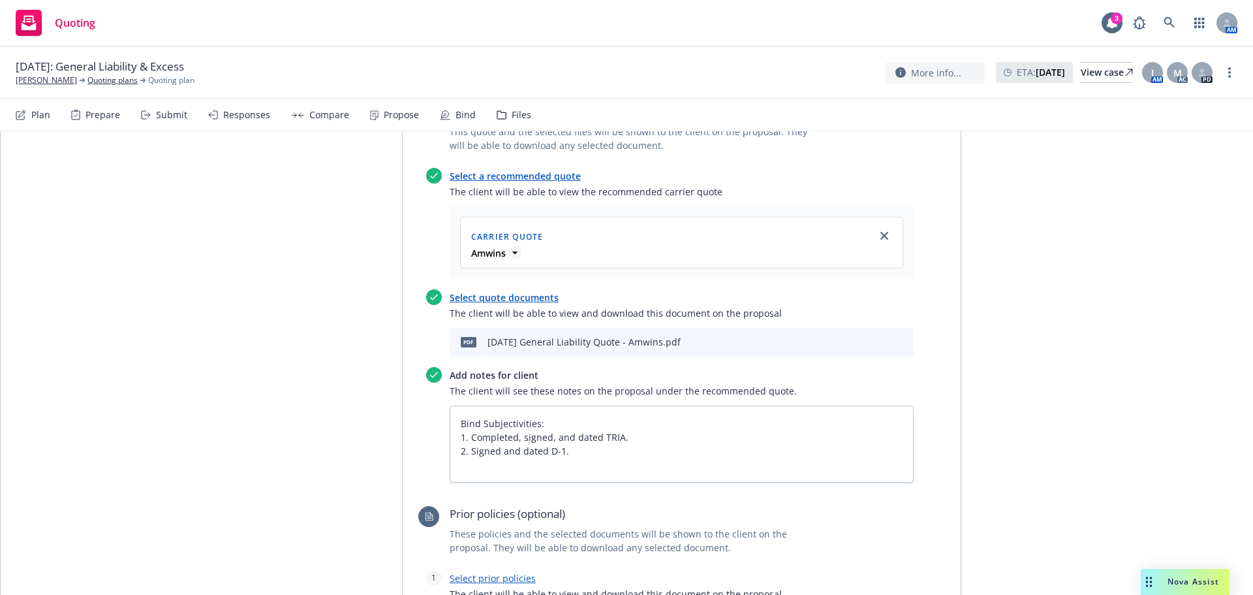
click at [512, 253] on icon at bounding box center [514, 252] width 5 height 3
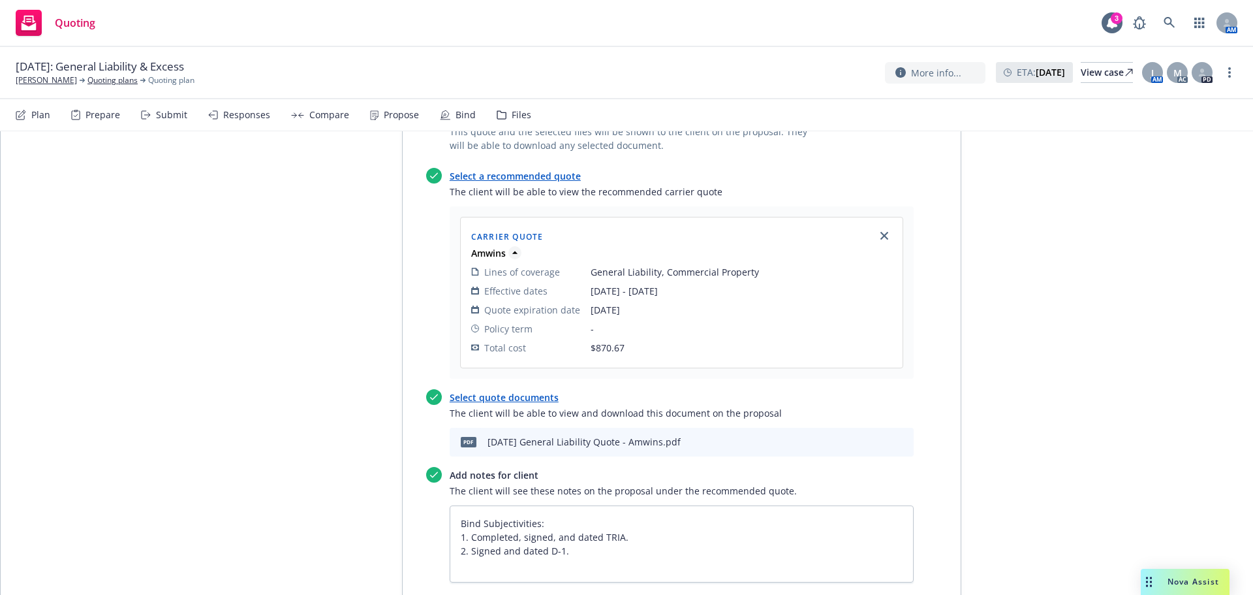
click at [512, 253] on icon at bounding box center [514, 252] width 5 height 3
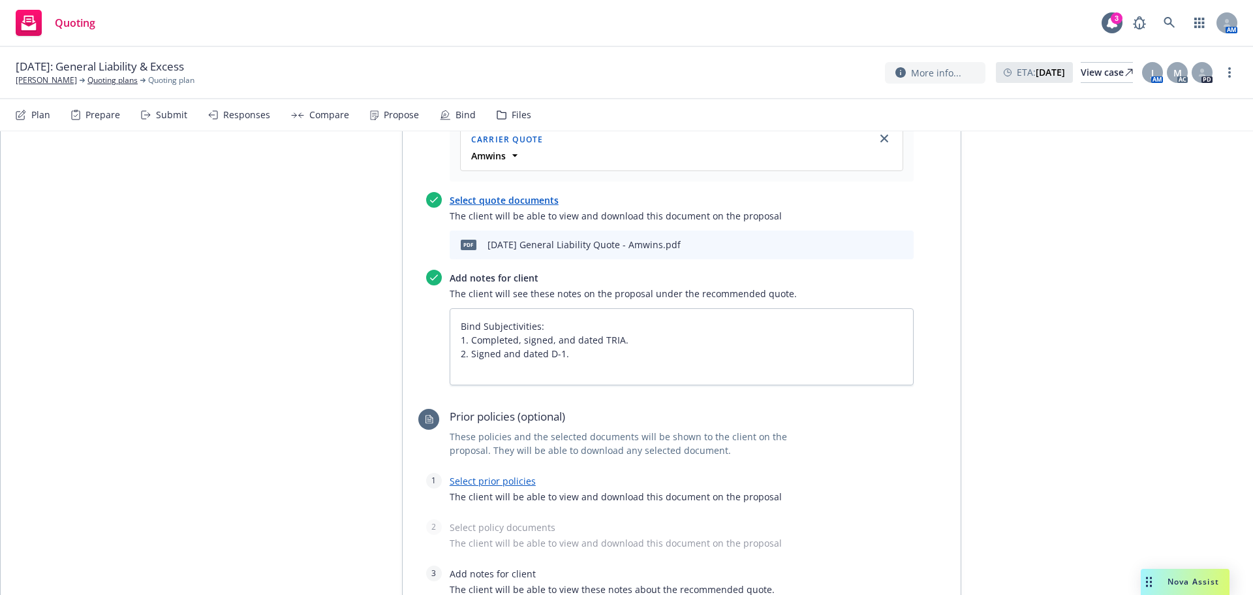
scroll to position [825, 0]
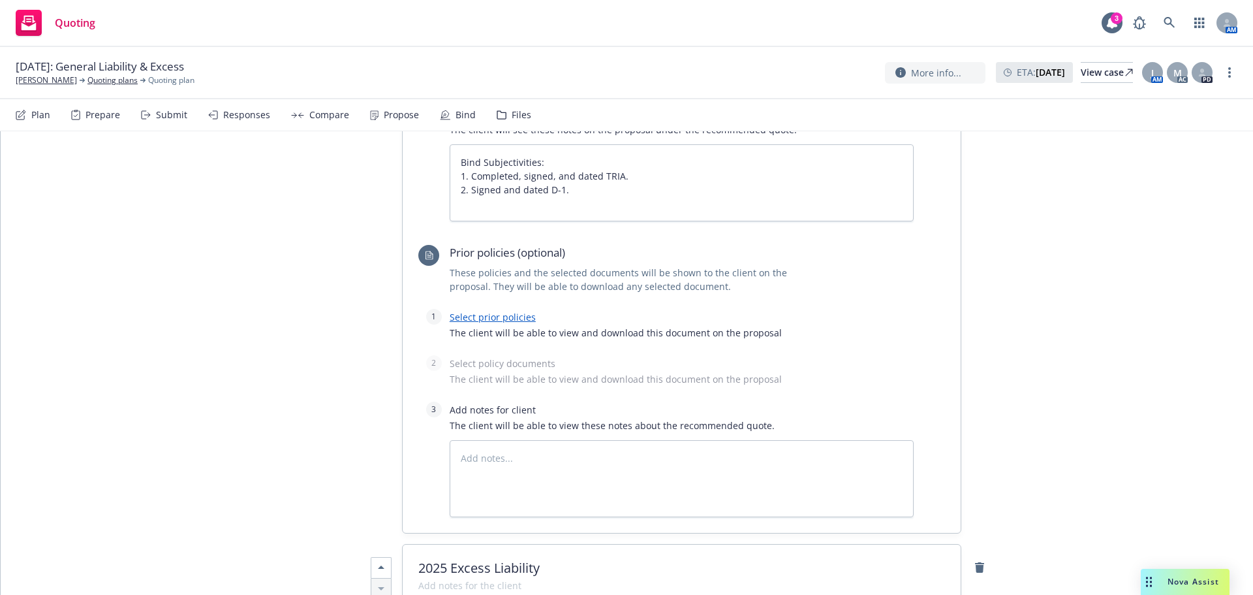
click at [477, 322] on link "Select prior policies" at bounding box center [493, 317] width 86 height 12
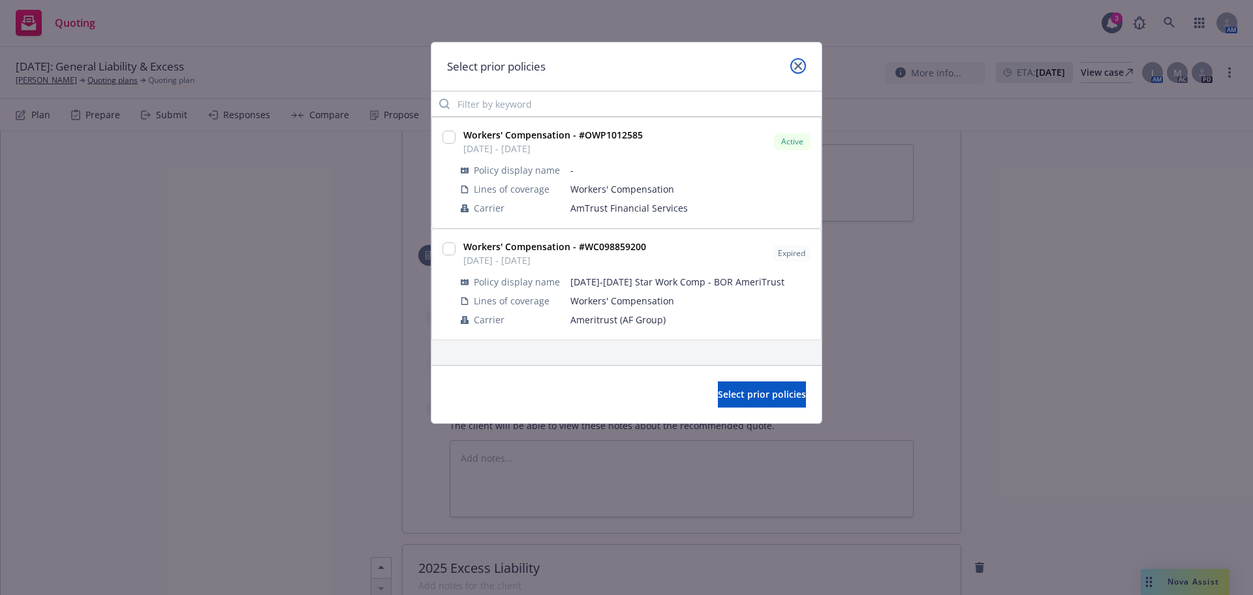
click at [795, 61] on link "close" at bounding box center [799, 66] width 16 height 16
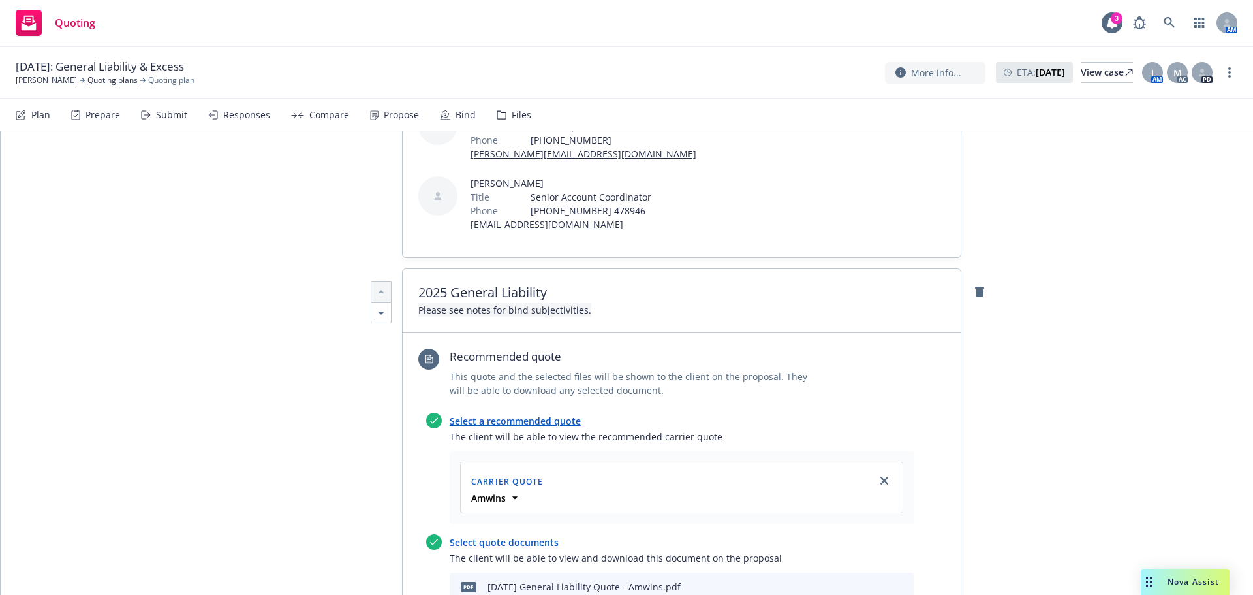
scroll to position [309, 0]
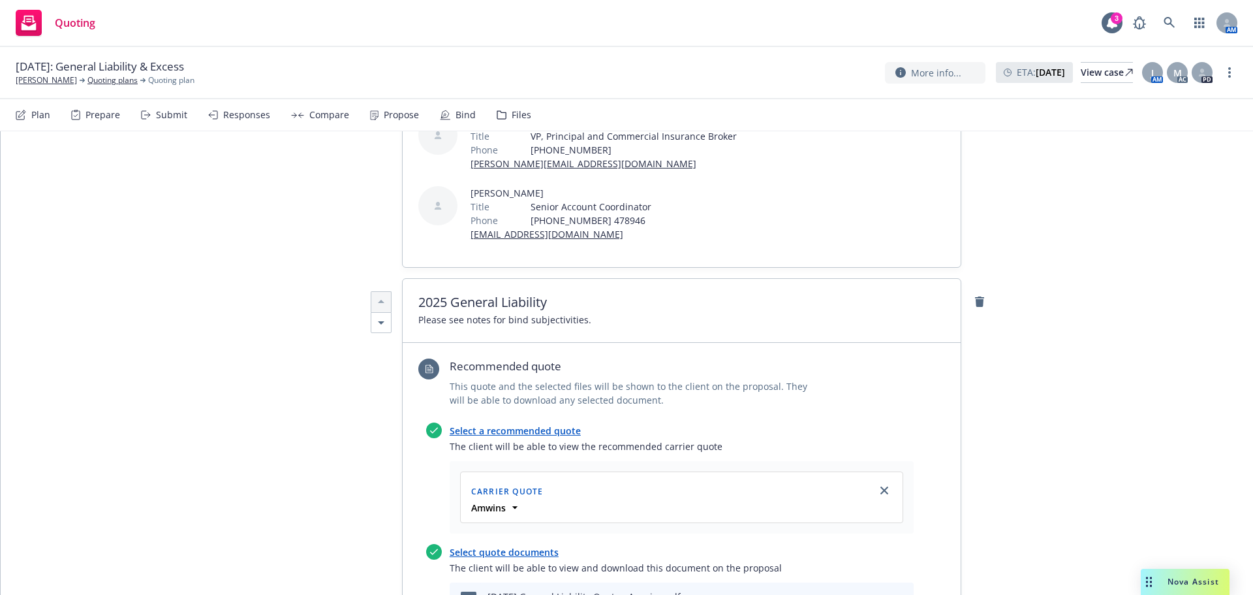
drag, startPoint x: 595, startPoint y: 324, endPoint x: 389, endPoint y: 319, distance: 206.4
copy span "Please see notes for bind subjectivities."
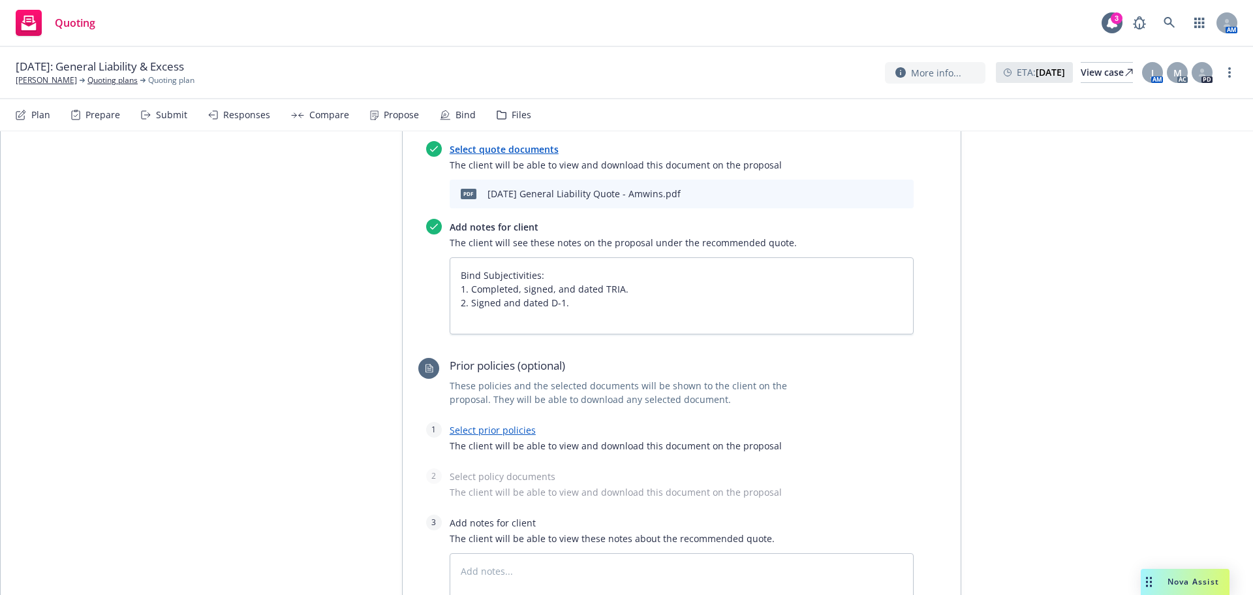
scroll to position [1092, 0]
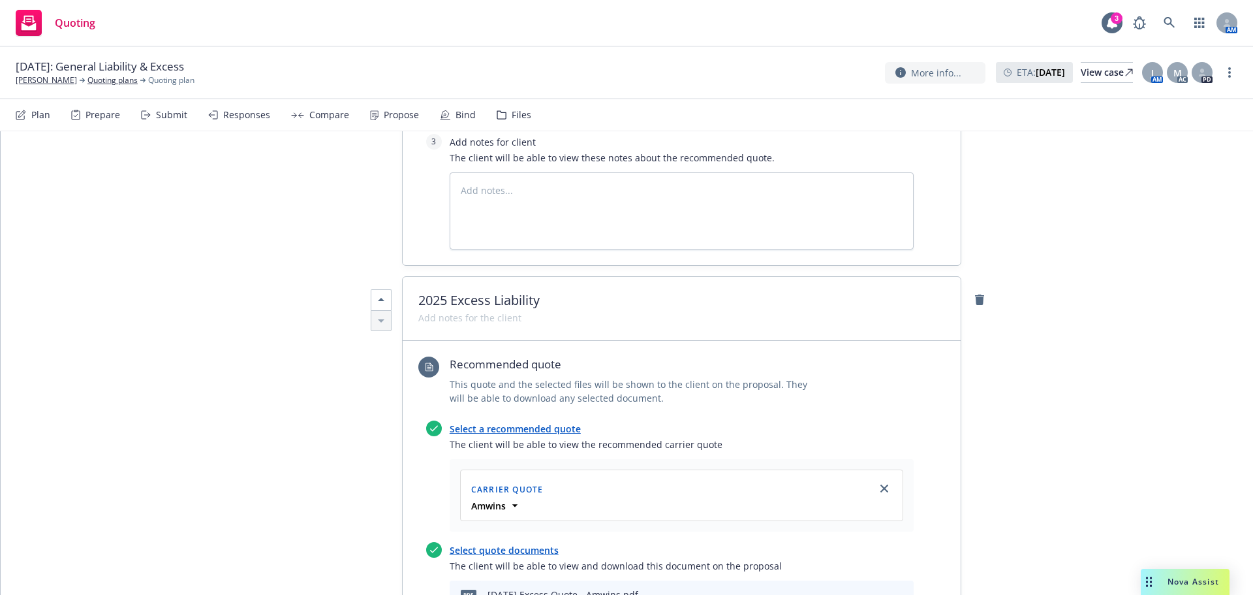
click at [429, 319] on span at bounding box center [469, 318] width 103 height 14
paste span
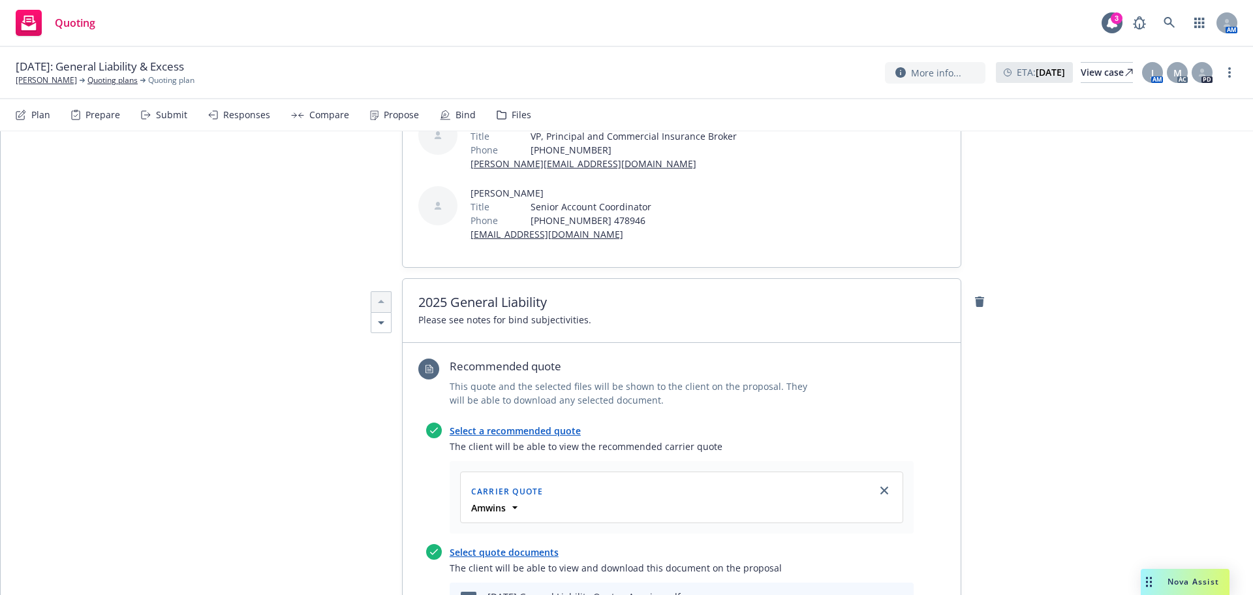
scroll to position [0, 0]
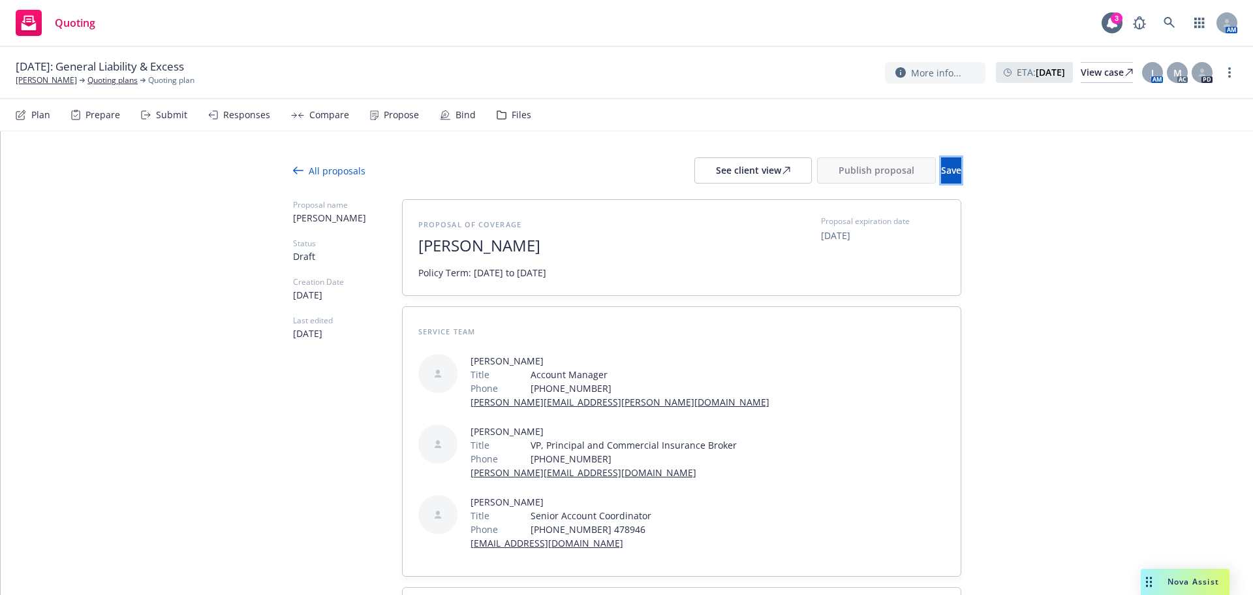
click at [941, 173] on span "Save" at bounding box center [951, 170] width 20 height 12
click at [941, 169] on span "Save" at bounding box center [951, 170] width 20 height 12
click at [716, 172] on div "See client view" at bounding box center [753, 170] width 74 height 25
click at [523, 249] on span "Daniel Garica" at bounding box center [578, 245] width 320 height 19
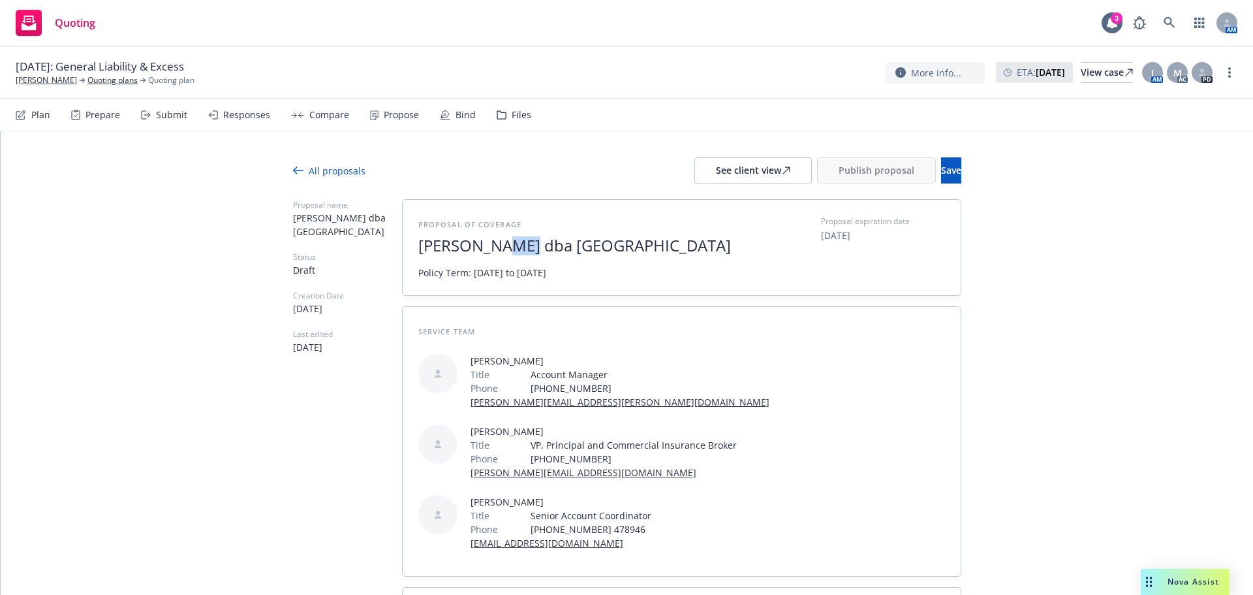
drag, startPoint x: 508, startPoint y: 249, endPoint x: 489, endPoint y: 250, distance: 19.0
click at [489, 250] on span "Daniel Garica dba Central Valley" at bounding box center [578, 245] width 320 height 19
click at [661, 253] on span "Daniel Garcia dba Central Valley" at bounding box center [578, 245] width 320 height 19
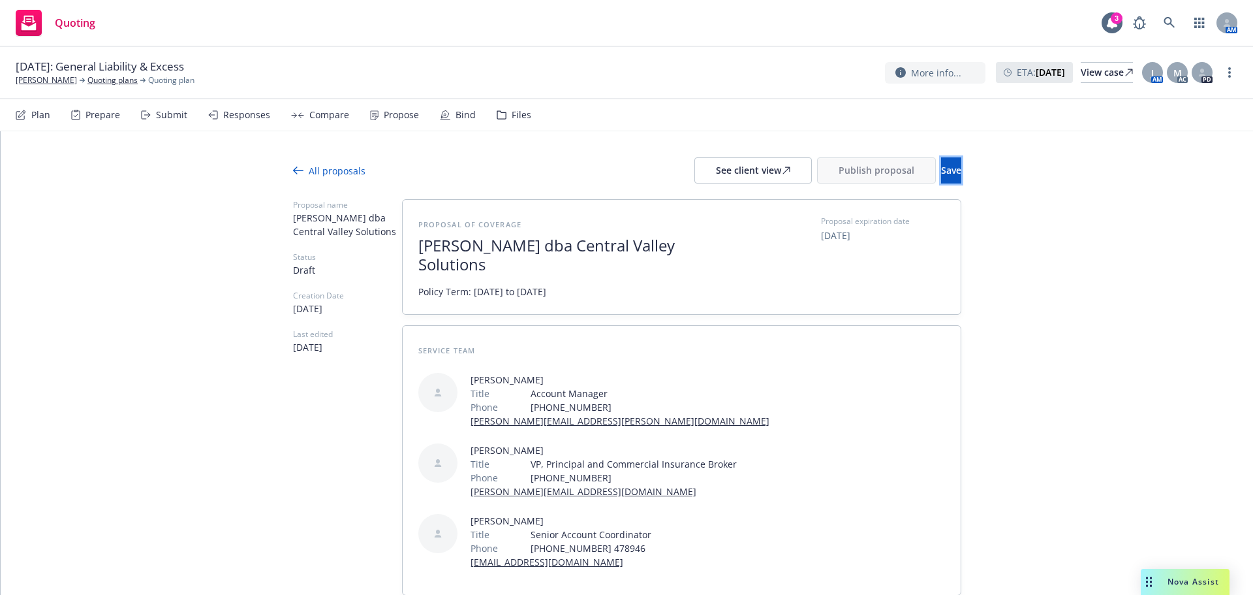
click at [941, 166] on span "Save" at bounding box center [951, 170] width 20 height 12
click at [817, 179] on button "Publish proposal" at bounding box center [876, 170] width 119 height 26
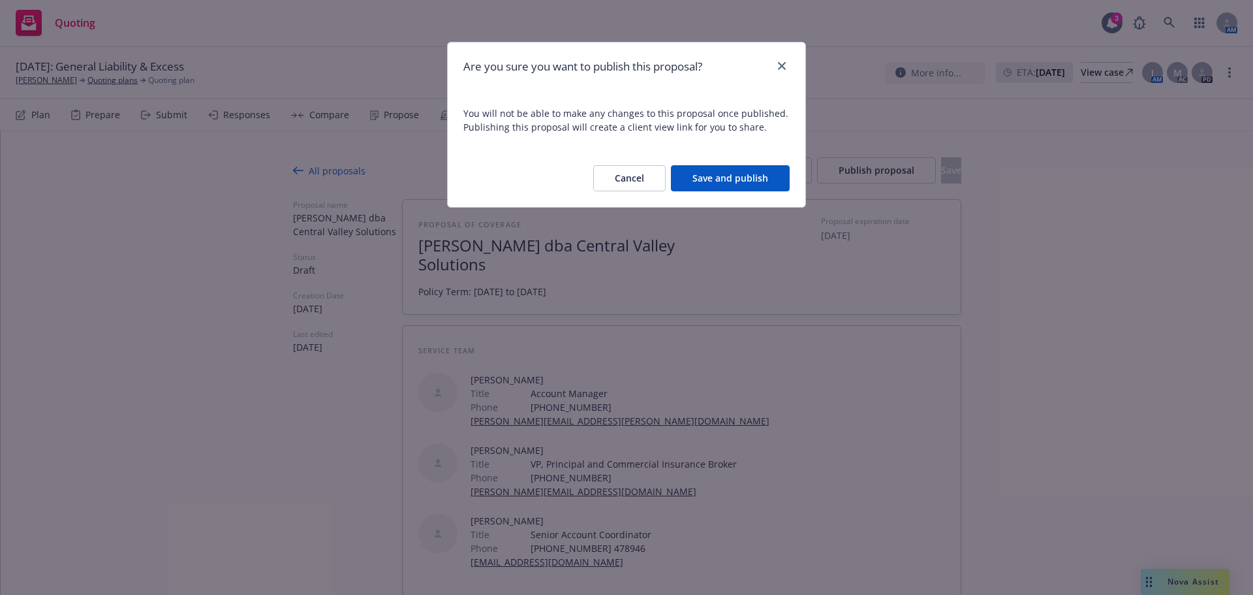
click at [693, 183] on button "Save and publish" at bounding box center [730, 178] width 119 height 26
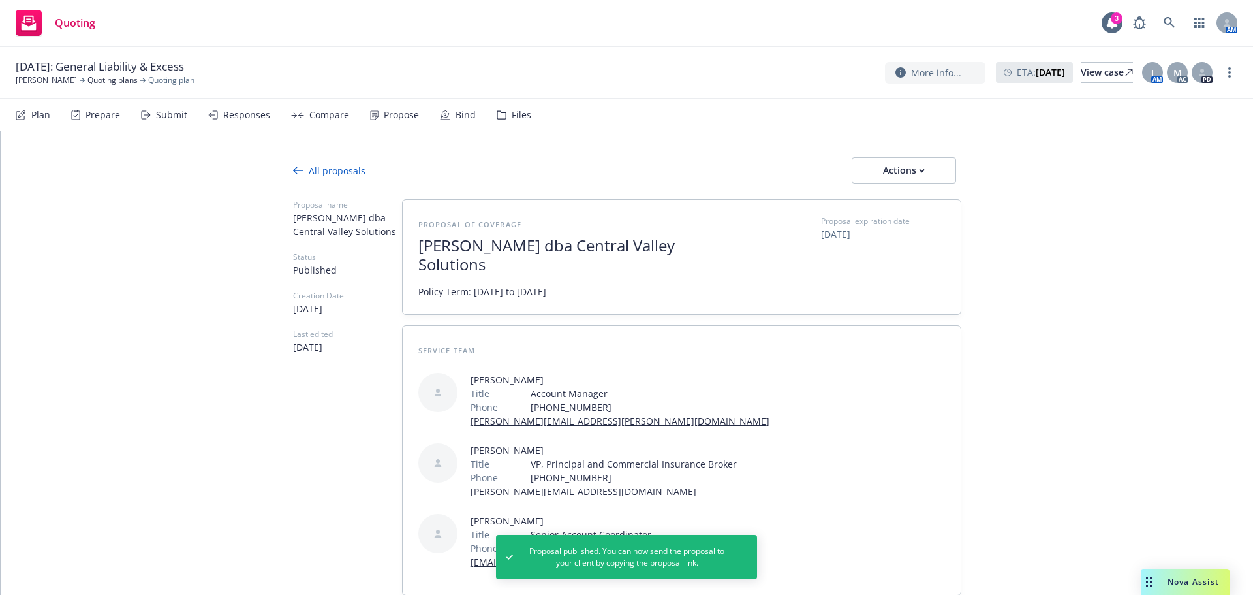
click at [348, 168] on div "All proposals" at bounding box center [329, 171] width 72 height 14
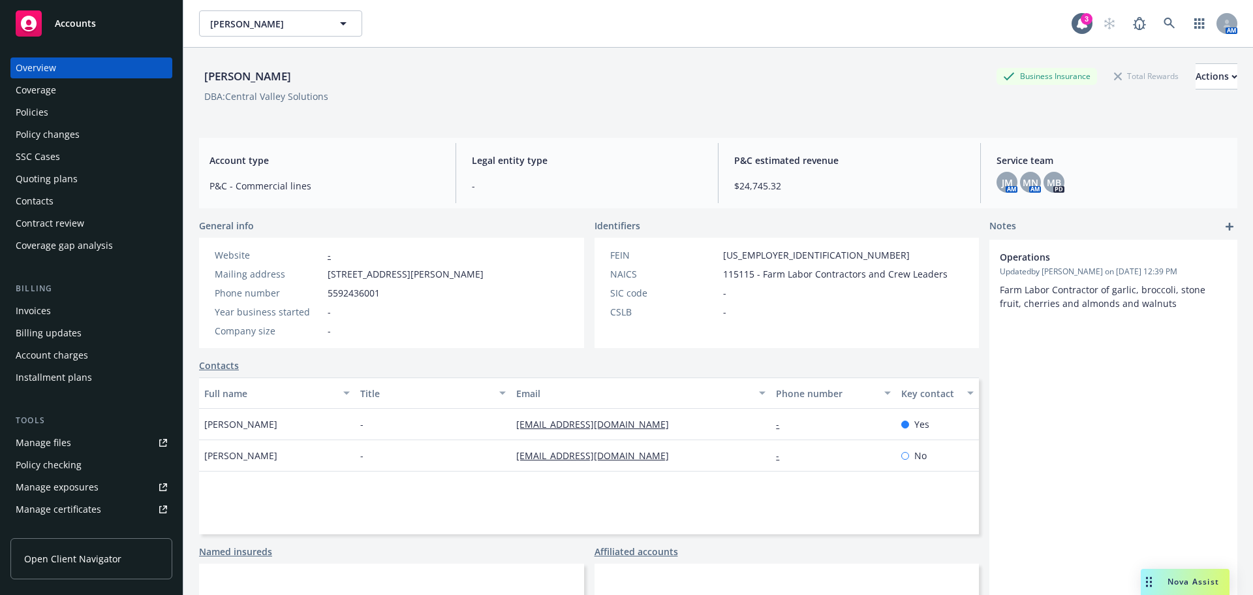
click at [83, 178] on div "Quoting plans" at bounding box center [91, 178] width 151 height 21
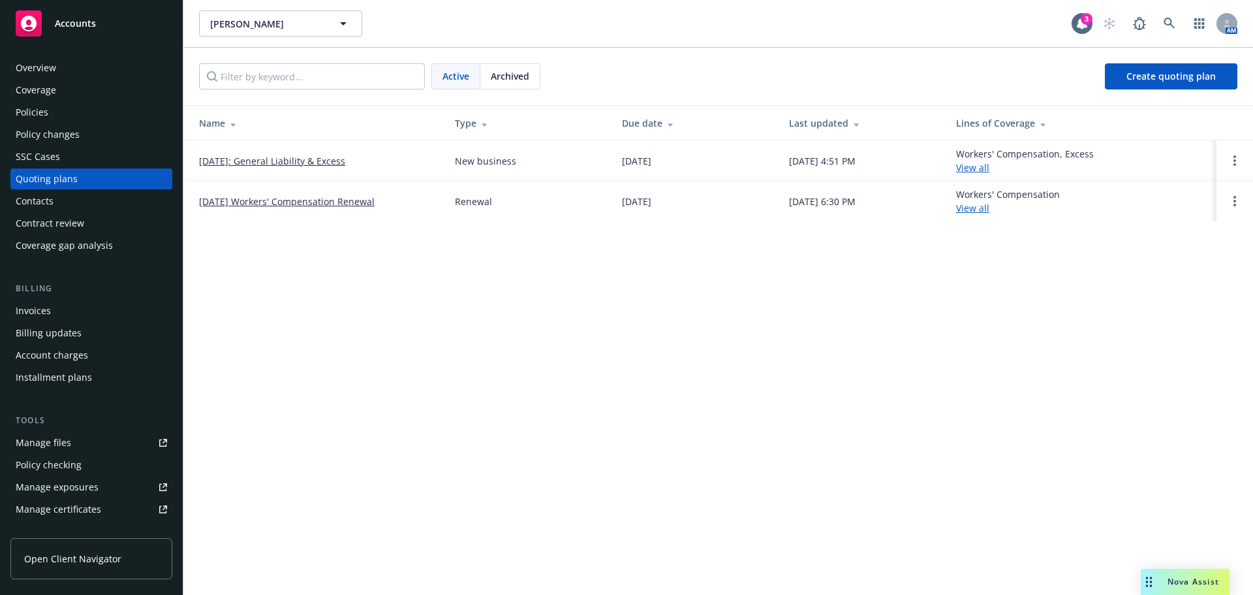
click at [326, 164] on link "[DATE]: General Liability & Excess" at bounding box center [272, 161] width 146 height 14
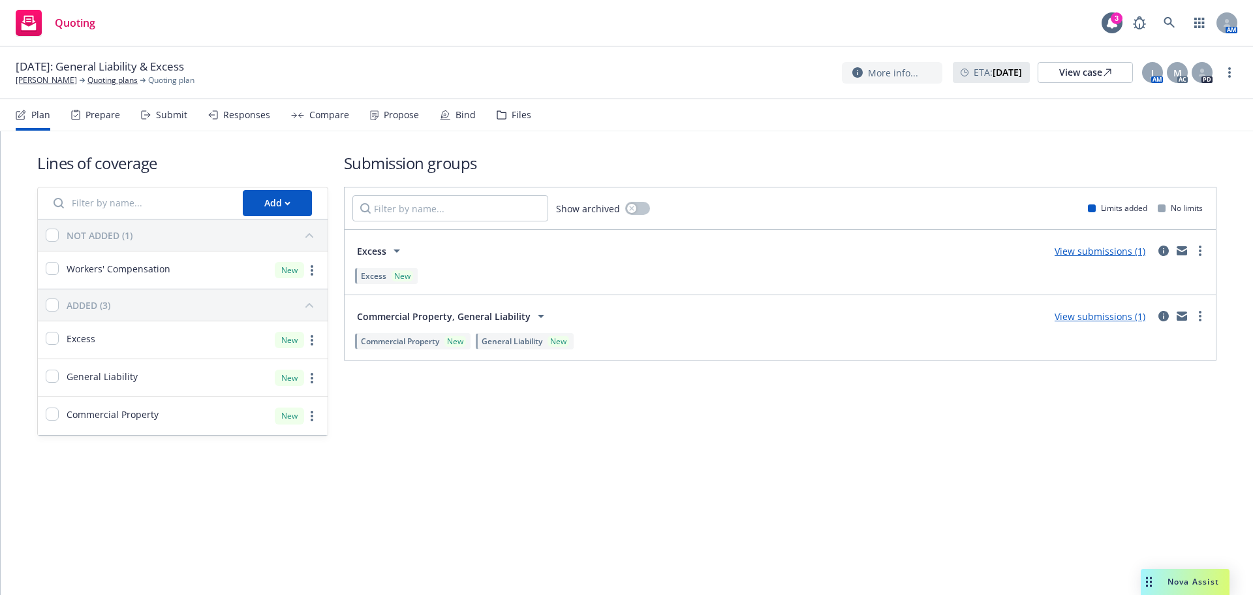
click at [228, 120] on div "Responses" at bounding box center [246, 115] width 47 height 10
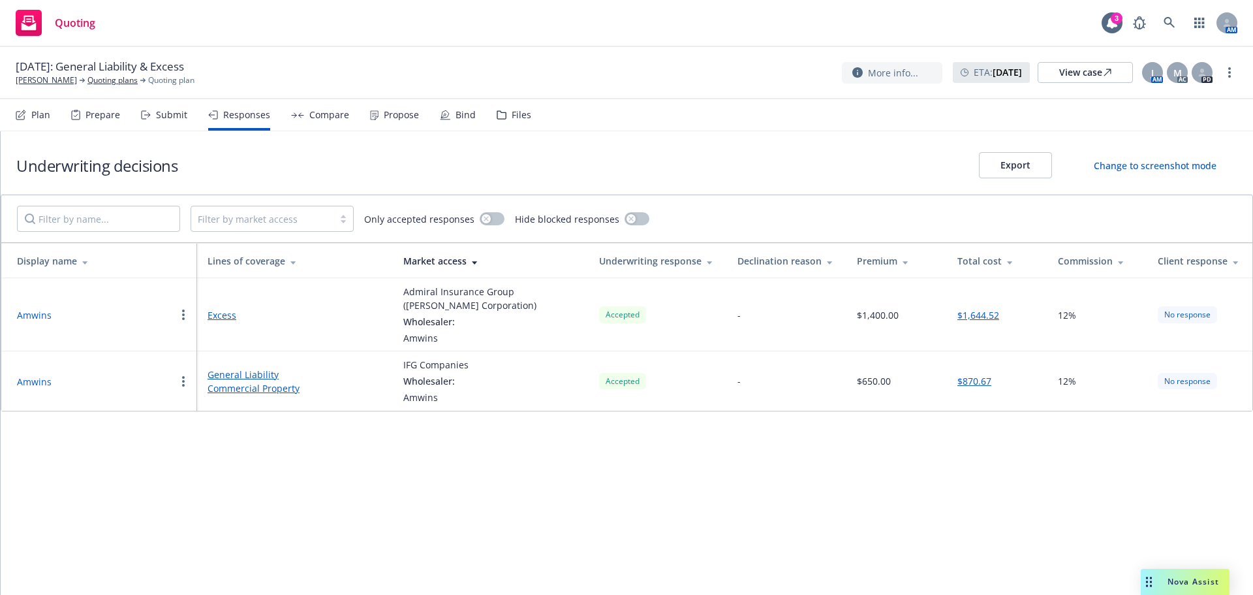
click at [31, 317] on button "Amwins" at bounding box center [34, 315] width 35 height 14
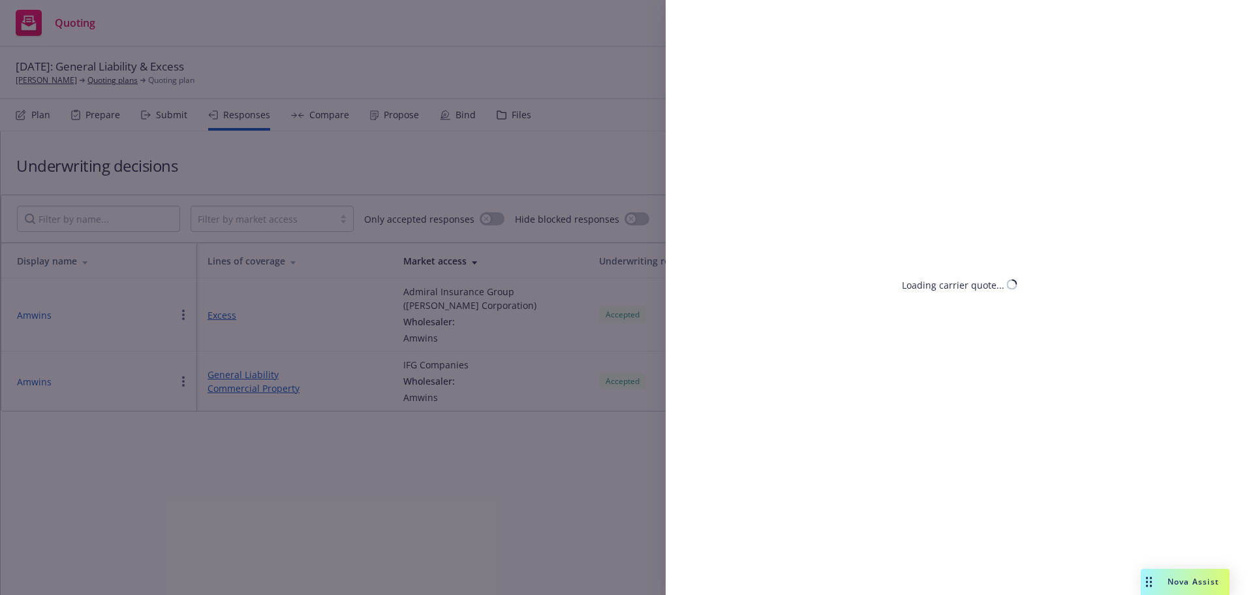
select select "CA"
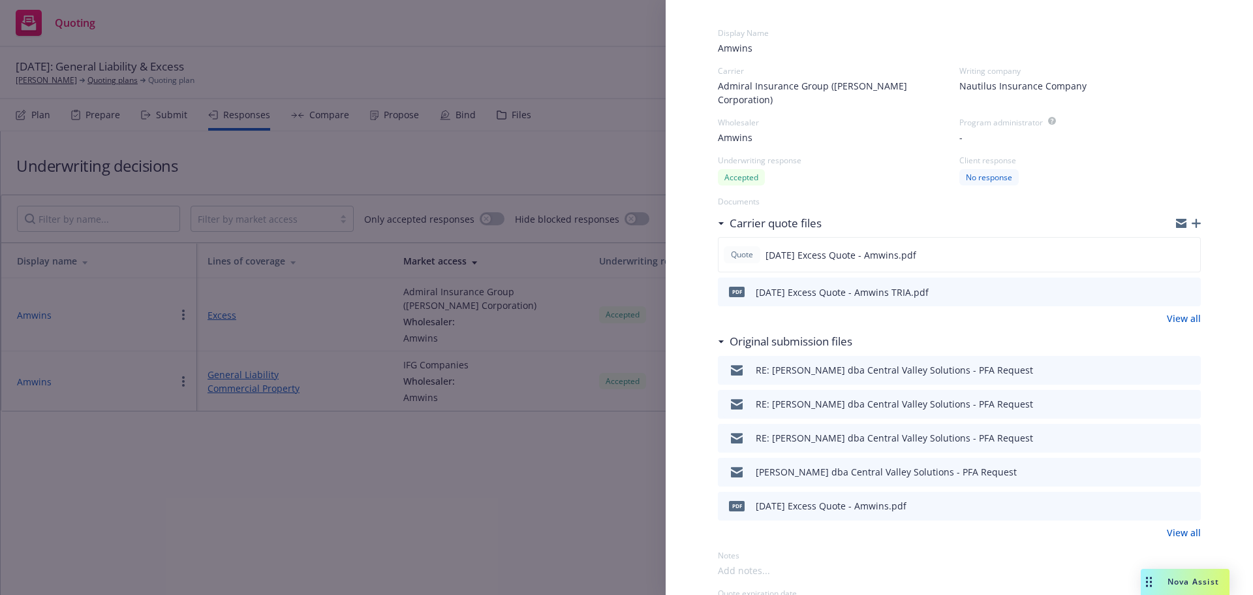
scroll to position [131, 0]
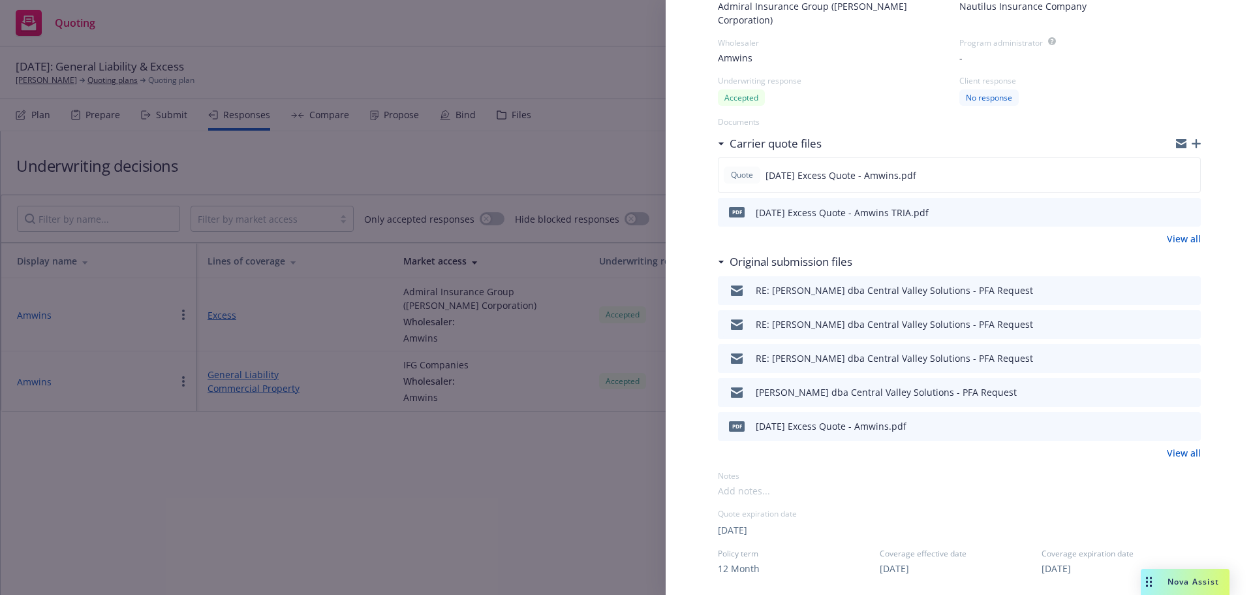
click at [1167, 446] on link "View all" at bounding box center [1184, 453] width 34 height 14
